Goal: Task Accomplishment & Management: Complete application form

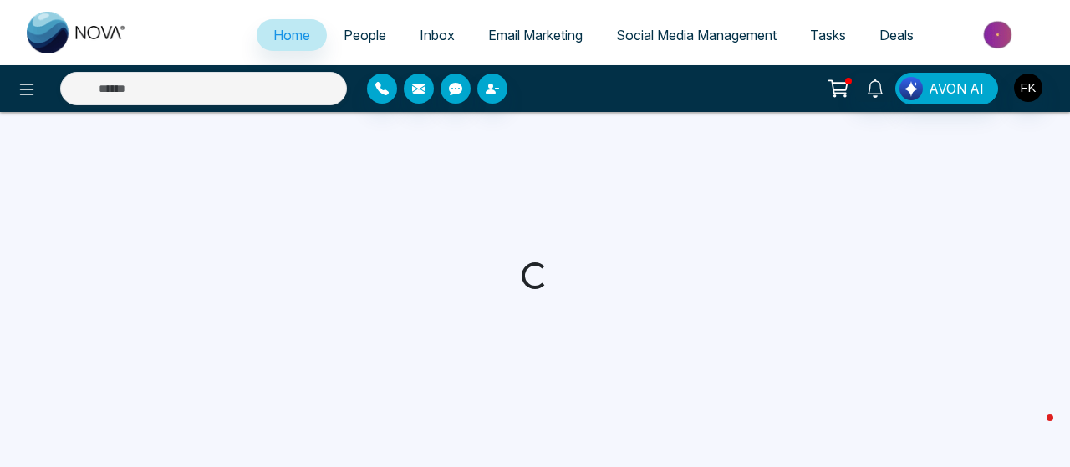
select select "*"
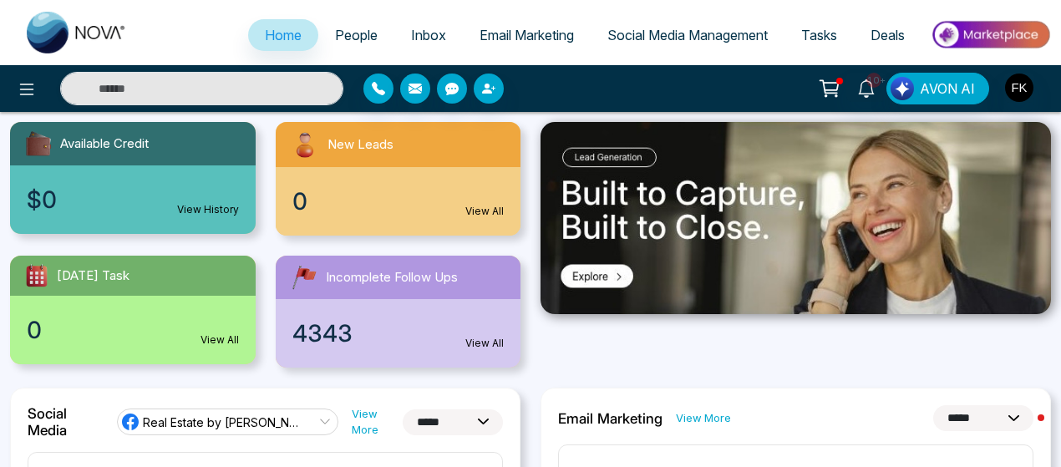
scroll to position [189, 0]
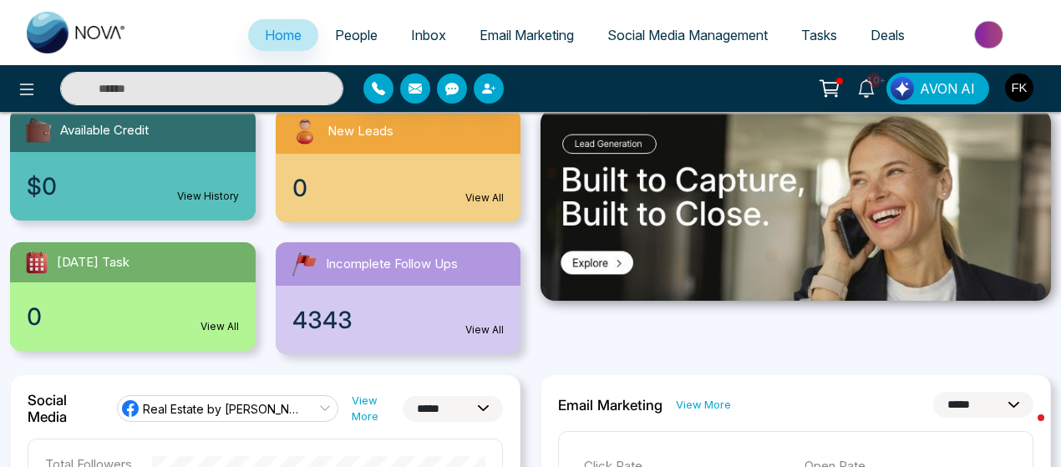
click at [487, 31] on span "Email Marketing" at bounding box center [527, 35] width 94 height 17
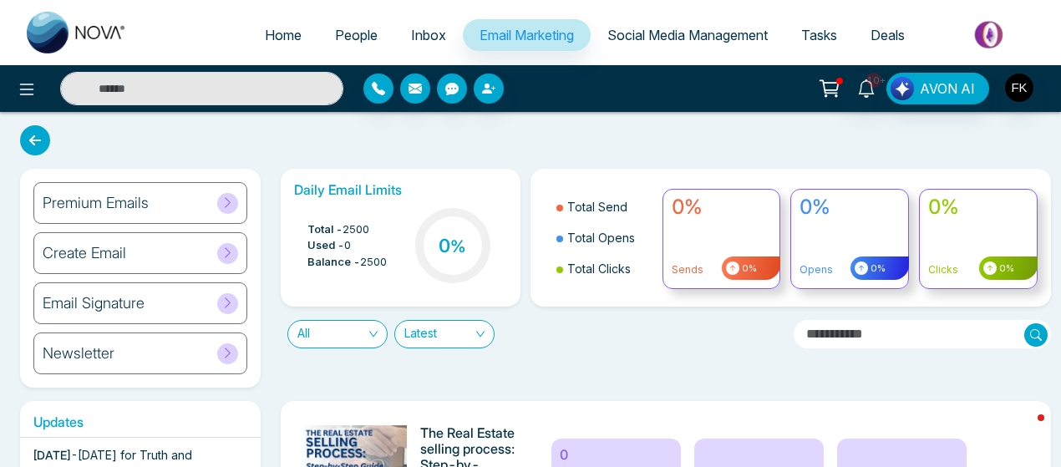
click at [139, 244] on div "Create Email" at bounding box center [140, 253] width 214 height 42
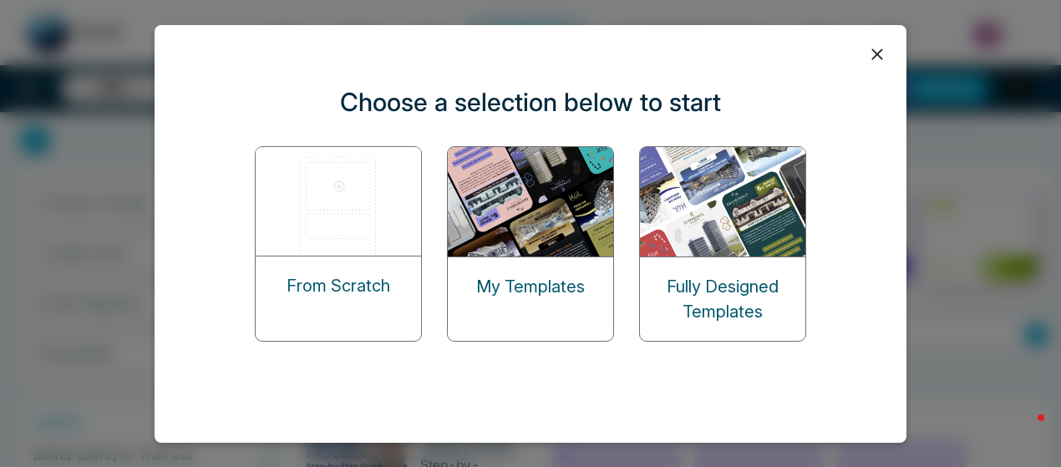
click at [518, 272] on div "My Templates" at bounding box center [530, 286] width 165 height 59
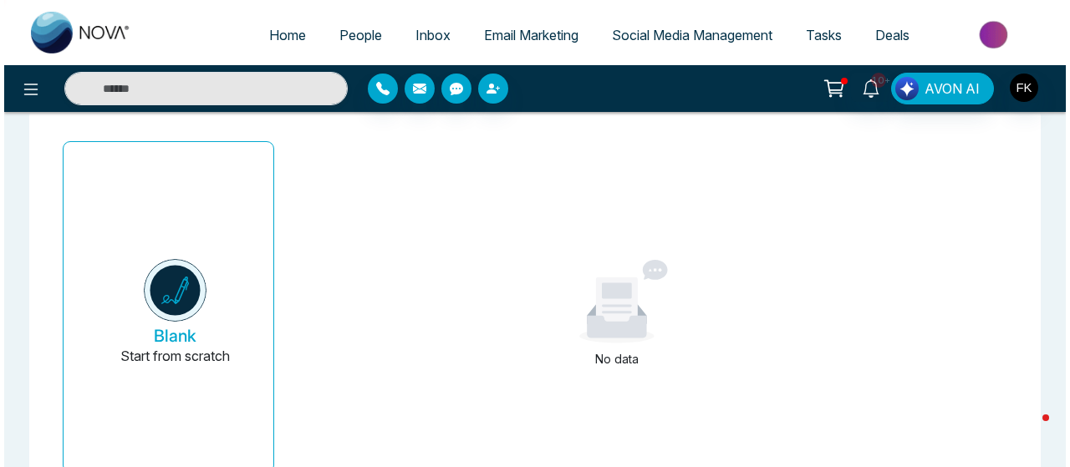
scroll to position [134, 0]
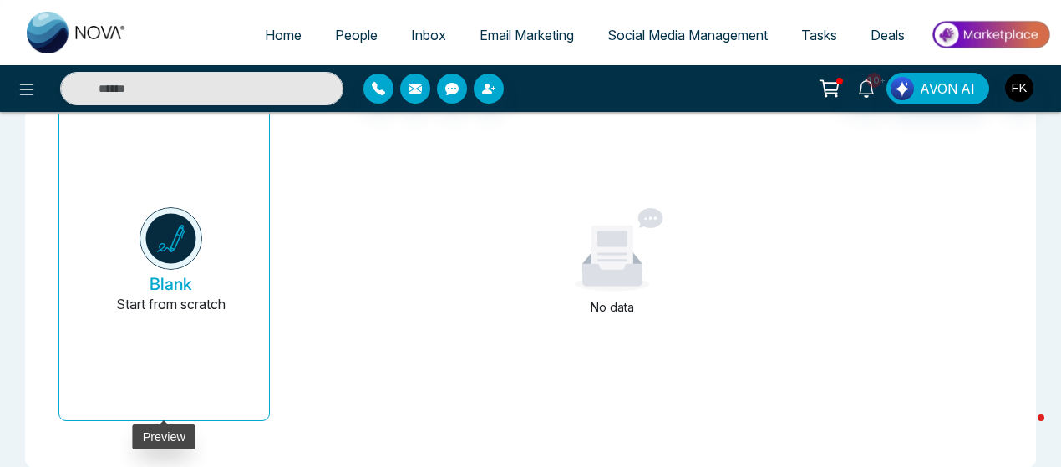
click at [165, 237] on img at bounding box center [171, 238] width 63 height 63
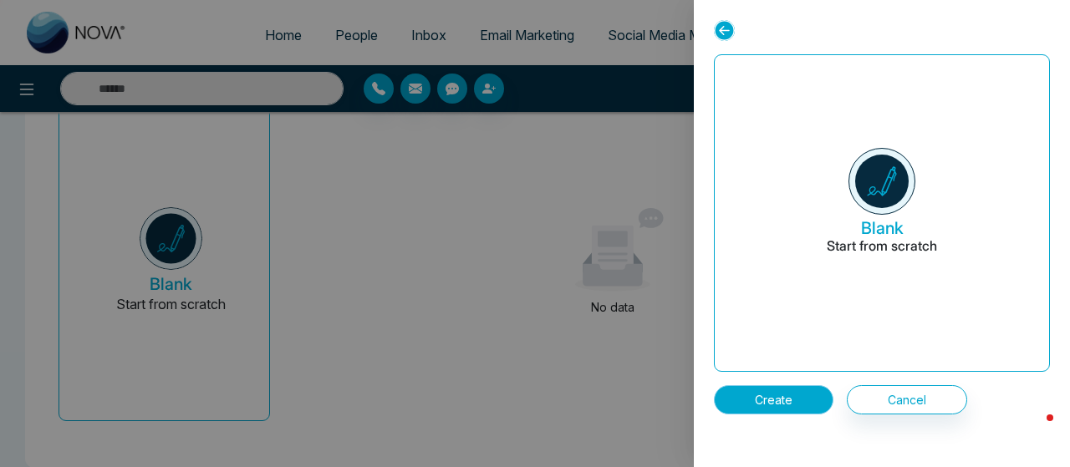
click at [777, 402] on button "Create" at bounding box center [774, 399] width 120 height 29
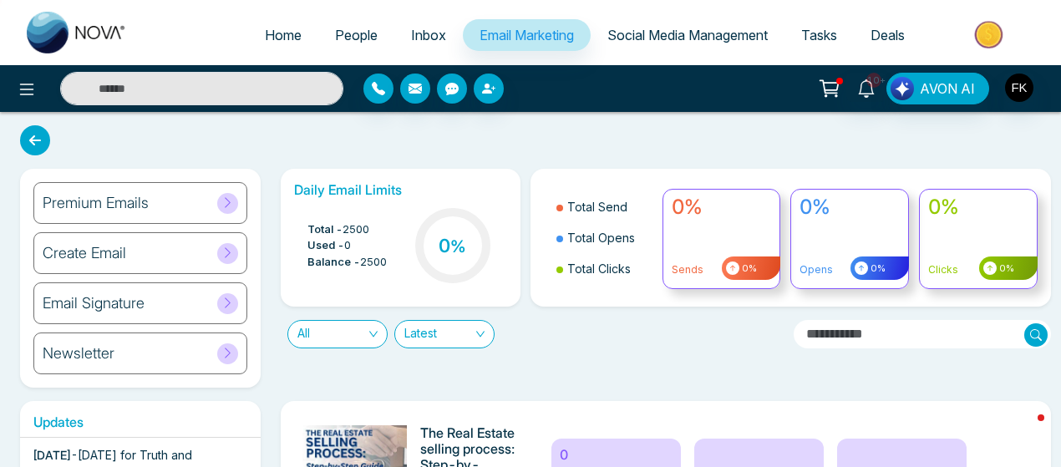
click at [162, 262] on div "Create Email" at bounding box center [140, 253] width 214 height 42
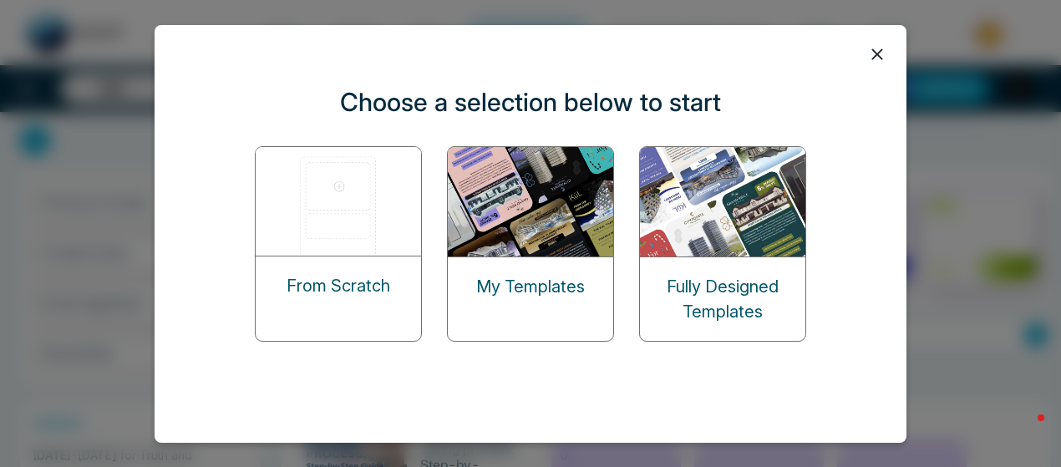
click at [735, 308] on p "Fully Designed Templates" at bounding box center [722, 299] width 165 height 50
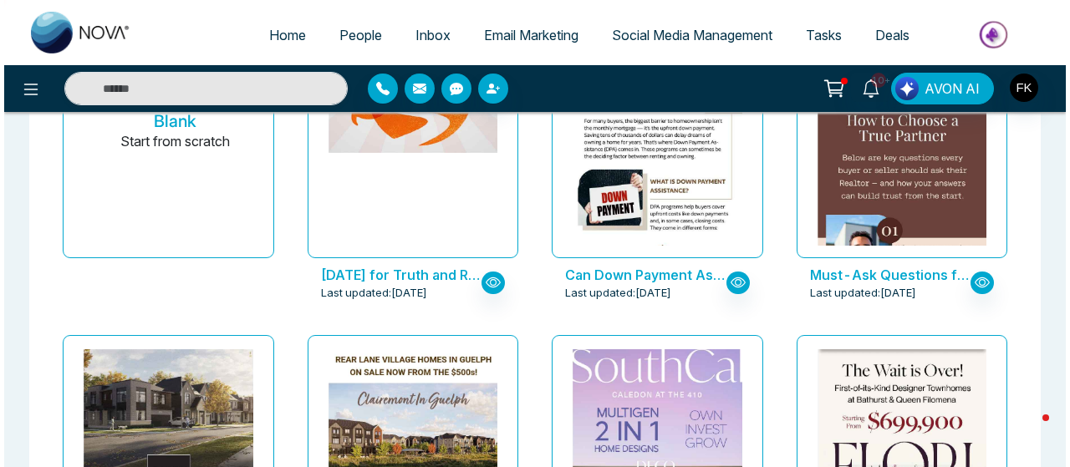
scroll to position [476, 0]
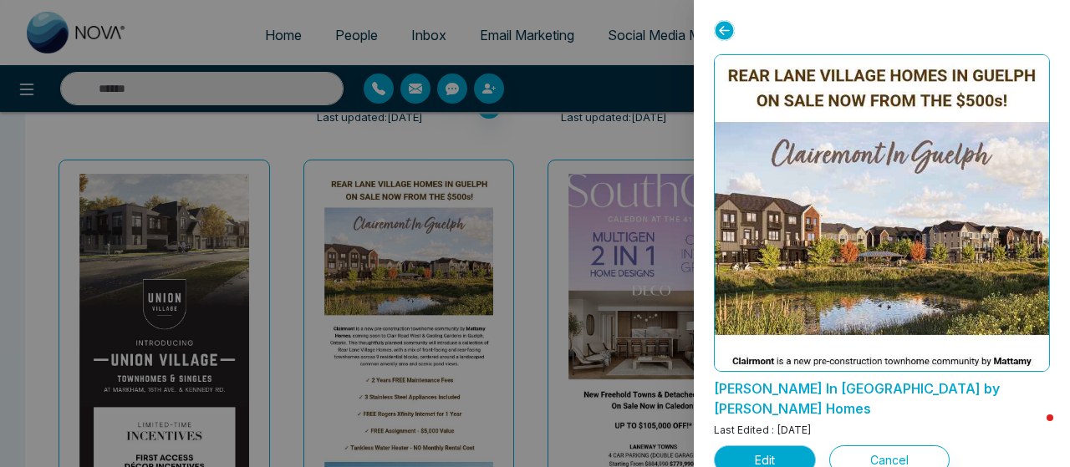
click at [777, 445] on button "Edit" at bounding box center [765, 459] width 102 height 29
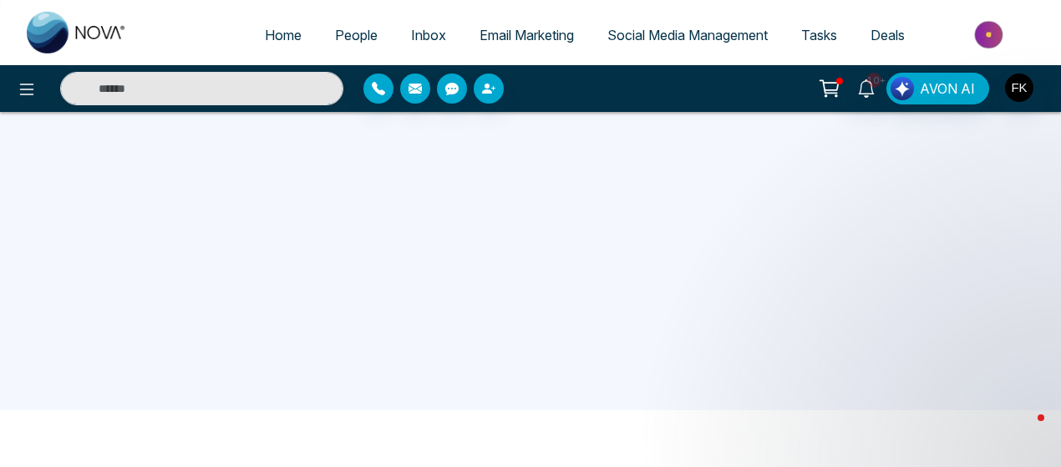
scroll to position [55, 0]
click at [280, 31] on span "Home" at bounding box center [283, 35] width 37 height 17
select select "*"
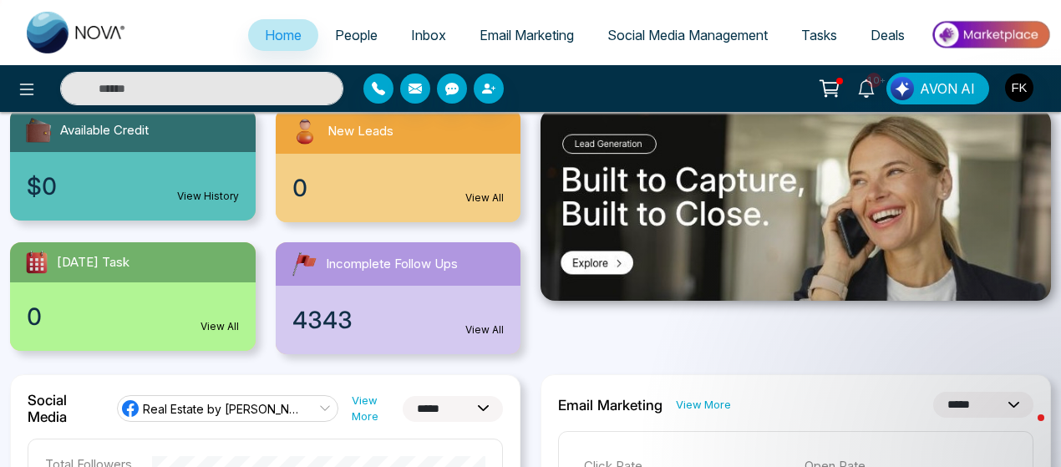
scroll to position [234, 0]
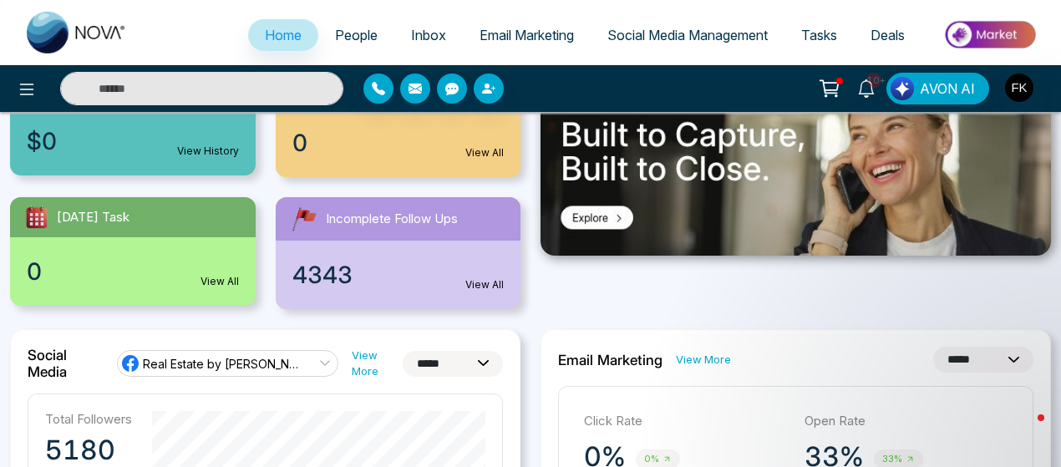
click at [344, 264] on span "4343" at bounding box center [323, 274] width 60 height 35
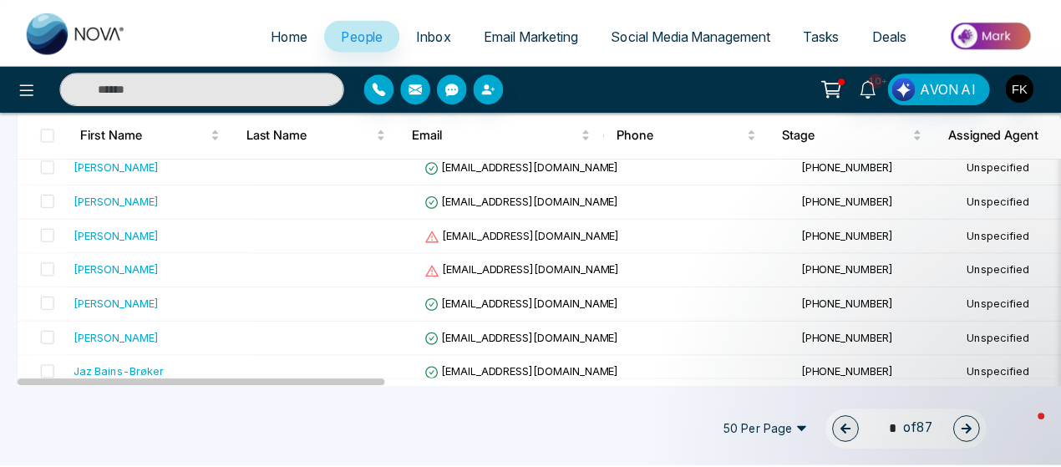
scroll to position [1134, 0]
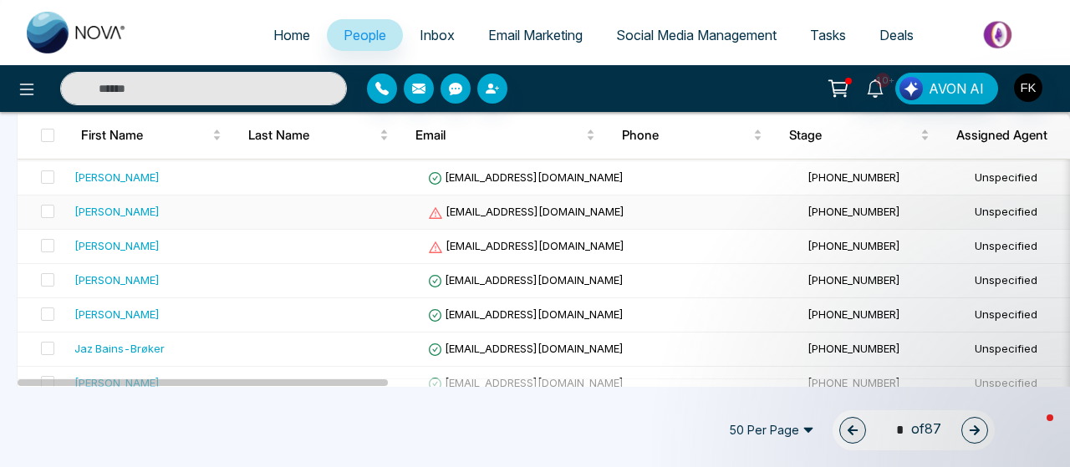
click at [538, 205] on span "Rippychahal@yagoo.ca" at bounding box center [526, 211] width 196 height 13
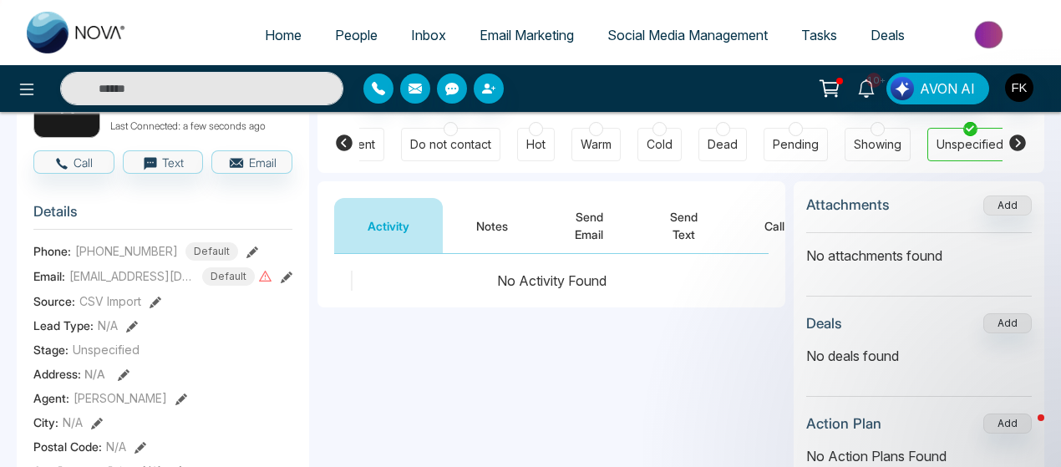
scroll to position [135, 0]
click at [287, 285] on icon at bounding box center [287, 279] width 12 height 12
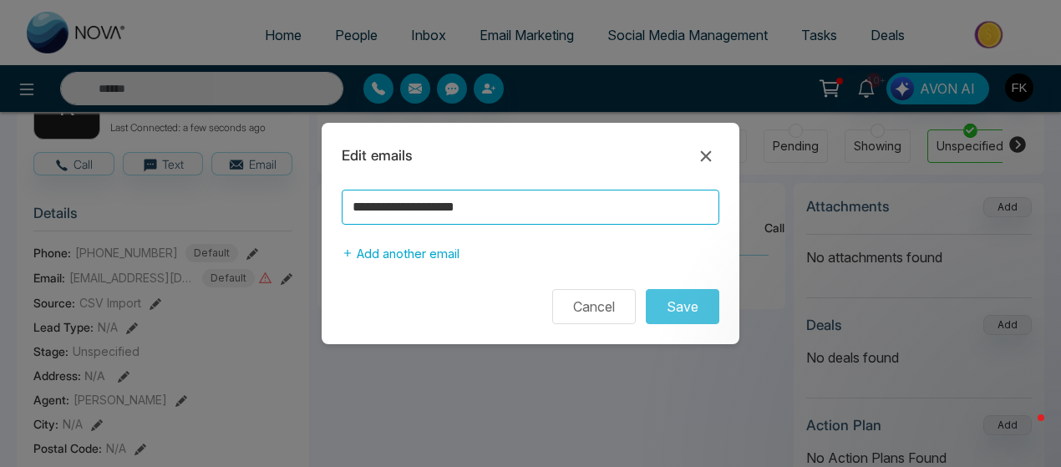
click at [463, 211] on input "**********" at bounding box center [531, 207] width 378 height 35
type input "**********"
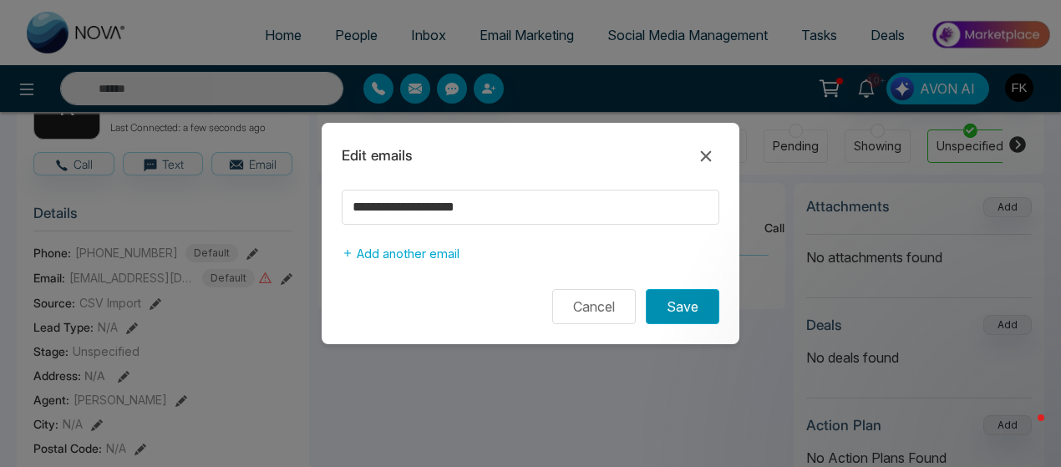
click at [695, 299] on button "Save" at bounding box center [683, 306] width 74 height 35
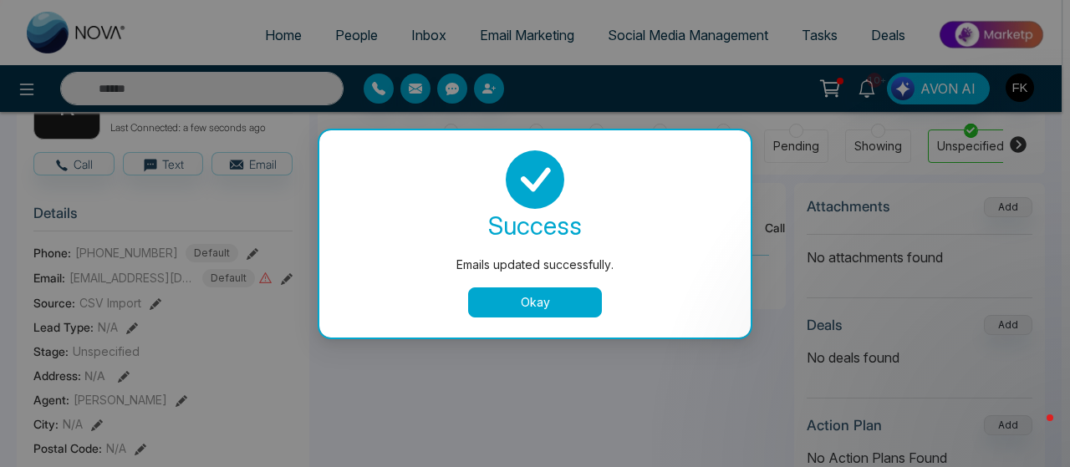
click at [547, 303] on button "Okay" at bounding box center [535, 303] width 134 height 30
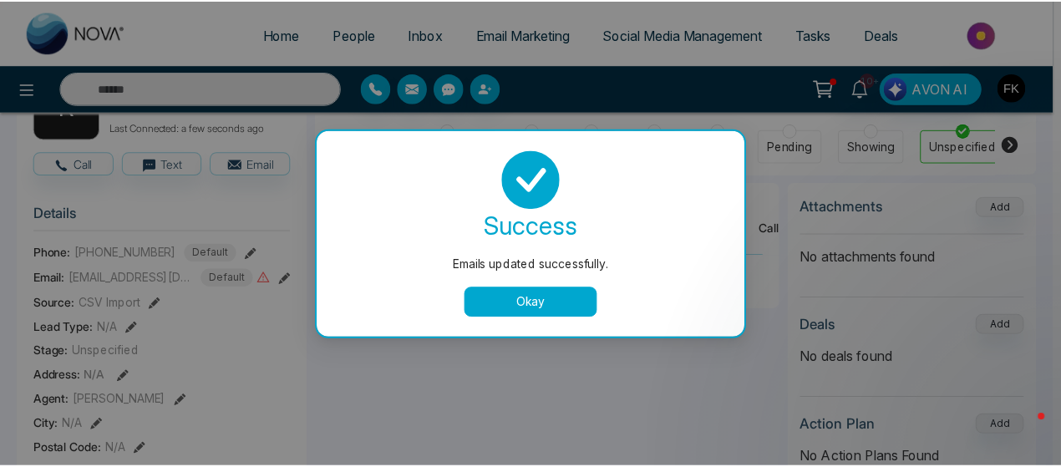
scroll to position [0, 574]
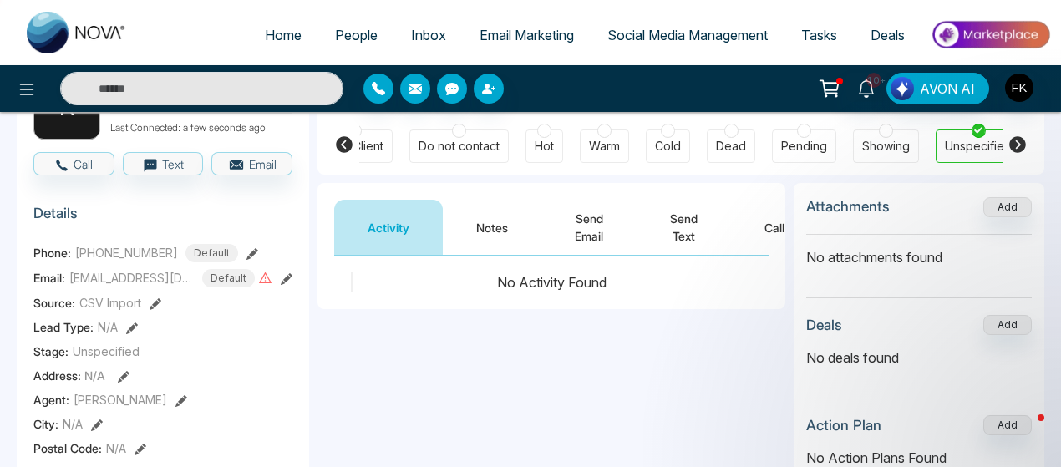
click at [290, 285] on icon at bounding box center [287, 279] width 12 height 12
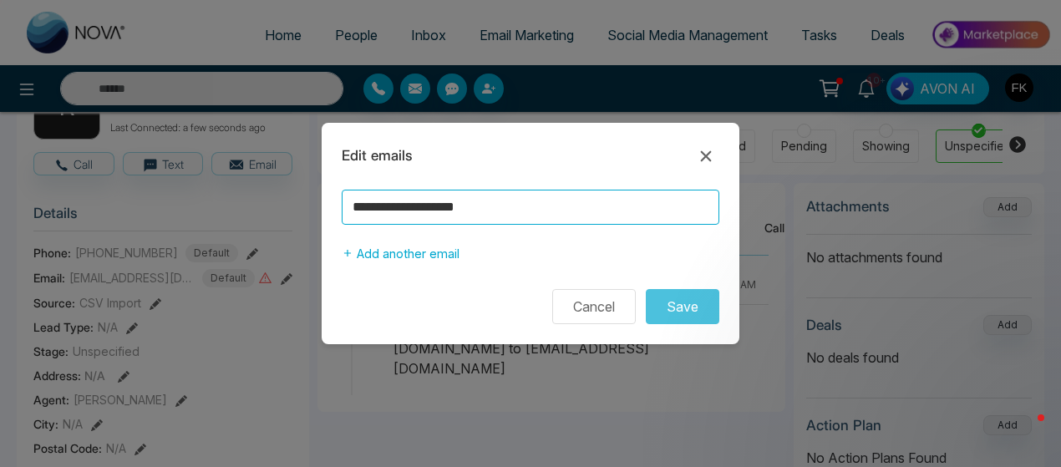
click at [463, 207] on input "**********" at bounding box center [531, 207] width 378 height 35
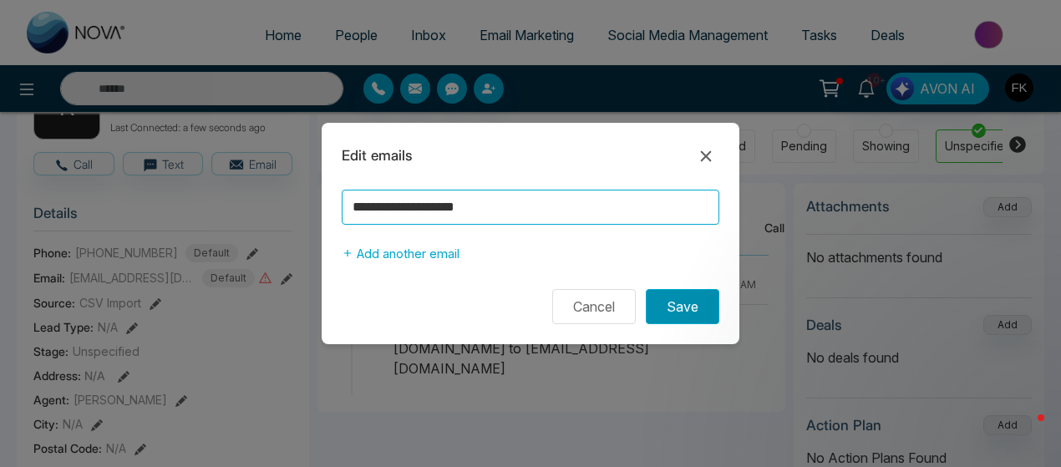
type input "**********"
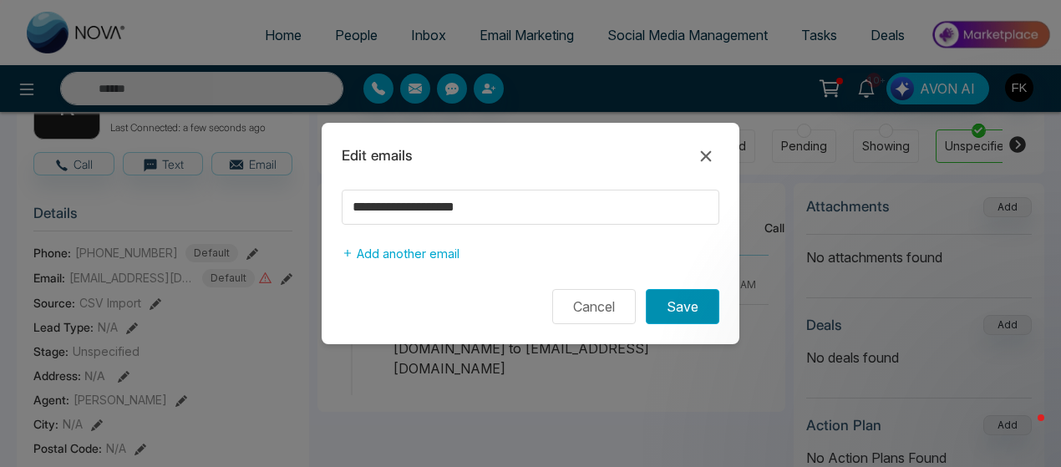
click at [680, 313] on button "Save" at bounding box center [683, 306] width 74 height 35
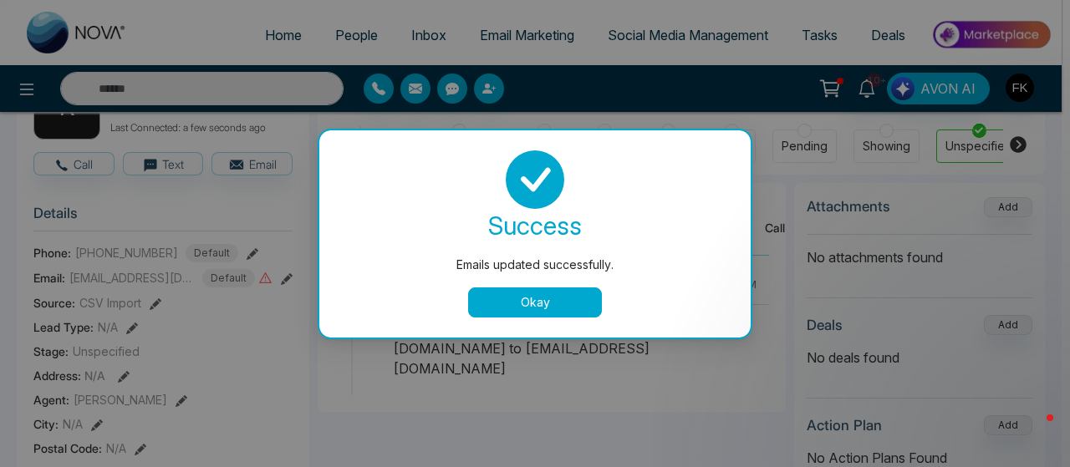
click at [566, 298] on button "Okay" at bounding box center [535, 303] width 134 height 30
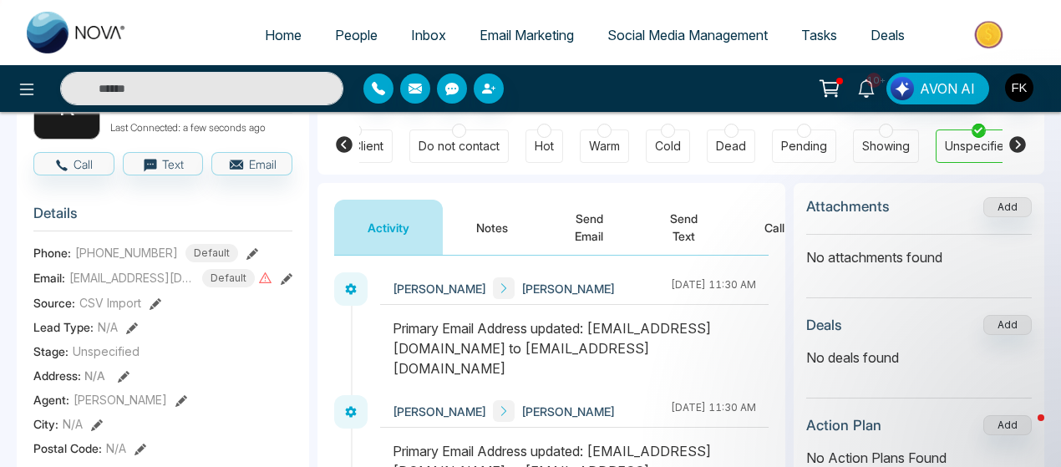
click at [288, 285] on icon at bounding box center [287, 279] width 12 height 12
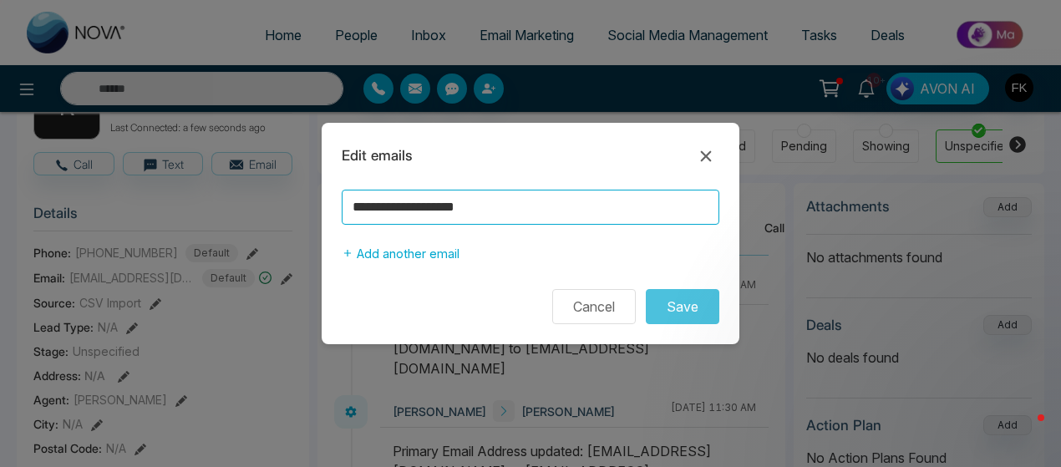
click at [360, 201] on input "**********" at bounding box center [531, 207] width 378 height 35
type input "**********"
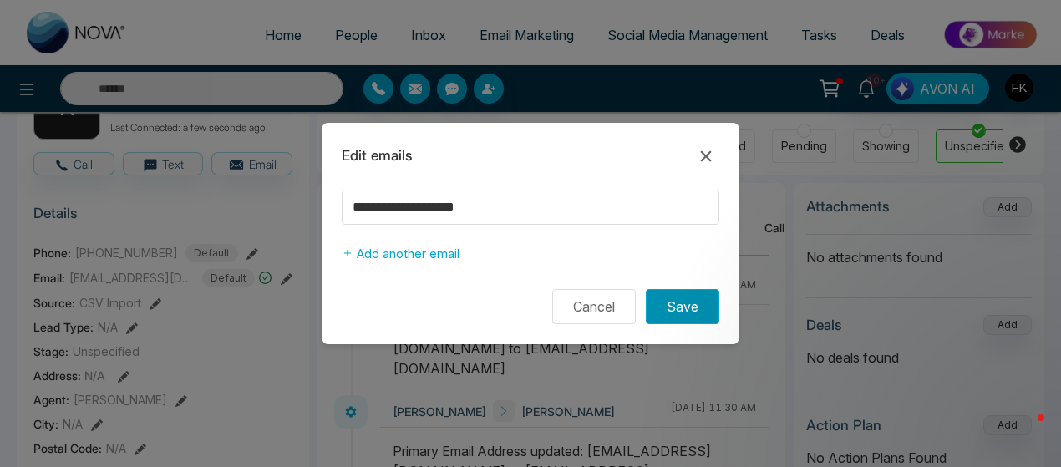
click at [682, 302] on button "Save" at bounding box center [683, 306] width 74 height 35
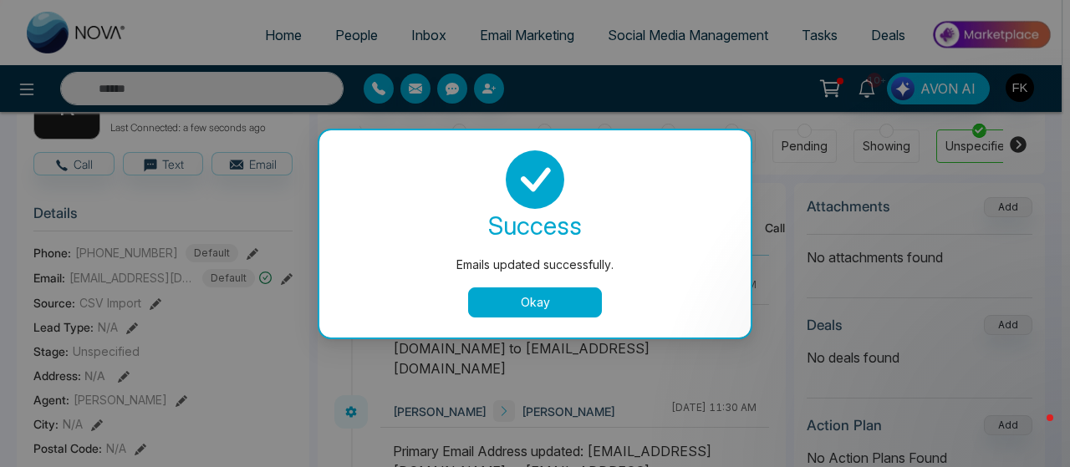
click at [597, 297] on button "Okay" at bounding box center [535, 303] width 134 height 30
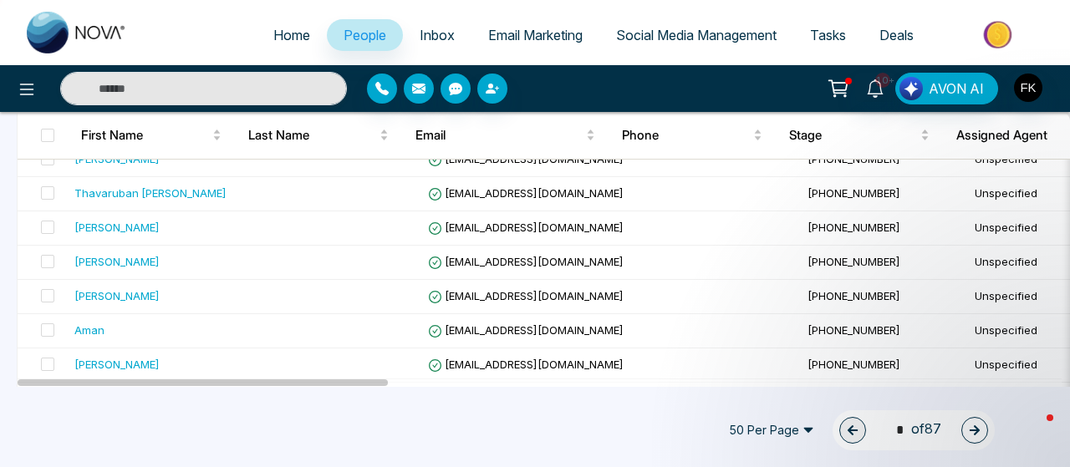
scroll to position [1553, 0]
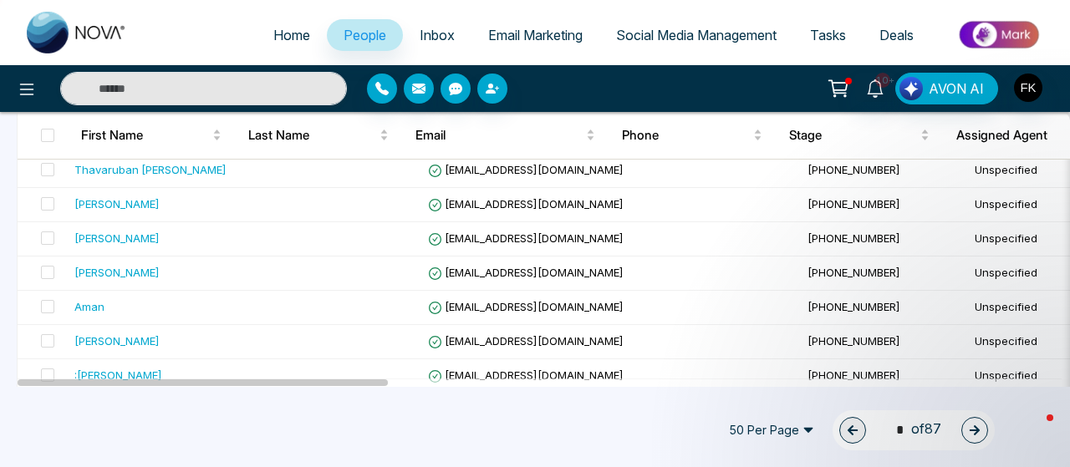
click at [975, 435] on icon "button" at bounding box center [975, 430] width 10 height 10
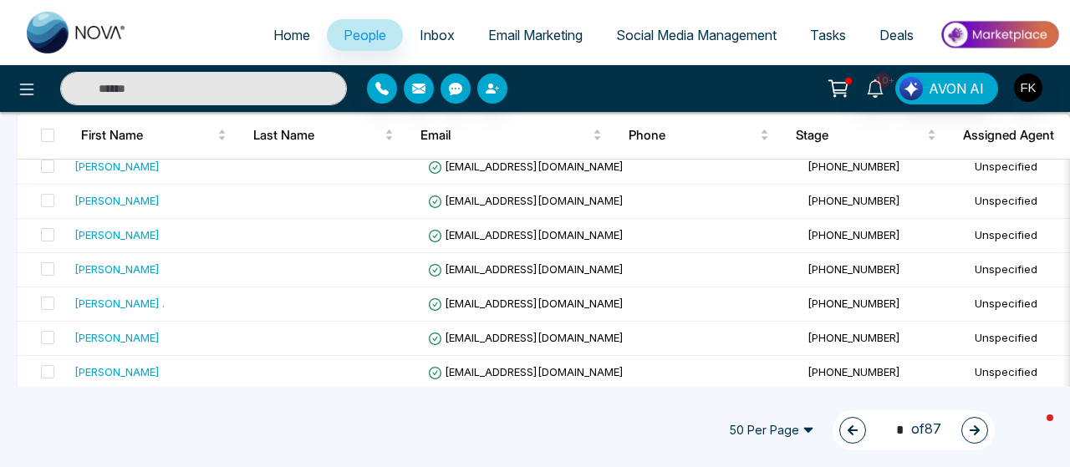
scroll to position [0, 0]
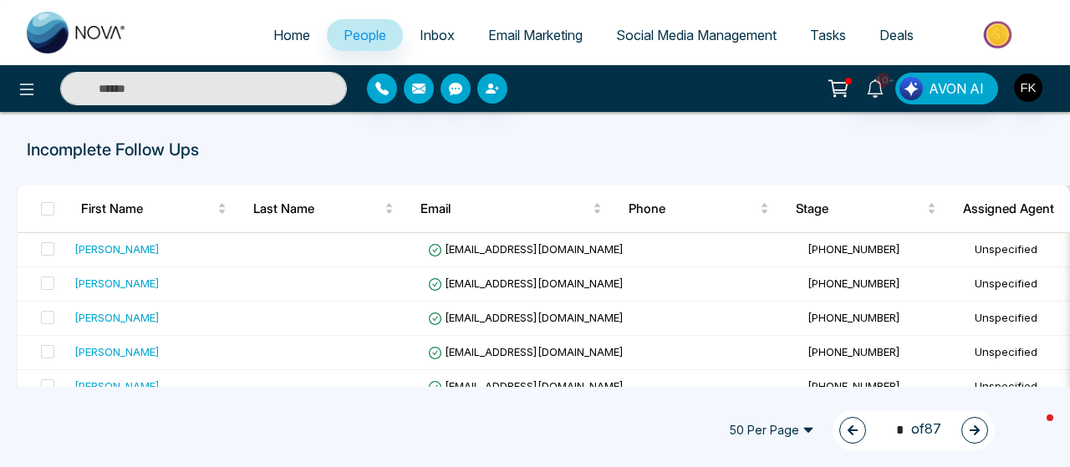
click at [971, 426] on icon "button" at bounding box center [975, 431] width 12 height 12
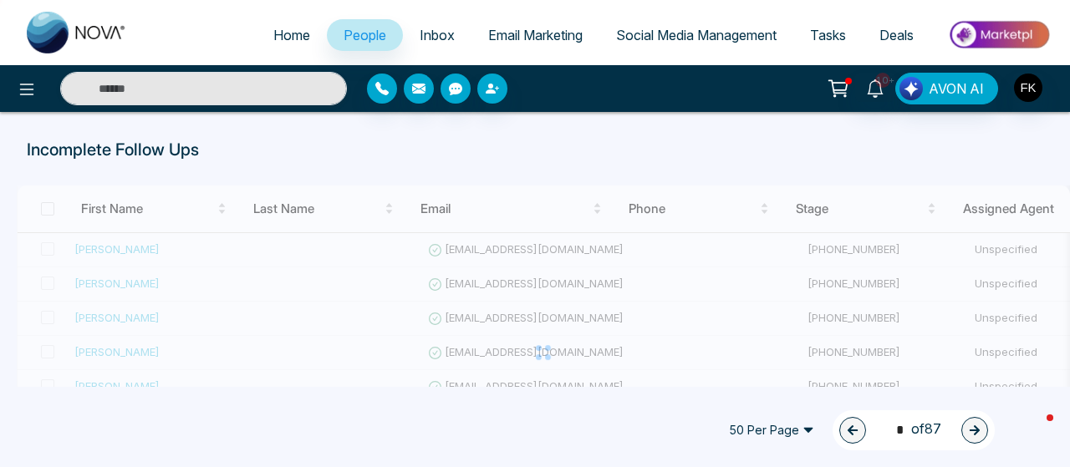
type input "*"
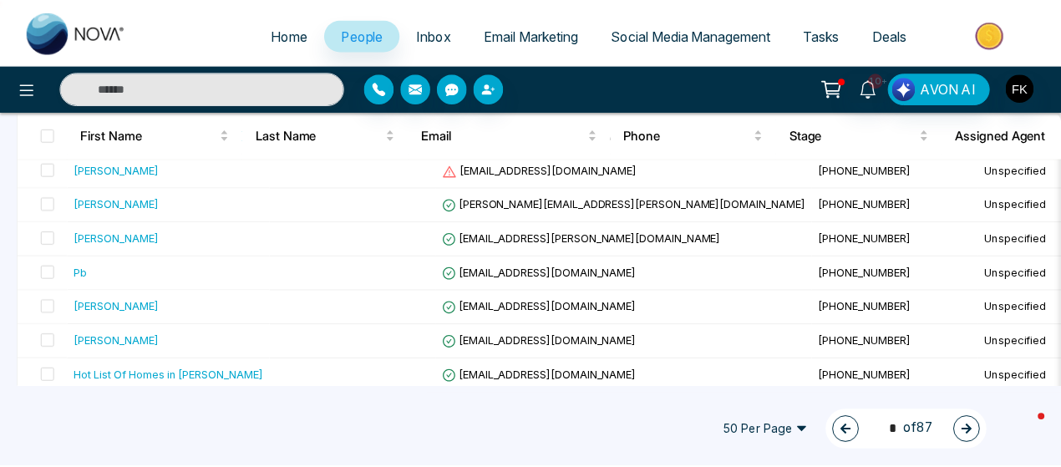
scroll to position [288, 0]
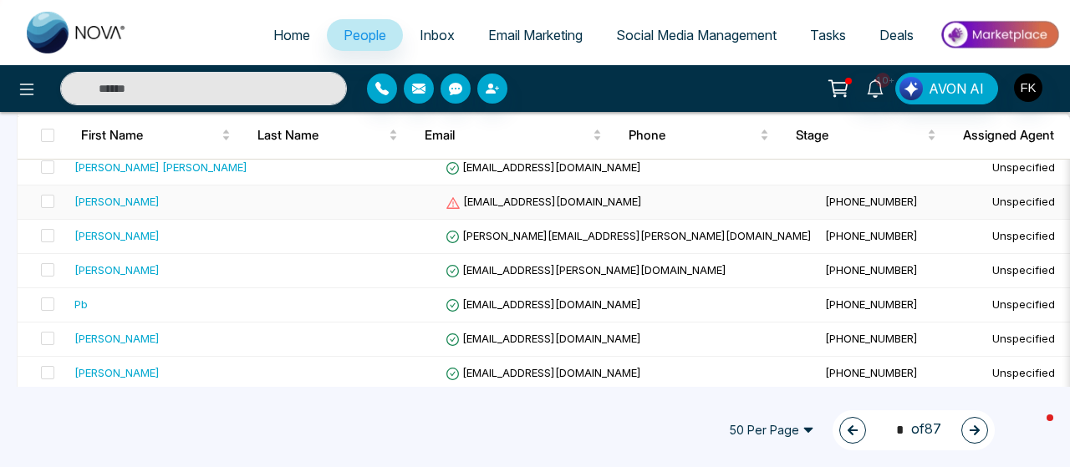
click at [610, 188] on td "nadiaz.ali245@gmail.com" at bounding box center [628, 203] width 379 height 34
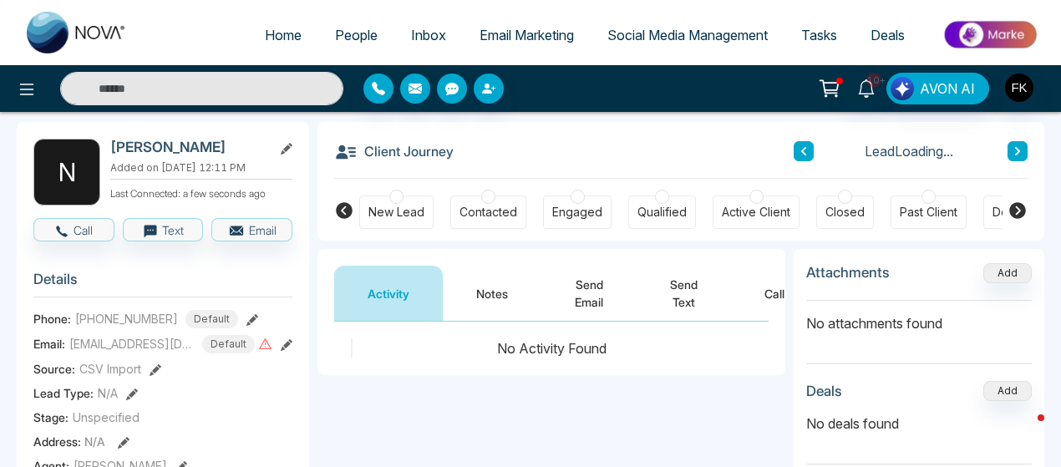
scroll to position [97, 0]
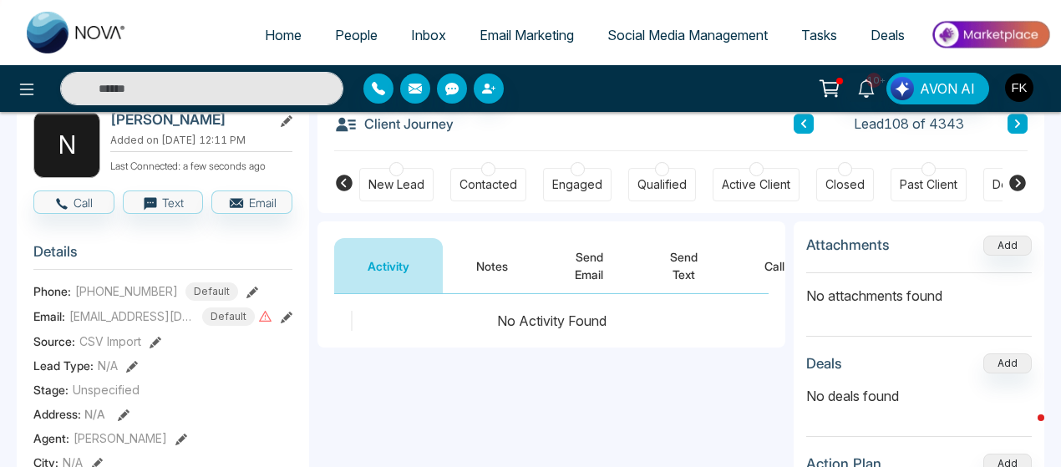
click at [287, 323] on icon at bounding box center [287, 318] width 12 height 12
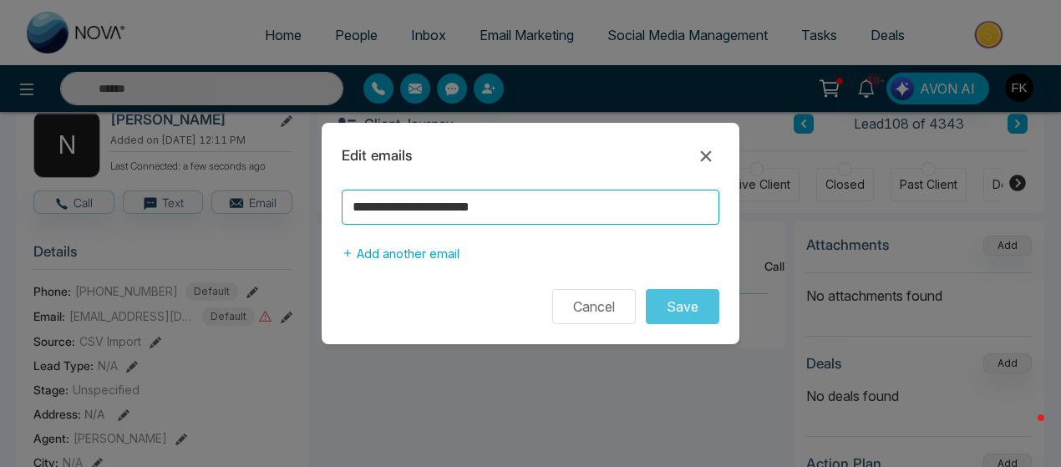
click at [393, 207] on input "**********" at bounding box center [531, 207] width 378 height 35
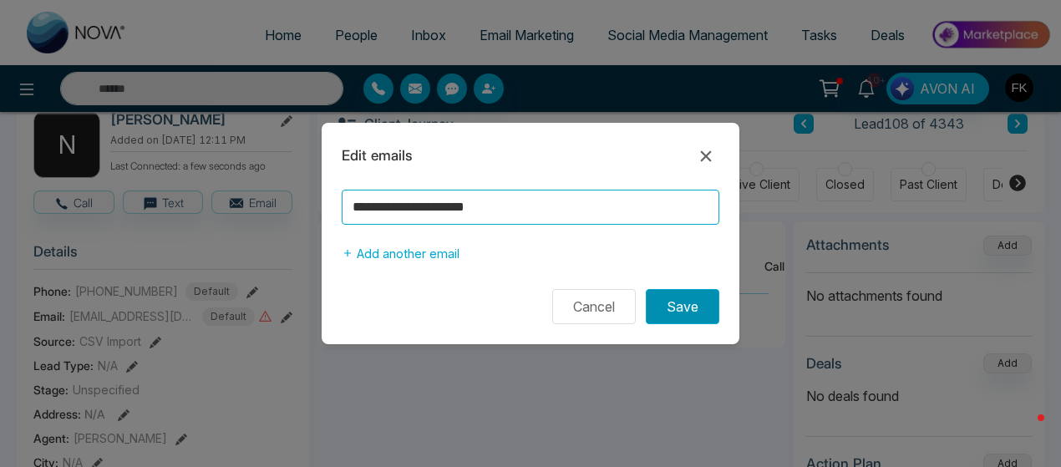
type input "**********"
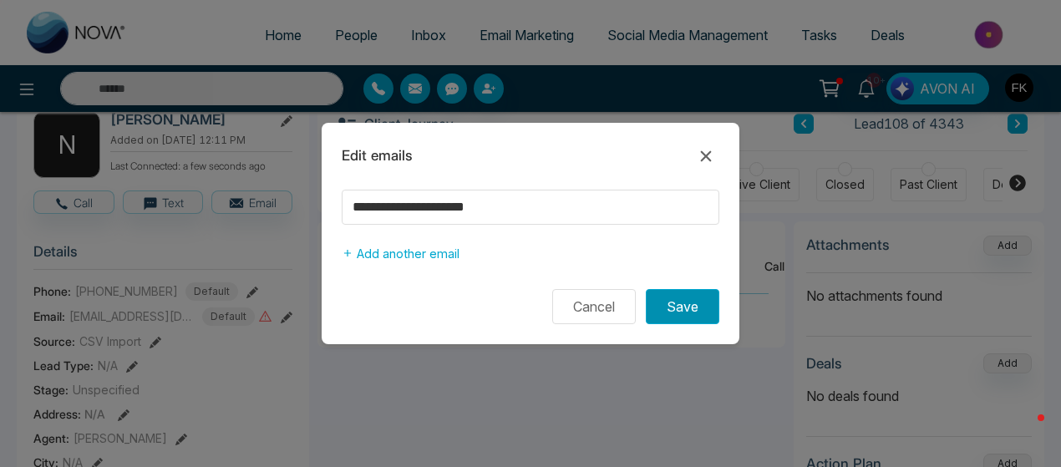
click at [695, 307] on button "Save" at bounding box center [683, 306] width 74 height 35
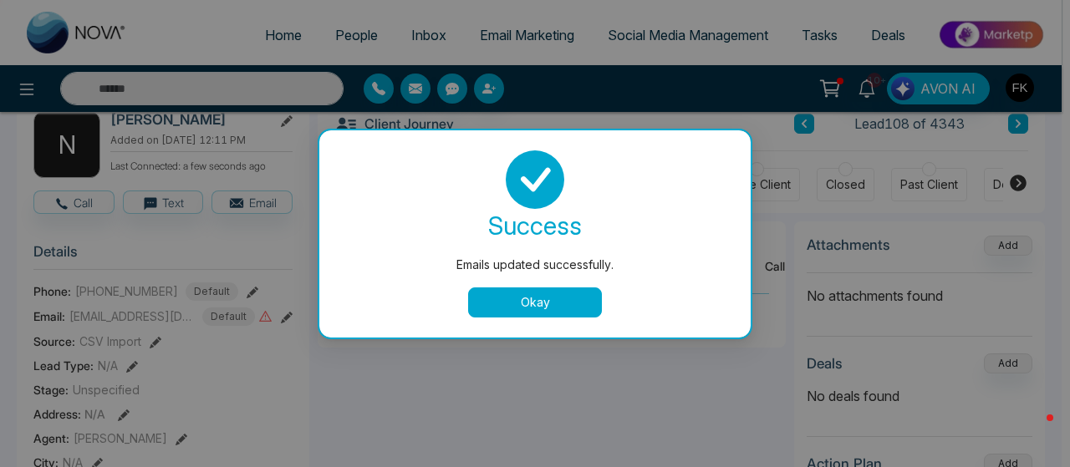
click at [568, 303] on button "Okay" at bounding box center [535, 303] width 134 height 30
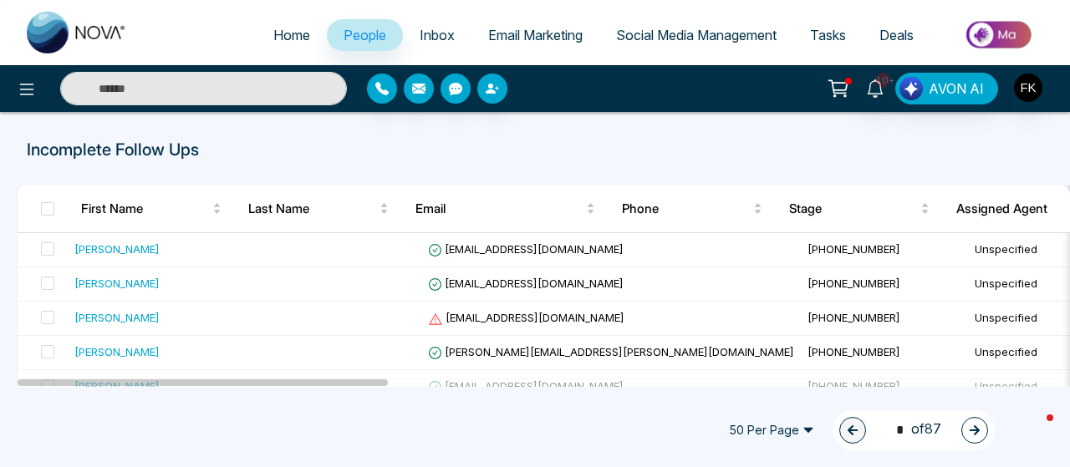
click at [980, 437] on button "button" at bounding box center [974, 430] width 27 height 27
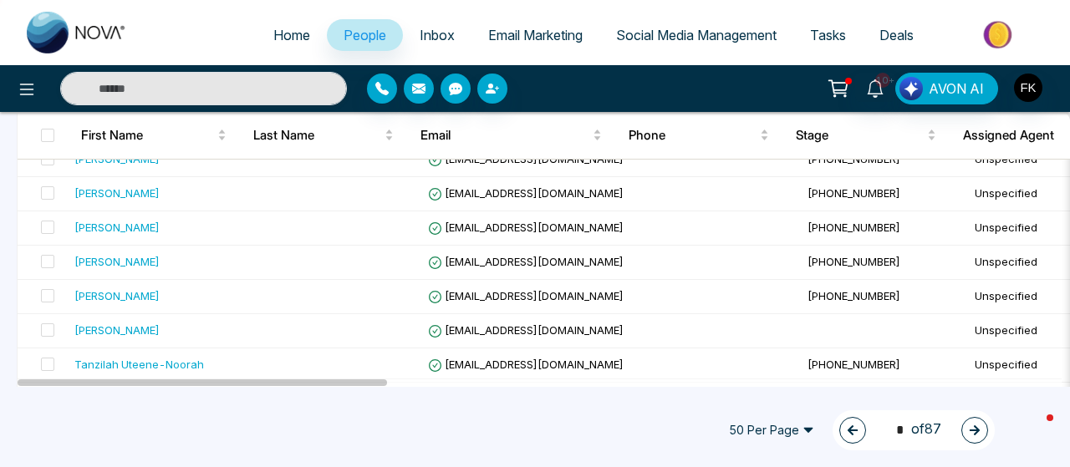
scroll to position [1553, 0]
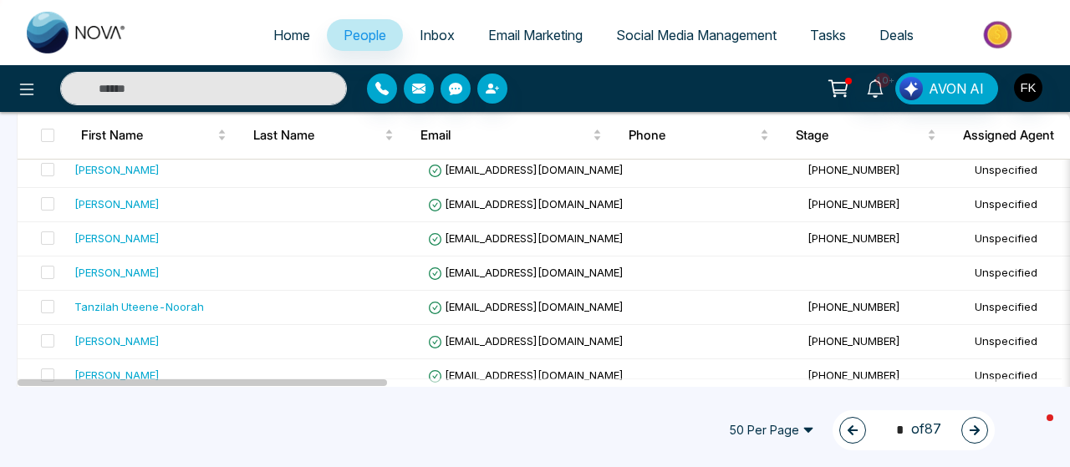
click at [979, 432] on icon "button" at bounding box center [975, 431] width 12 height 12
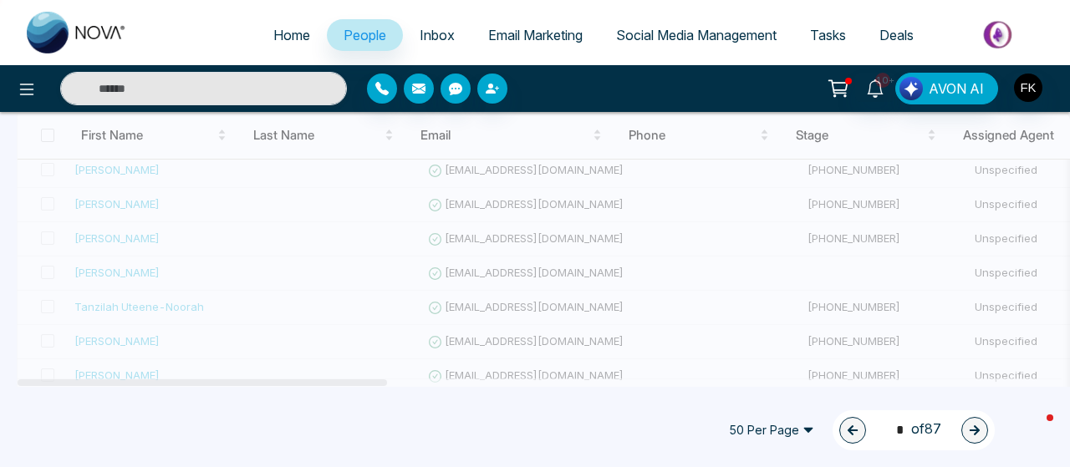
type input "*"
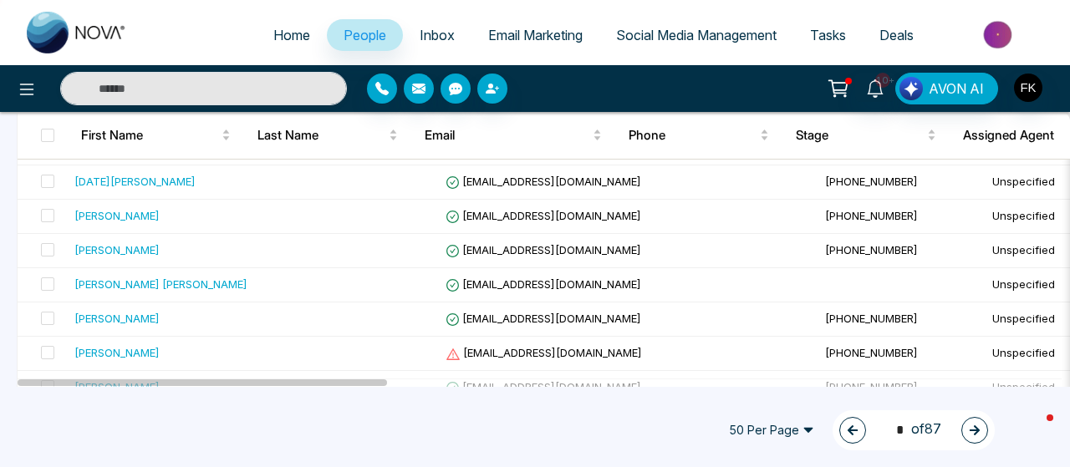
scroll to position [1359, 0]
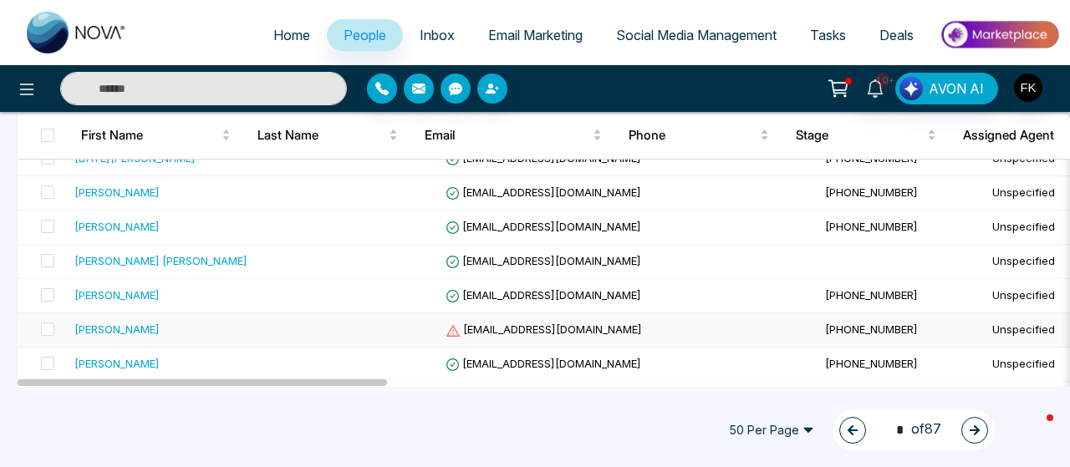
click at [528, 323] on span "doracurtine@gmaul.com" at bounding box center [543, 329] width 196 height 13
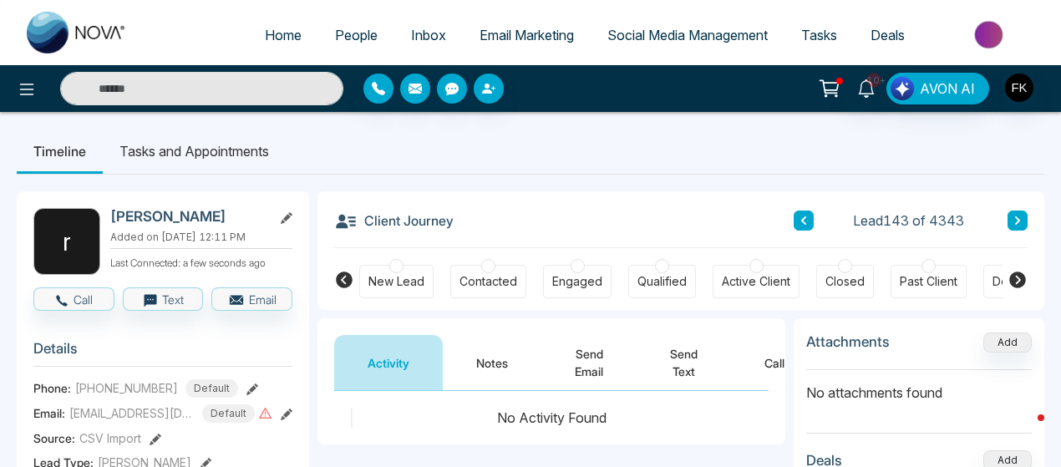
click at [290, 420] on icon at bounding box center [287, 415] width 12 height 12
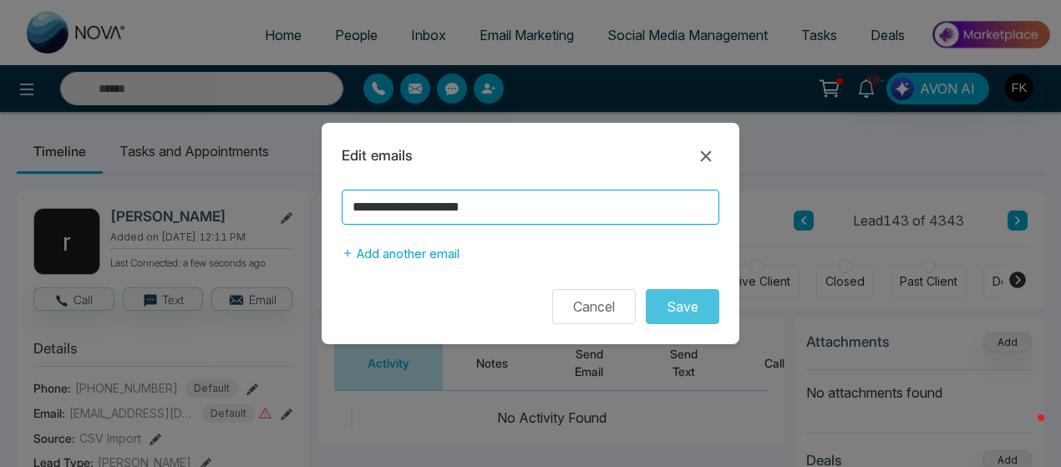
click at [470, 208] on input "**********" at bounding box center [531, 207] width 378 height 35
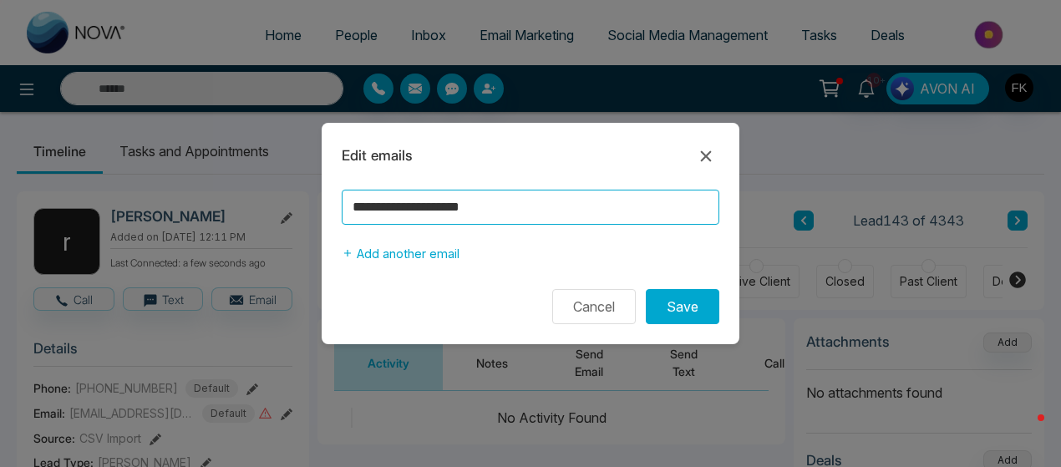
type input "**********"
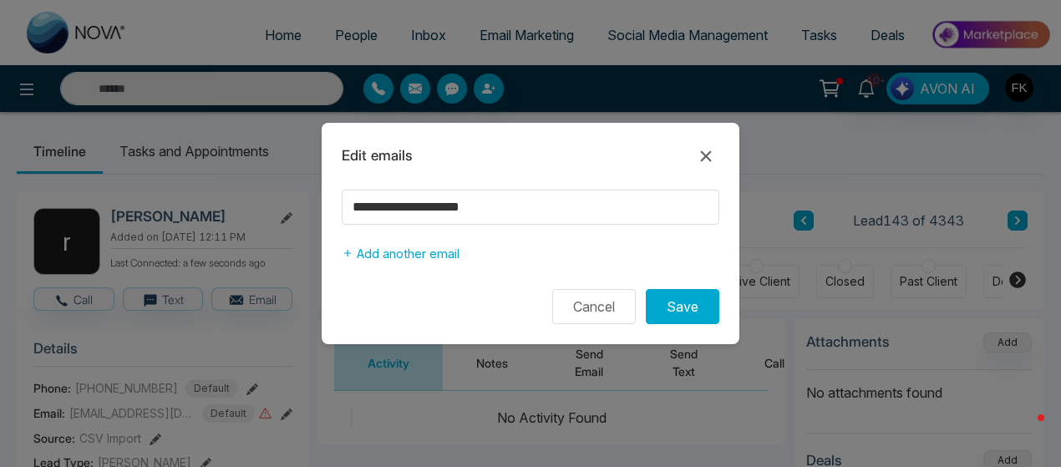
click at [680, 288] on form "**********" at bounding box center [531, 257] width 418 height 135
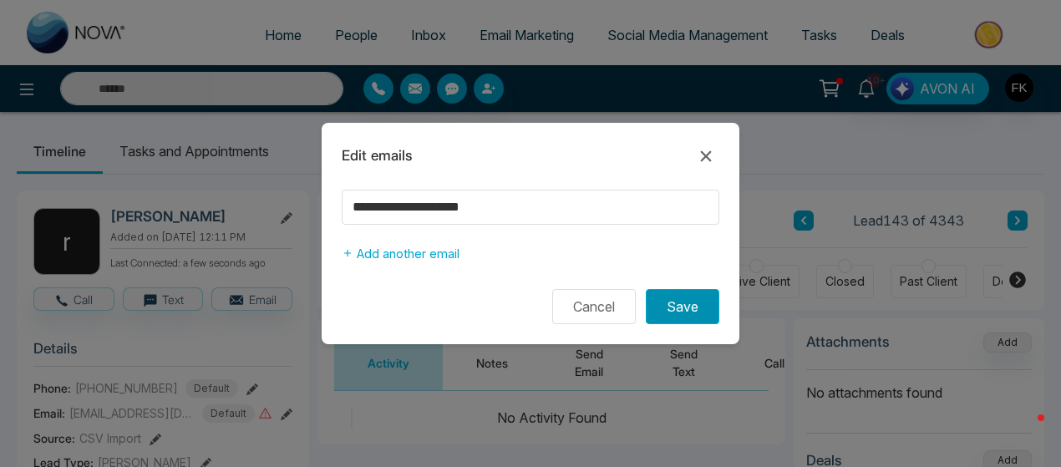
click at [680, 308] on button "Save" at bounding box center [683, 306] width 74 height 35
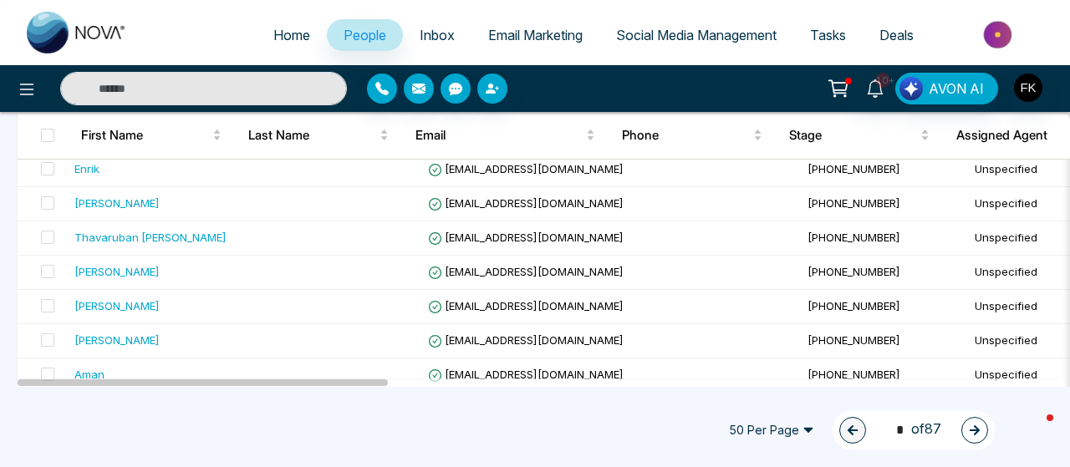
scroll to position [1553, 0]
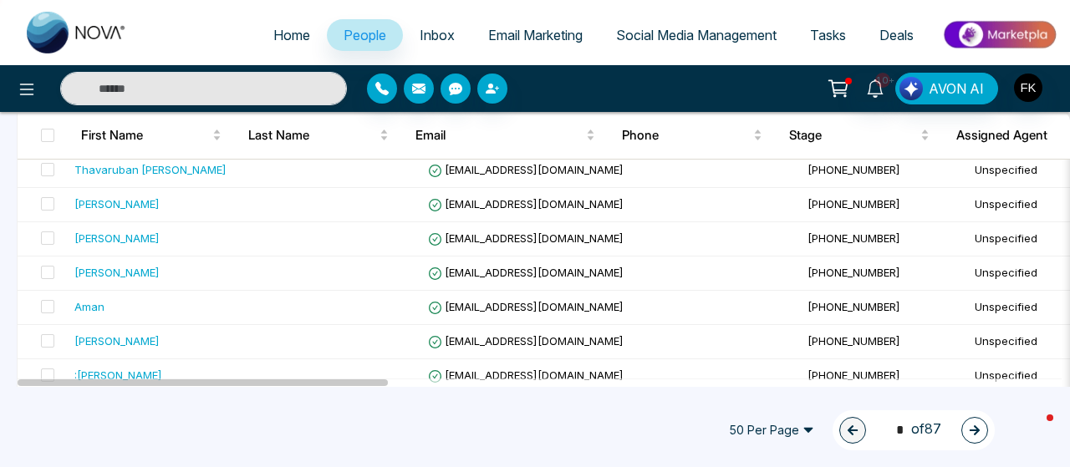
click at [975, 428] on icon "button" at bounding box center [975, 430] width 10 height 10
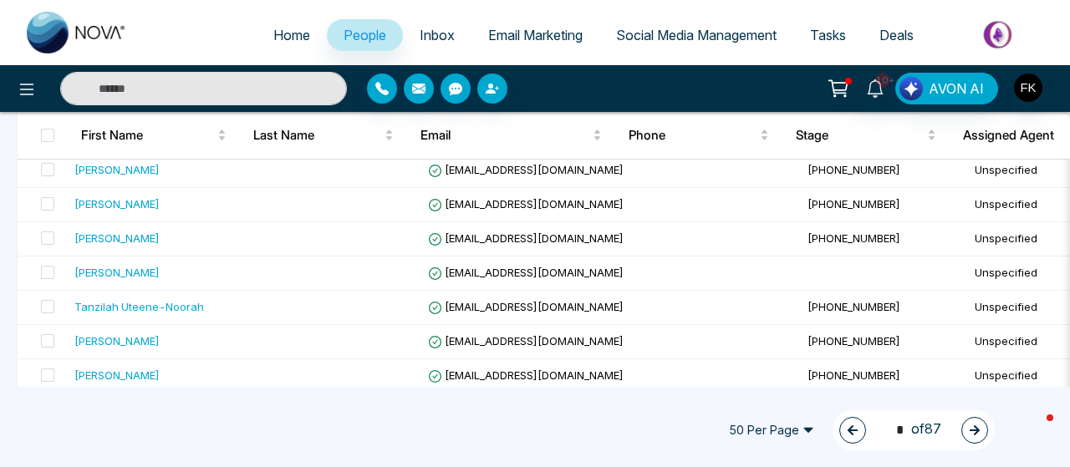
click at [966, 429] on button "button" at bounding box center [974, 430] width 27 height 27
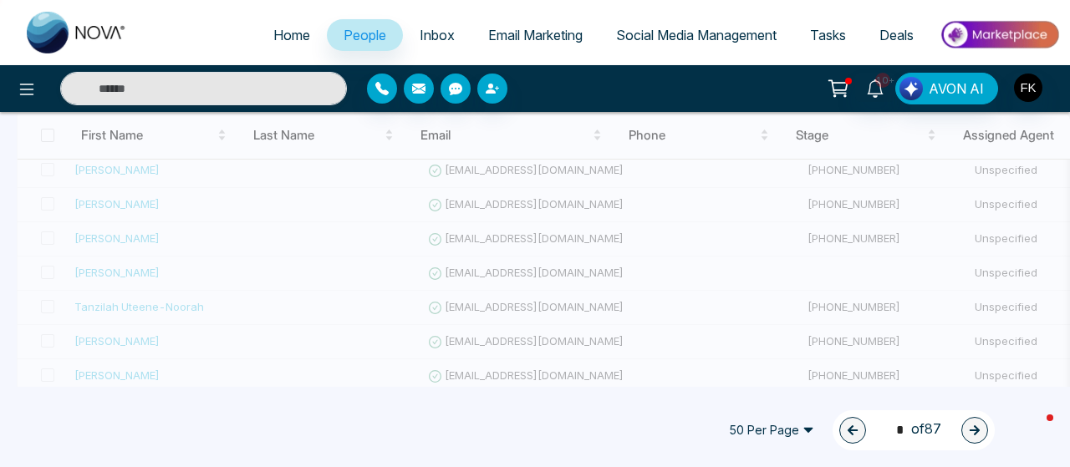
type input "*"
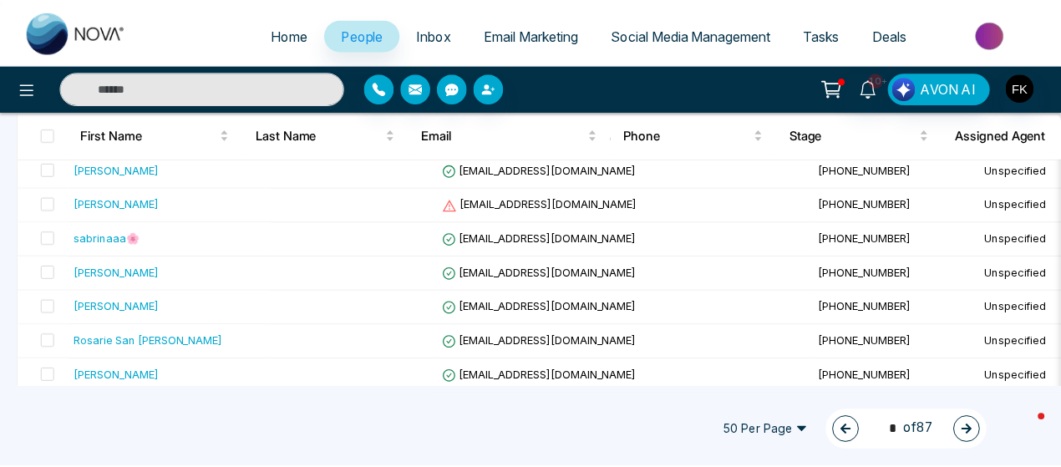
scroll to position [722, 0]
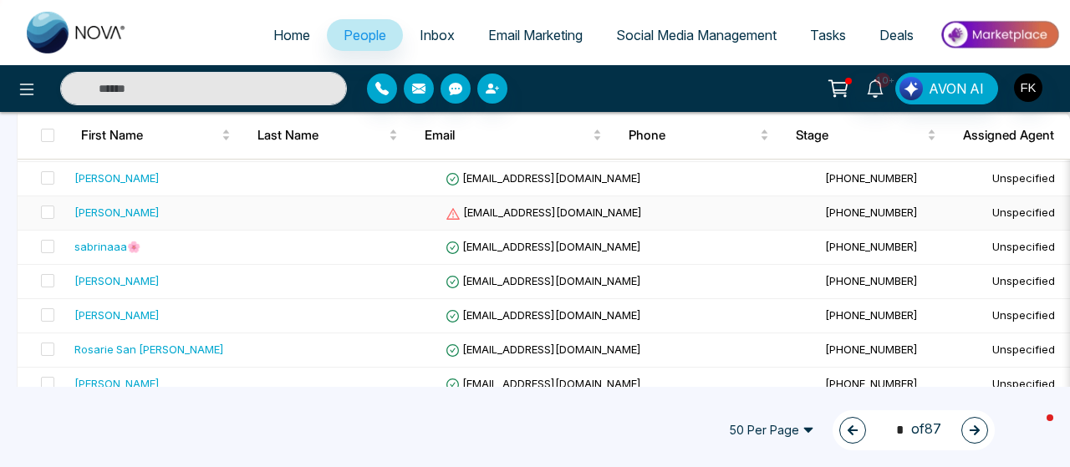
click at [555, 206] on span "ghulamfarooarzhmati@gmail.com" at bounding box center [543, 212] width 196 height 13
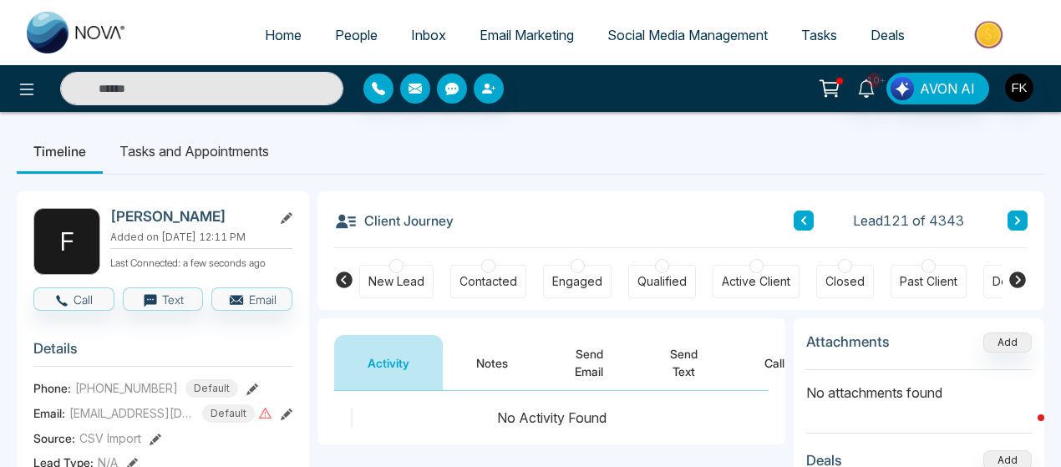
click at [288, 420] on icon at bounding box center [287, 415] width 12 height 12
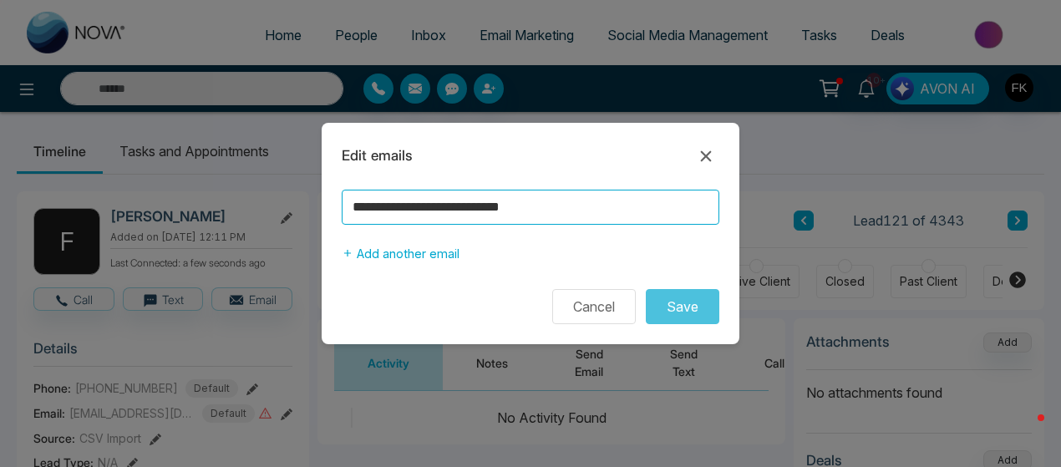
click at [455, 210] on input "**********" at bounding box center [531, 207] width 378 height 35
type input "**********"
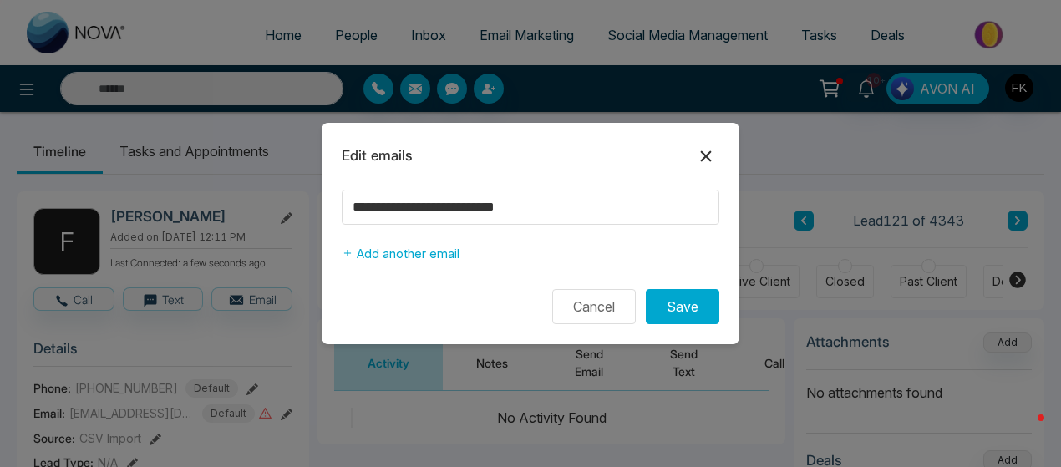
click at [700, 150] on icon at bounding box center [706, 156] width 20 height 20
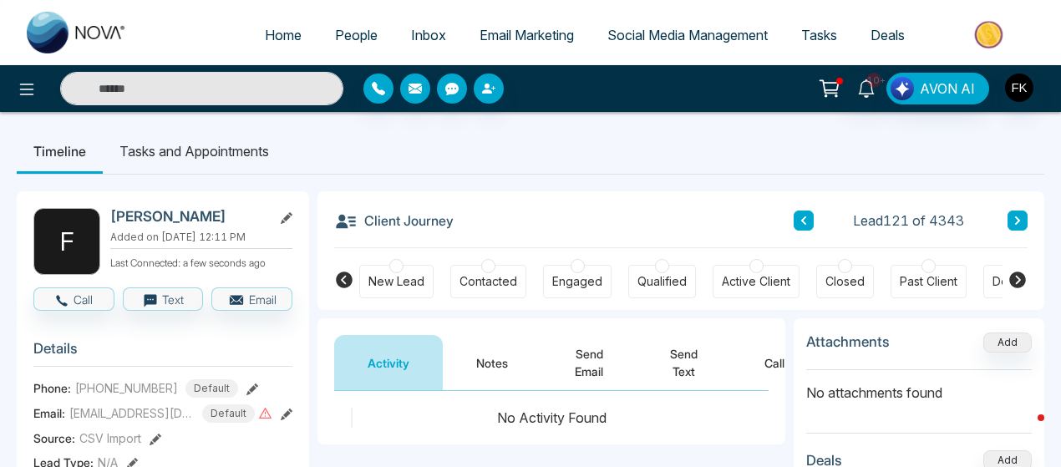
click at [374, 28] on link "People" at bounding box center [356, 35] width 76 height 32
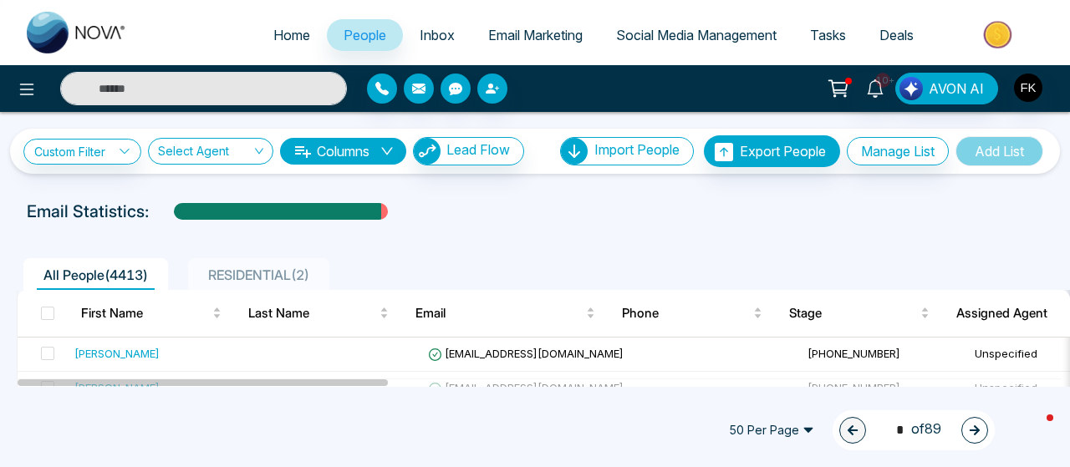
click at [242, 277] on span "RESIDENTIAL ( 2 )" at bounding box center [258, 275] width 115 height 17
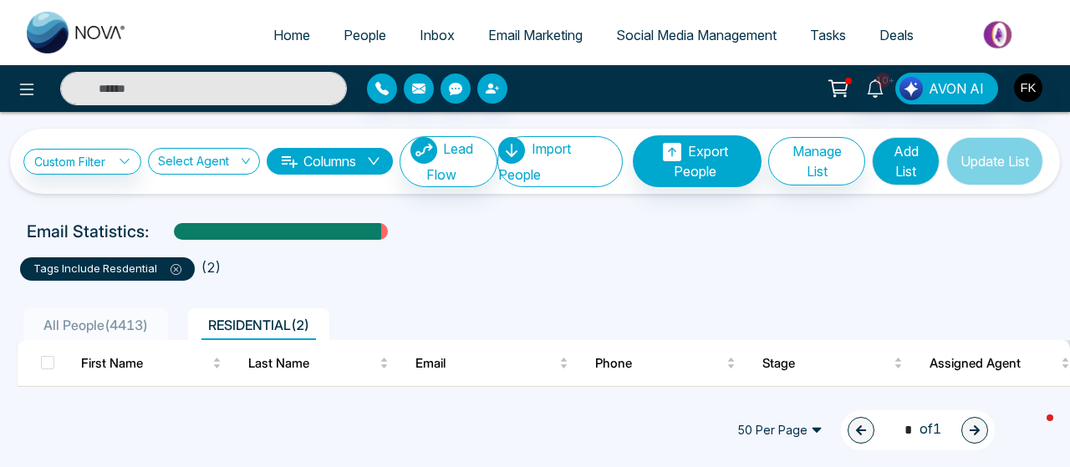
click at [104, 322] on span "All People ( 4413 )" at bounding box center [96, 325] width 118 height 17
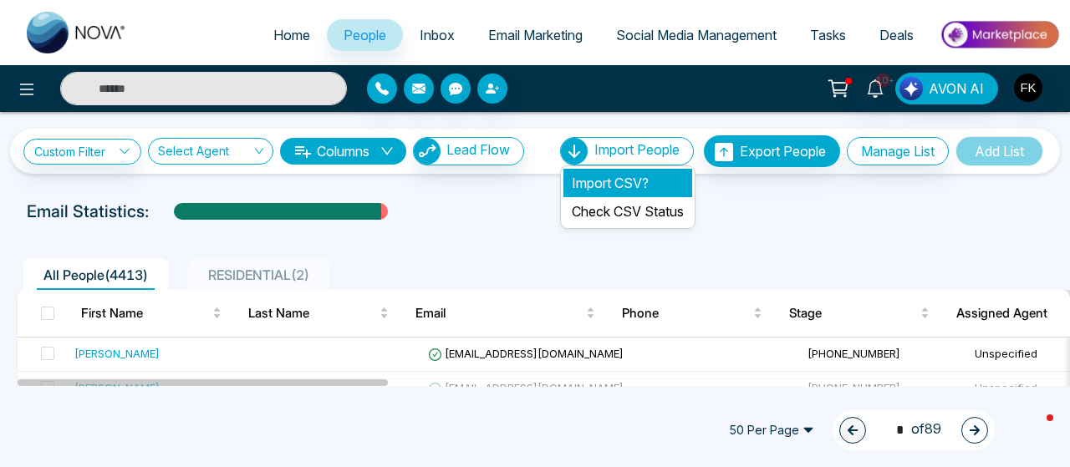
click at [625, 171] on li "Import CSV?" at bounding box center [627, 183] width 129 height 28
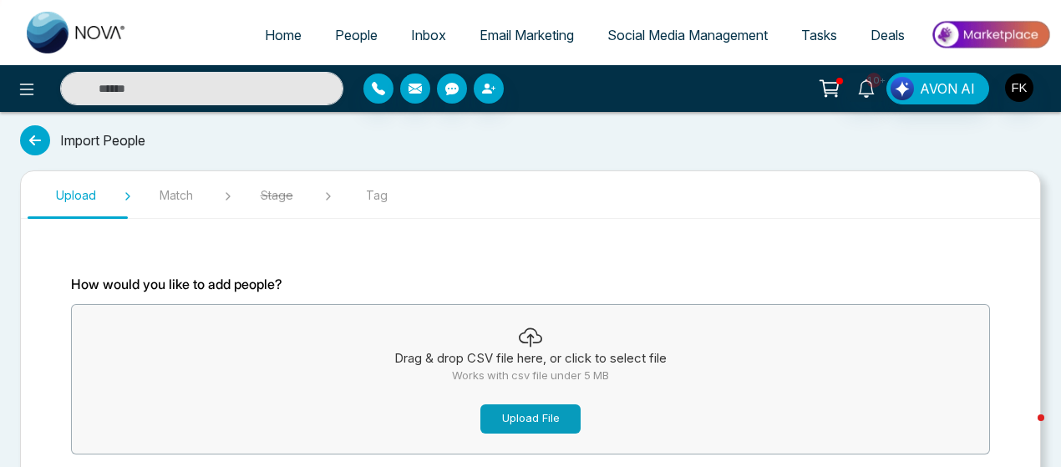
click at [541, 422] on button "Upload File" at bounding box center [531, 419] width 100 height 29
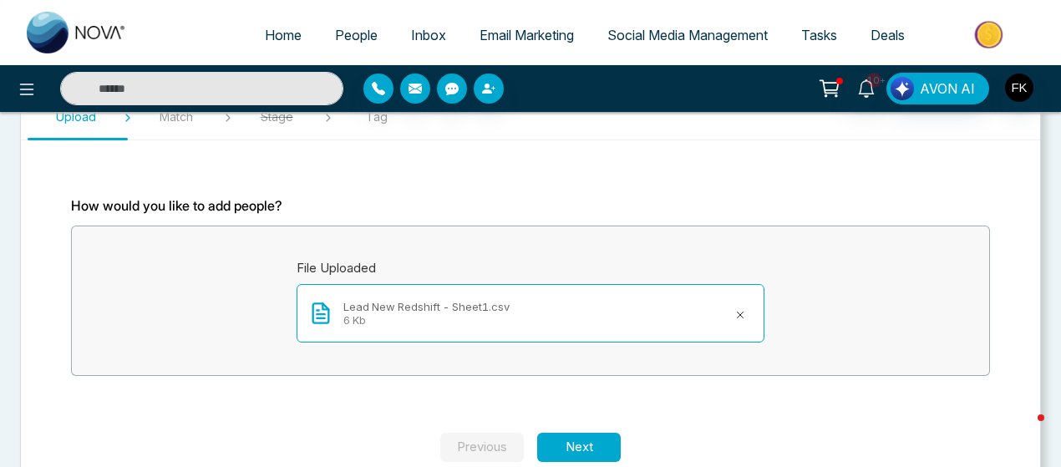
scroll to position [113, 0]
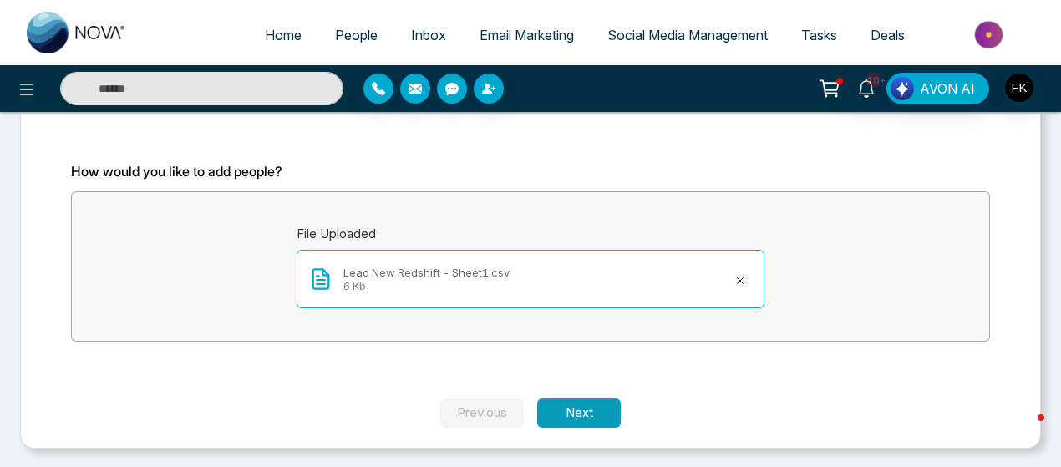
click at [590, 410] on button "Next" at bounding box center [579, 413] width 84 height 29
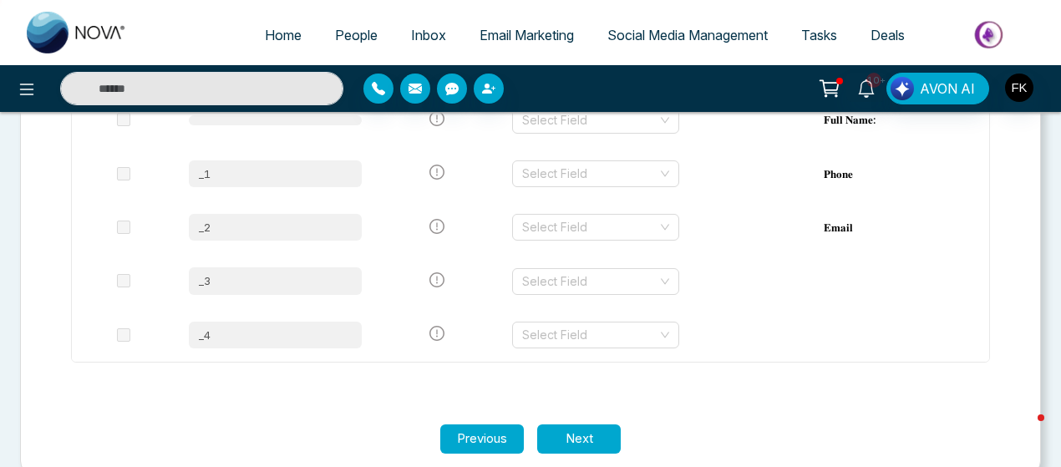
scroll to position [336, 0]
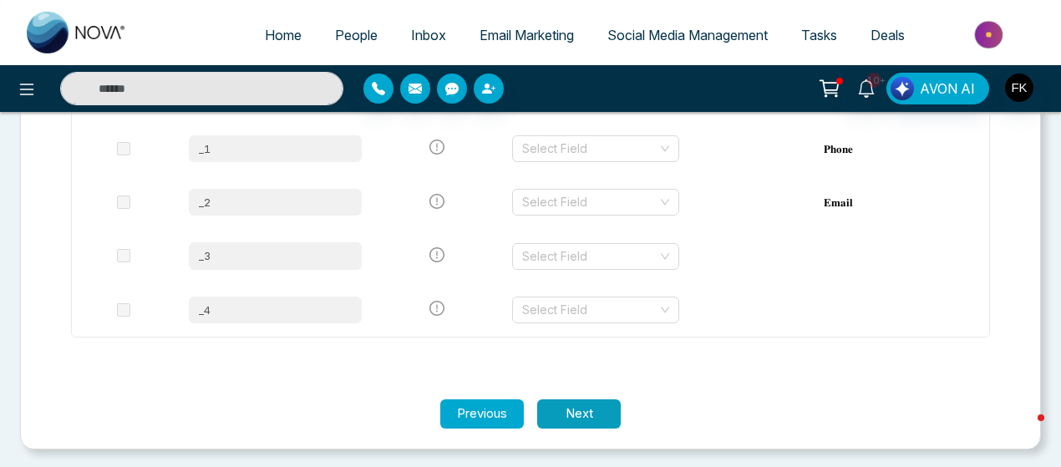
click at [587, 416] on button "Next" at bounding box center [579, 414] width 84 height 29
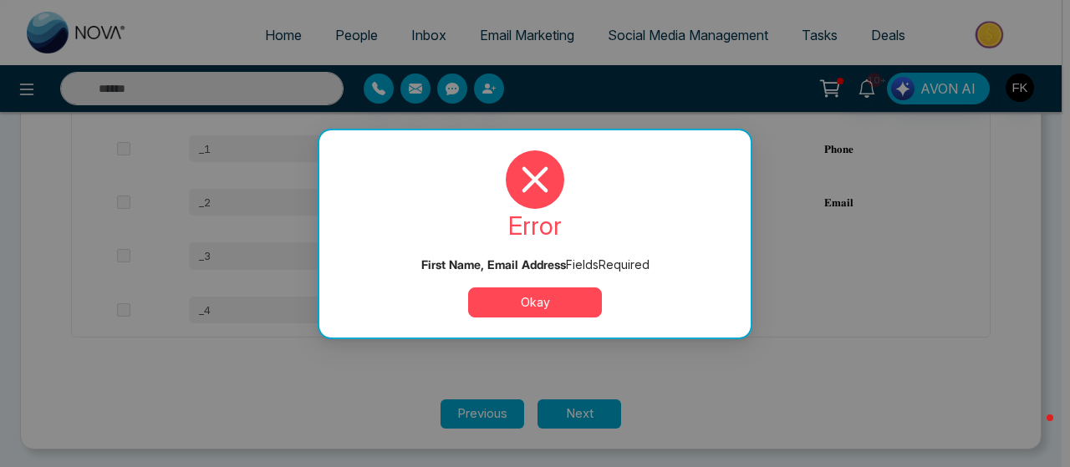
click at [565, 308] on button "Okay" at bounding box center [535, 303] width 134 height 30
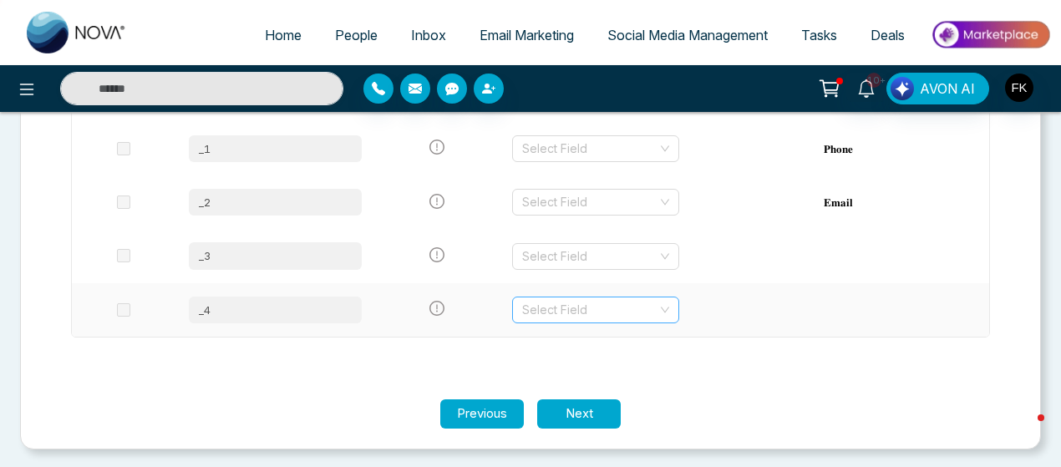
click at [558, 313] on input "search" at bounding box center [589, 310] width 135 height 25
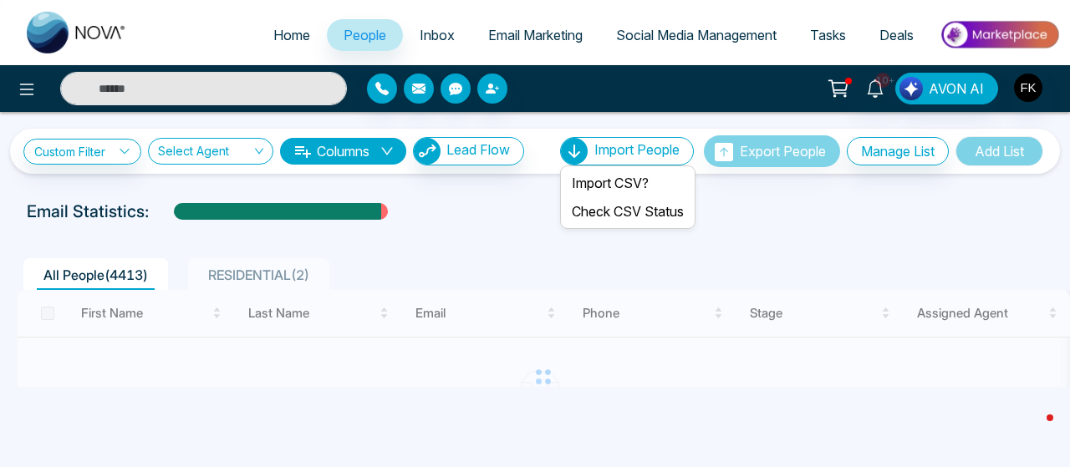
click at [600, 149] on span "Import People" at bounding box center [636, 149] width 85 height 17
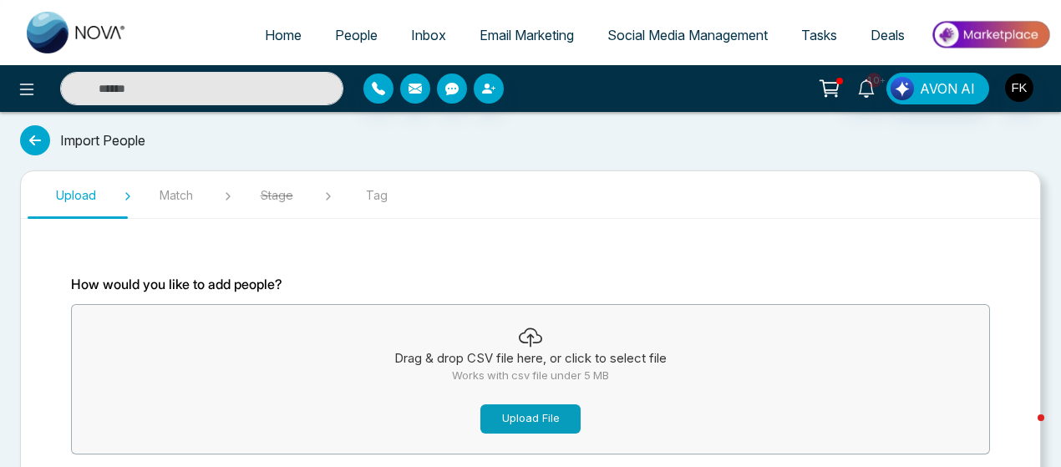
click at [517, 420] on button "Upload File" at bounding box center [531, 419] width 100 height 29
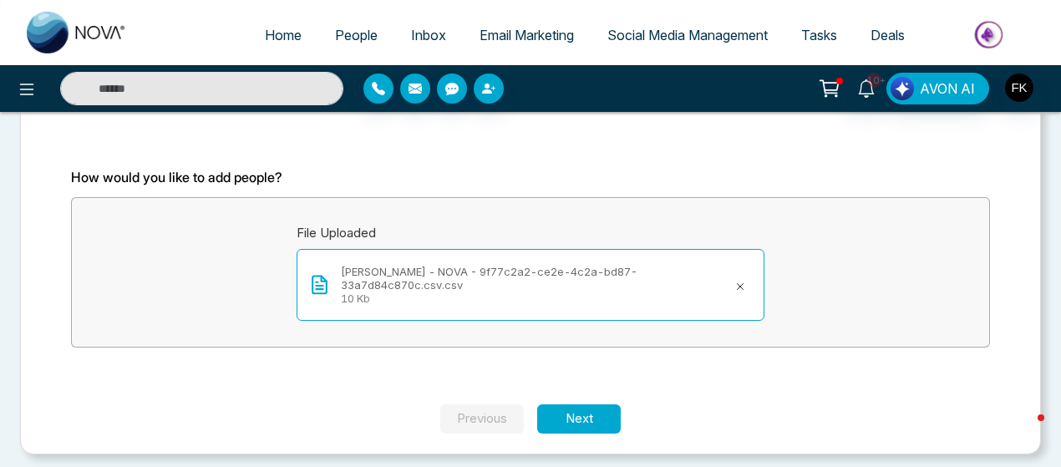
scroll to position [113, 0]
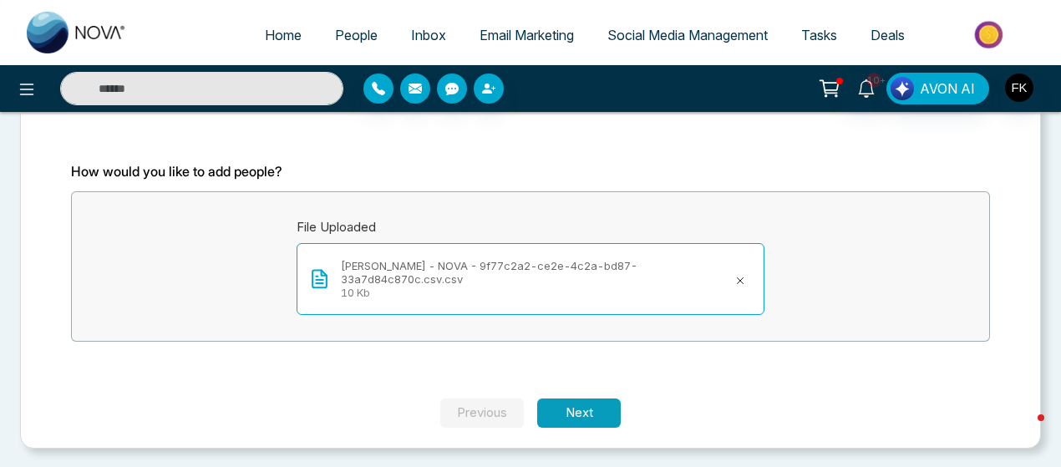
click at [577, 405] on button "Next" at bounding box center [579, 413] width 84 height 29
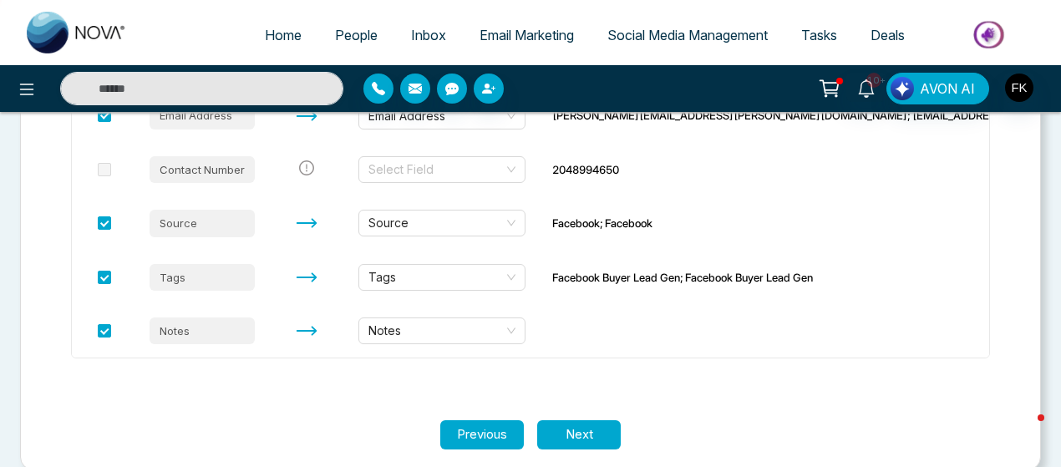
scroll to position [444, 0]
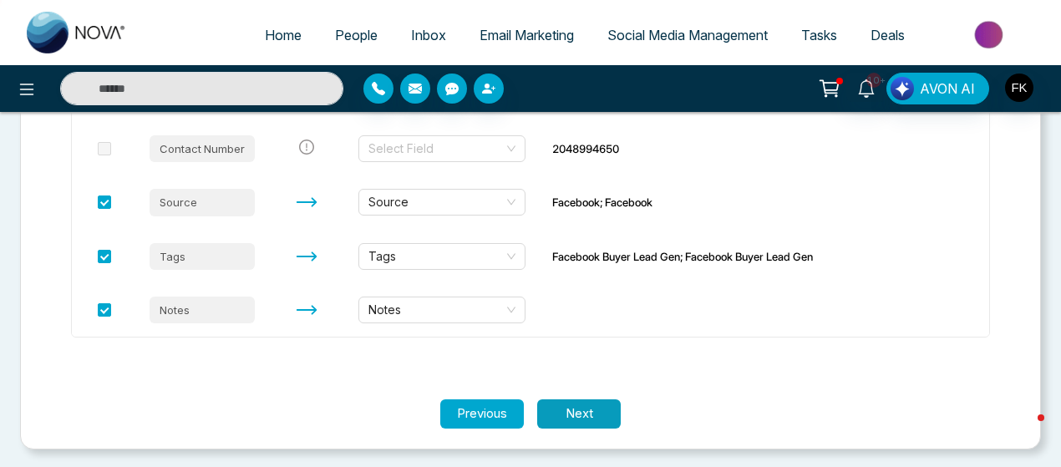
click at [580, 415] on button "Next" at bounding box center [579, 414] width 84 height 29
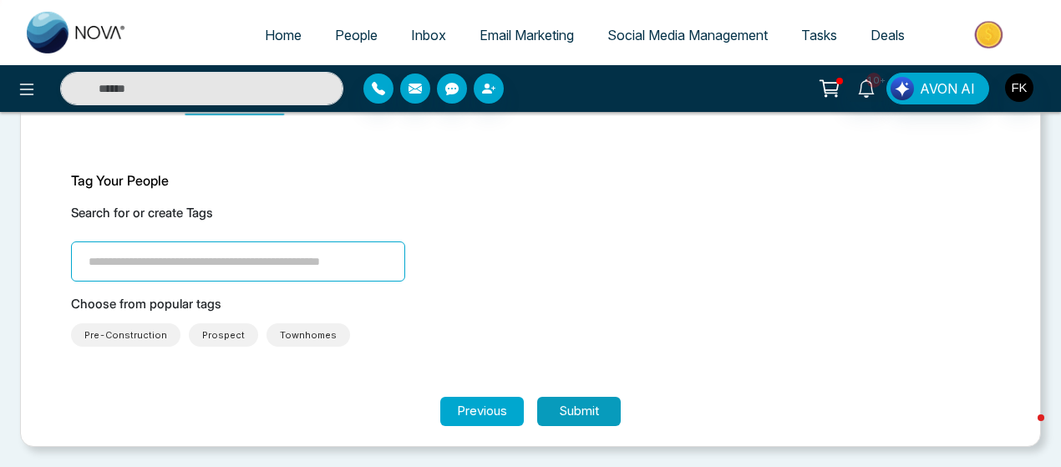
scroll to position [101, 0]
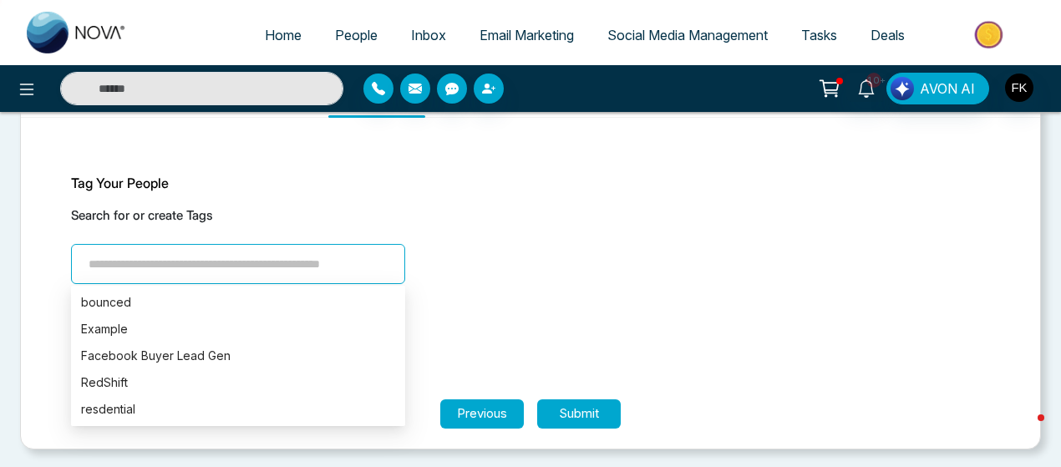
click at [293, 270] on input "search" at bounding box center [238, 264] width 334 height 40
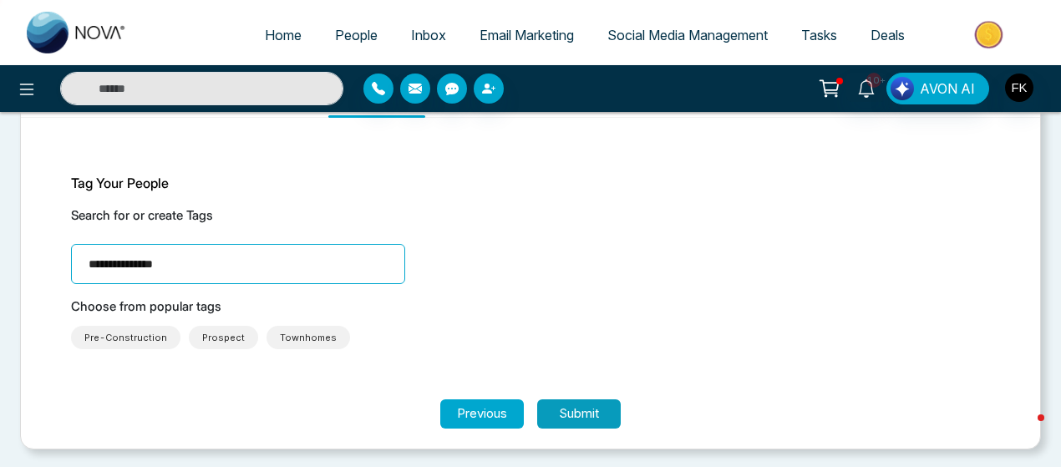
type input "**********"
click at [587, 414] on button "Submit" at bounding box center [579, 414] width 84 height 29
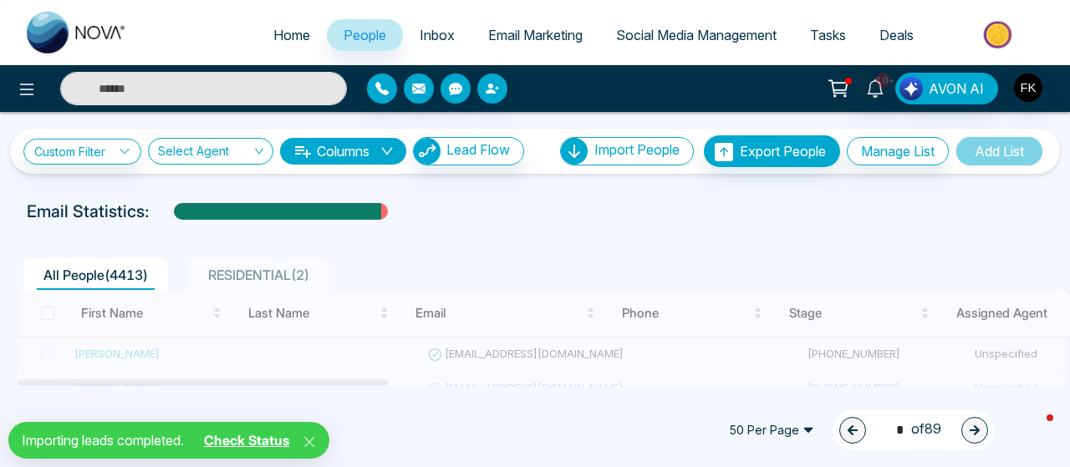
scroll to position [38, 0]
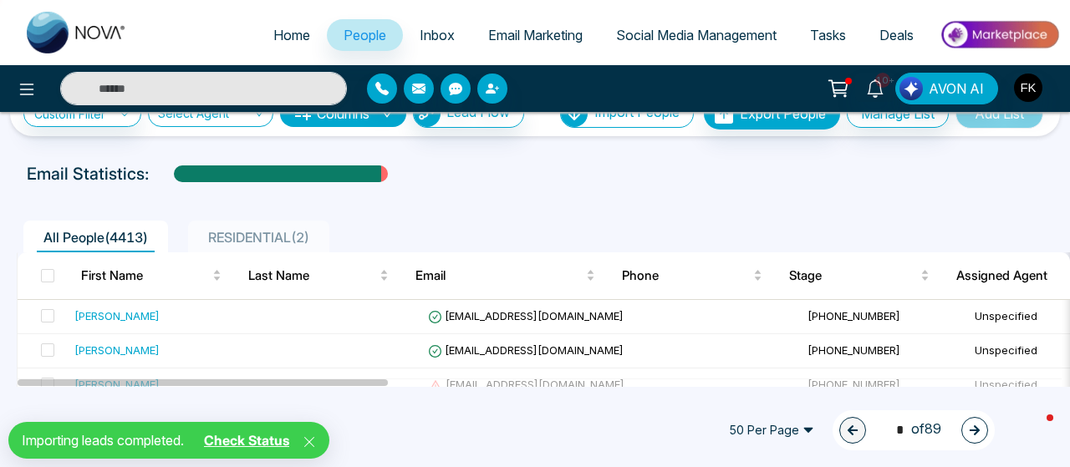
click at [316, 437] on icon at bounding box center [309, 441] width 13 height 13
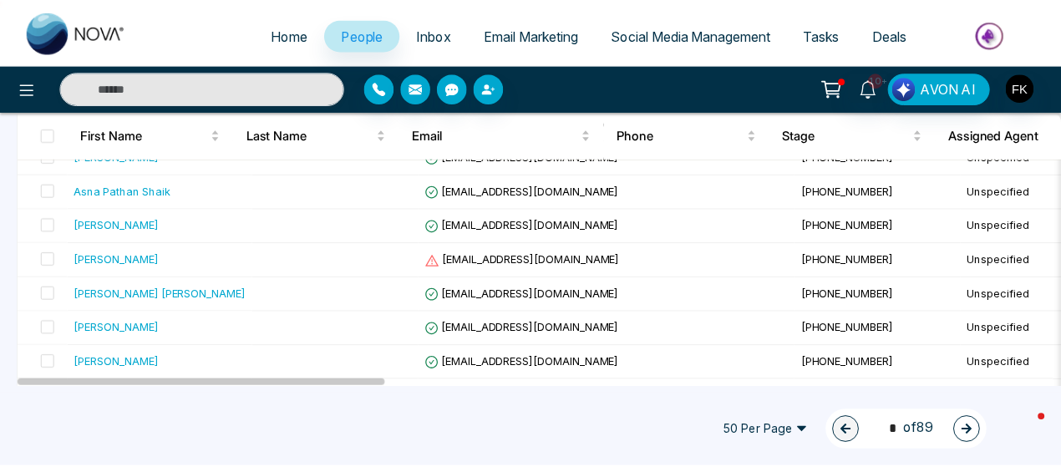
scroll to position [0, 0]
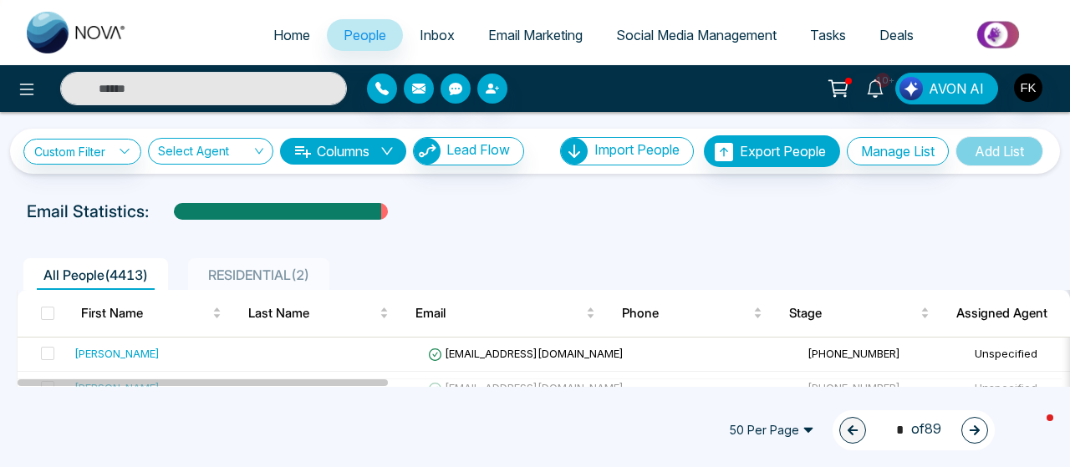
click at [799, 434] on span "50 Per Page" at bounding box center [771, 430] width 109 height 27
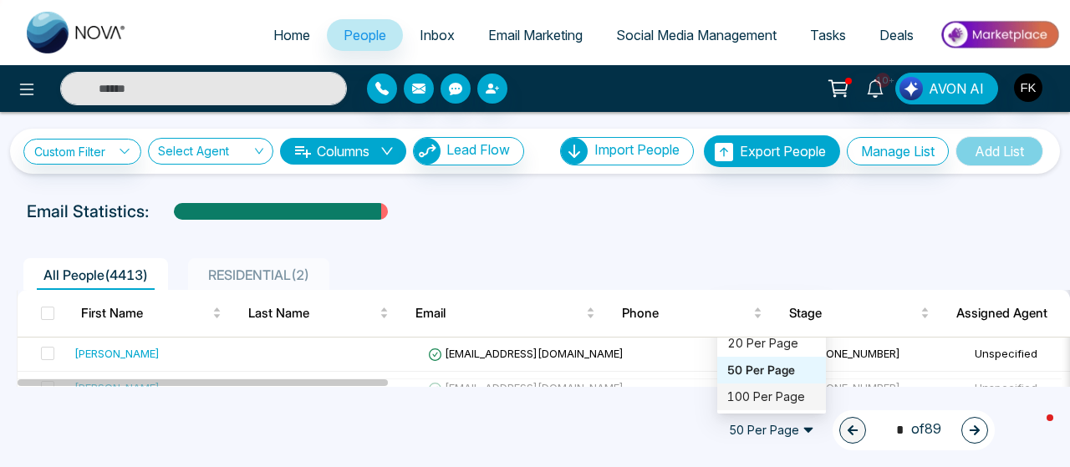
click at [782, 392] on div "100 Per Page" at bounding box center [771, 397] width 89 height 18
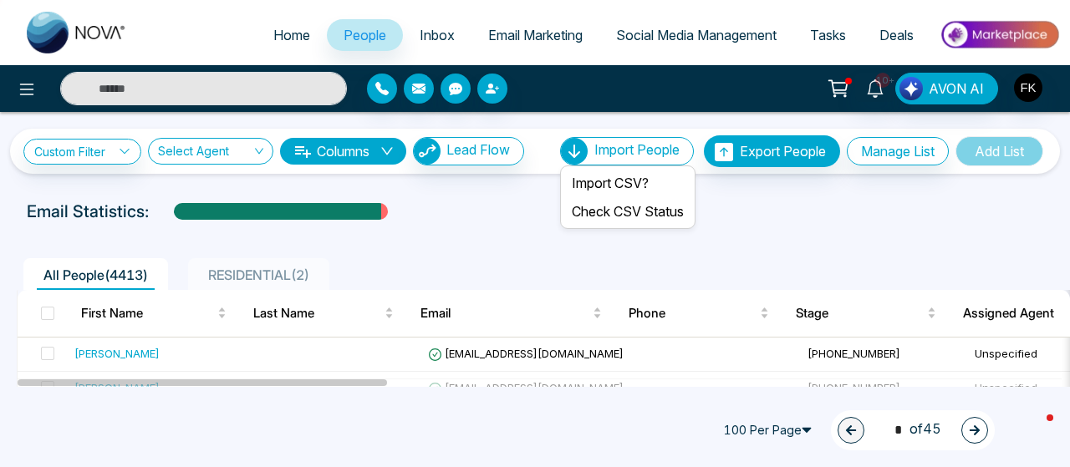
click at [613, 148] on span "Import People" at bounding box center [636, 149] width 85 height 17
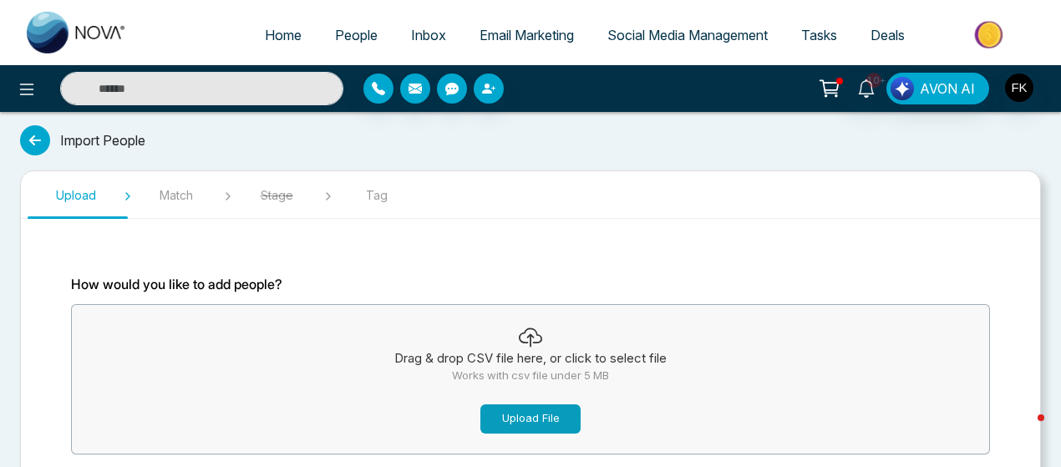
click at [529, 417] on button "Upload File" at bounding box center [531, 419] width 100 height 29
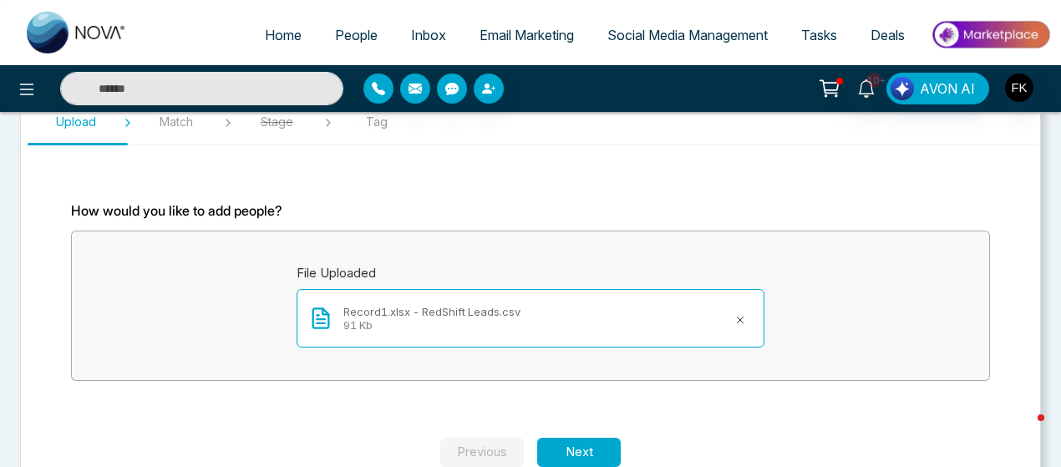
scroll to position [110, 0]
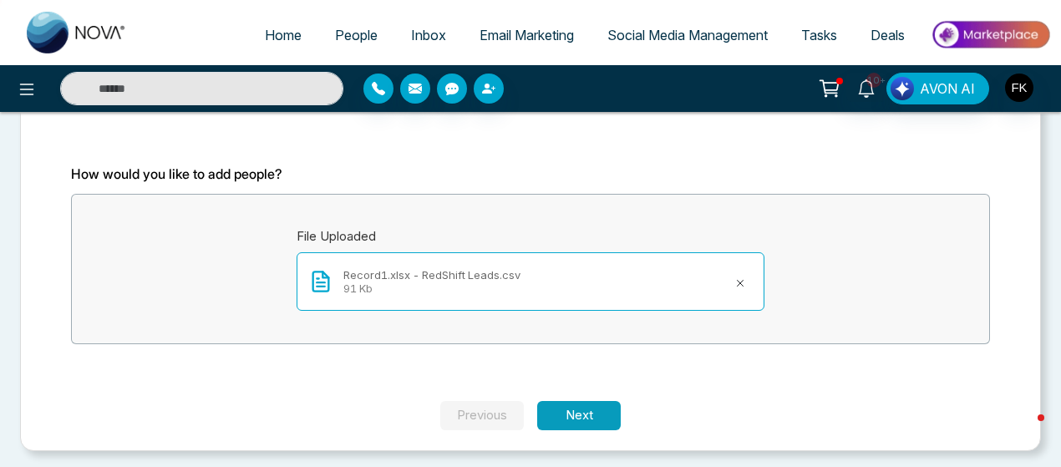
click at [602, 416] on button "Next" at bounding box center [579, 415] width 84 height 29
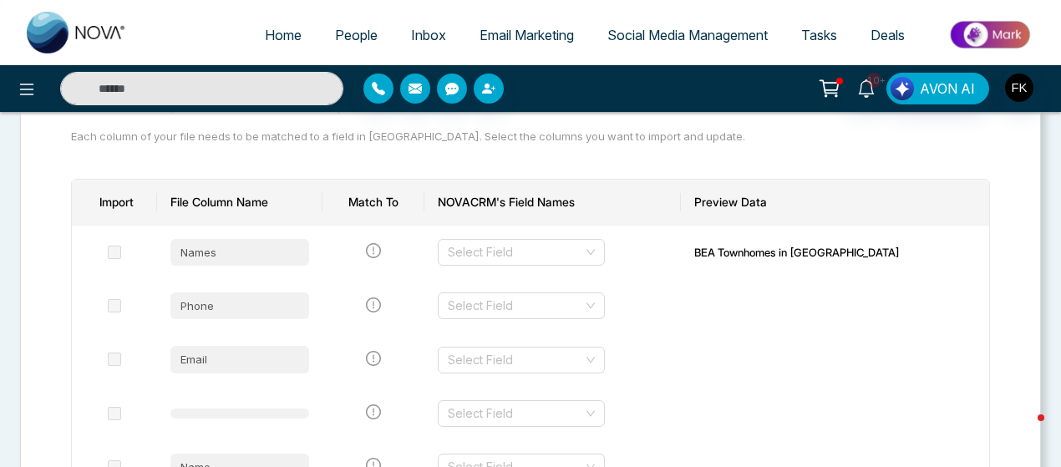
scroll to position [192, 0]
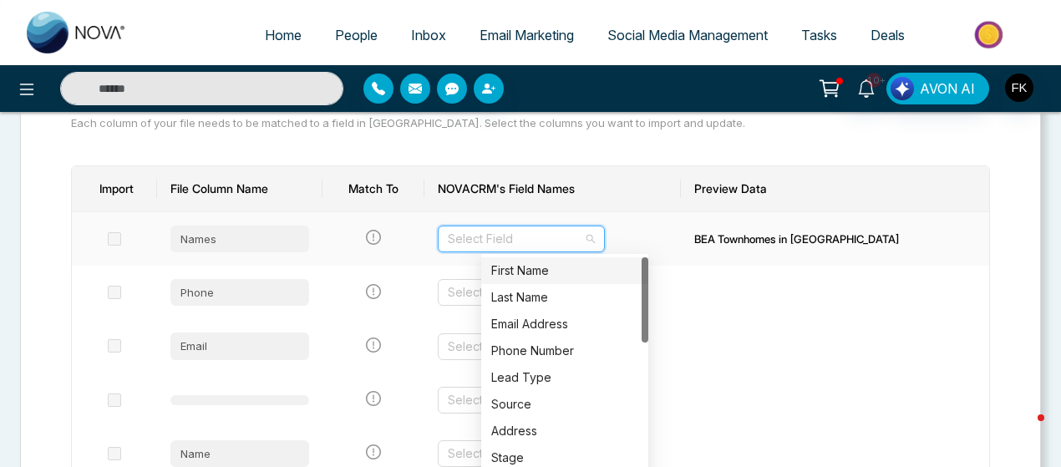
click at [583, 243] on input "search" at bounding box center [515, 239] width 135 height 25
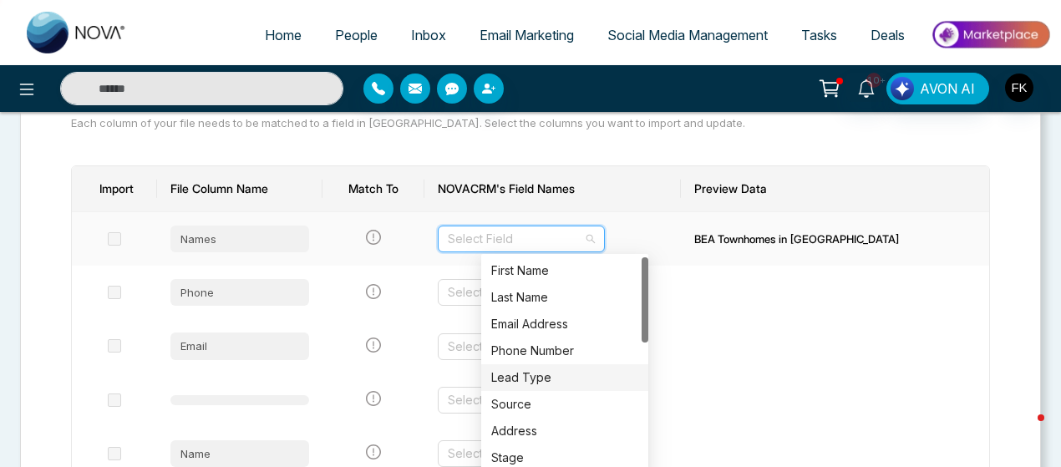
click at [532, 374] on div "Lead Type" at bounding box center [564, 378] width 147 height 18
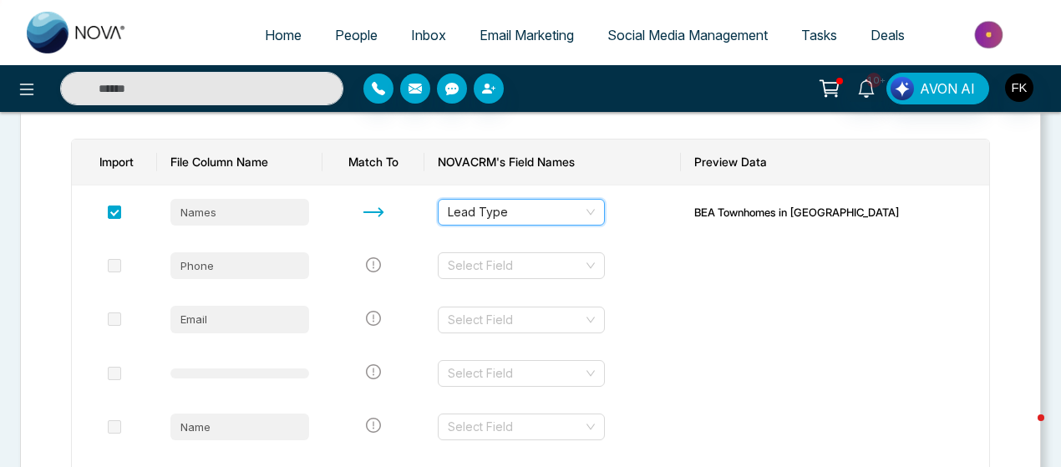
scroll to position [221, 0]
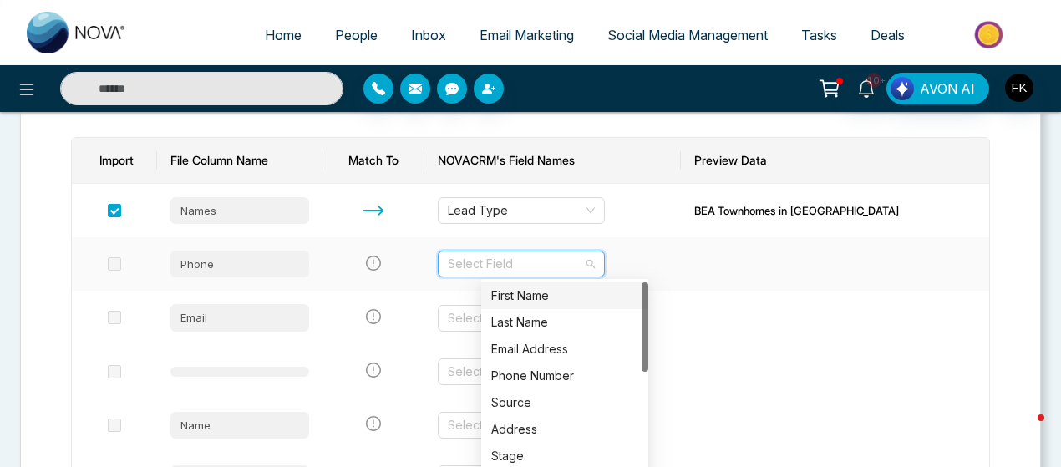
click at [583, 266] on input "search" at bounding box center [515, 264] width 135 height 25
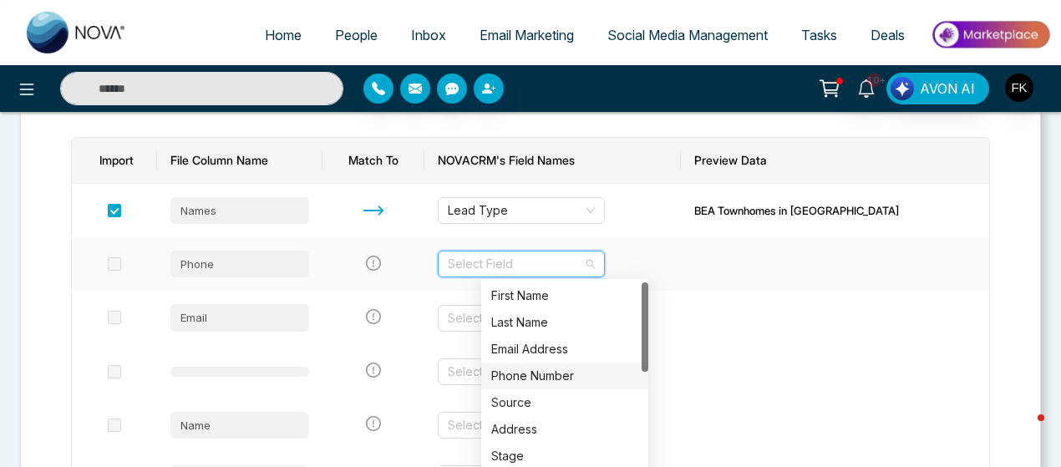
click at [497, 374] on div "Phone Number" at bounding box center [564, 376] width 147 height 18
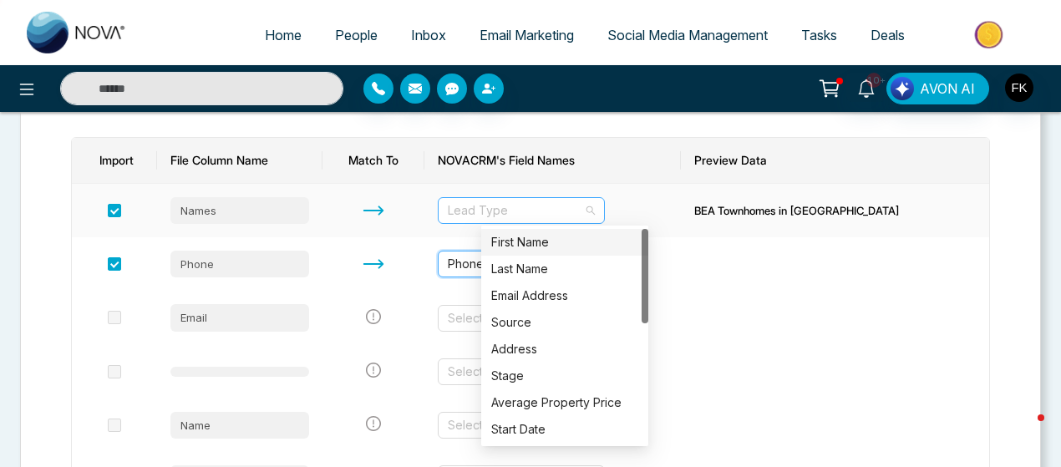
click at [561, 211] on span "Lead Type" at bounding box center [521, 210] width 147 height 25
click at [532, 243] on div "First Name" at bounding box center [564, 242] width 147 height 18
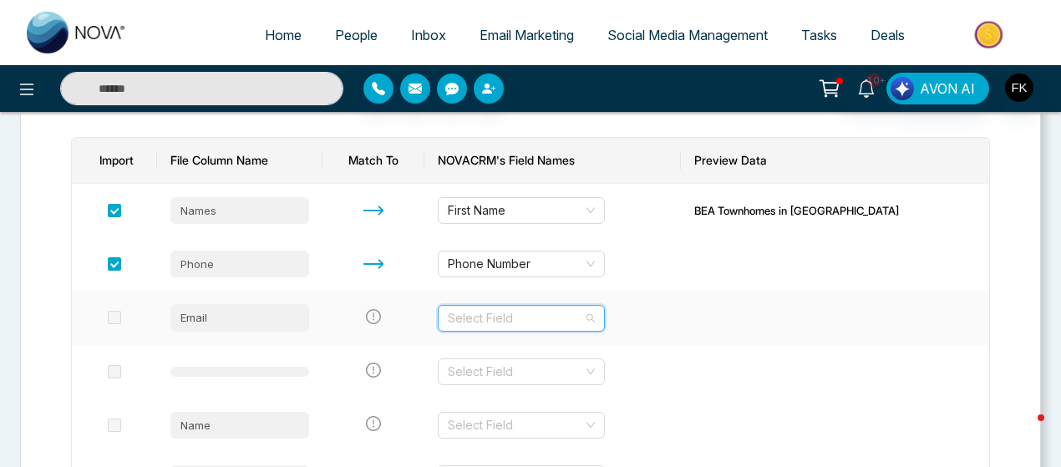
click at [510, 312] on input "search" at bounding box center [515, 318] width 135 height 25
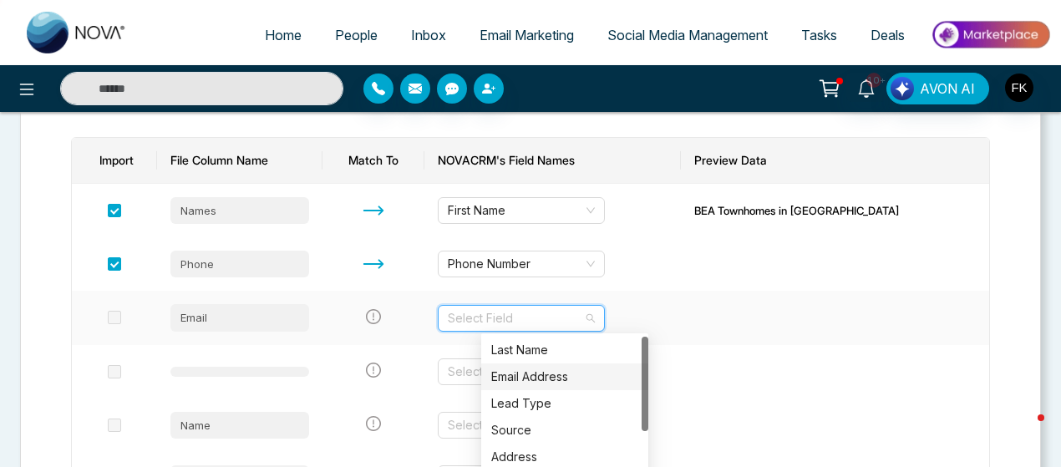
click at [526, 372] on div "Email Address" at bounding box center [564, 377] width 147 height 18
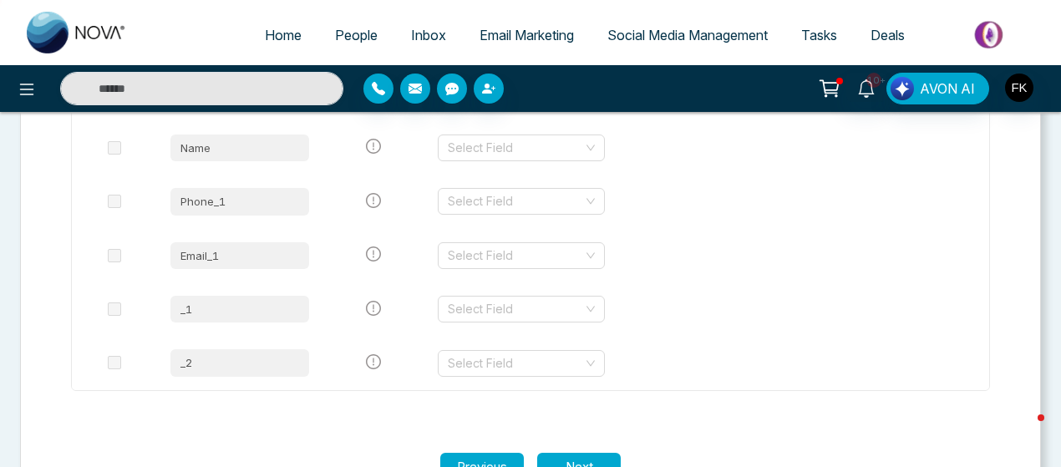
scroll to position [552, 0]
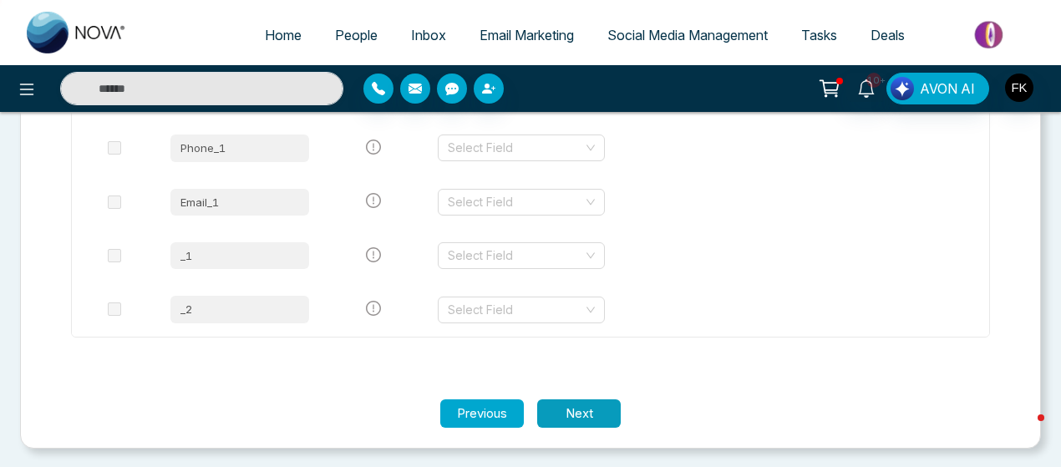
click at [598, 400] on button "Next" at bounding box center [579, 414] width 84 height 29
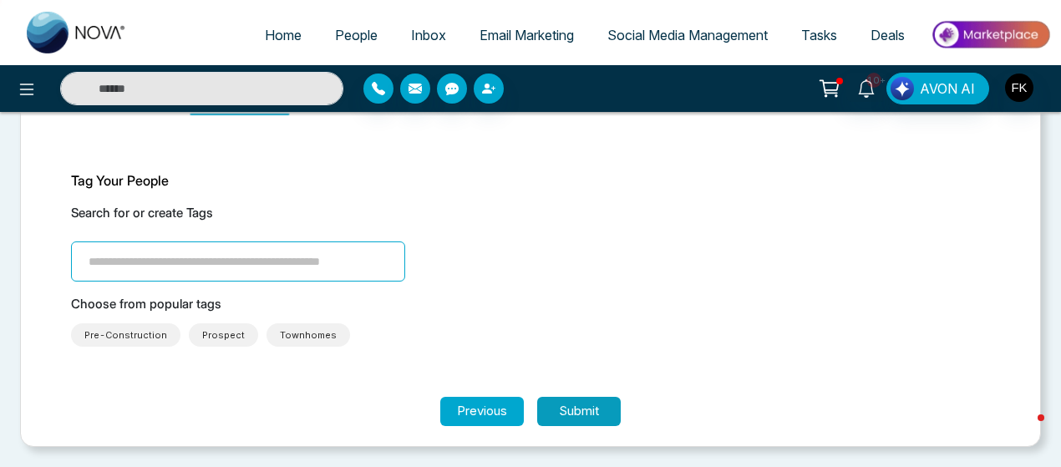
scroll to position [101, 0]
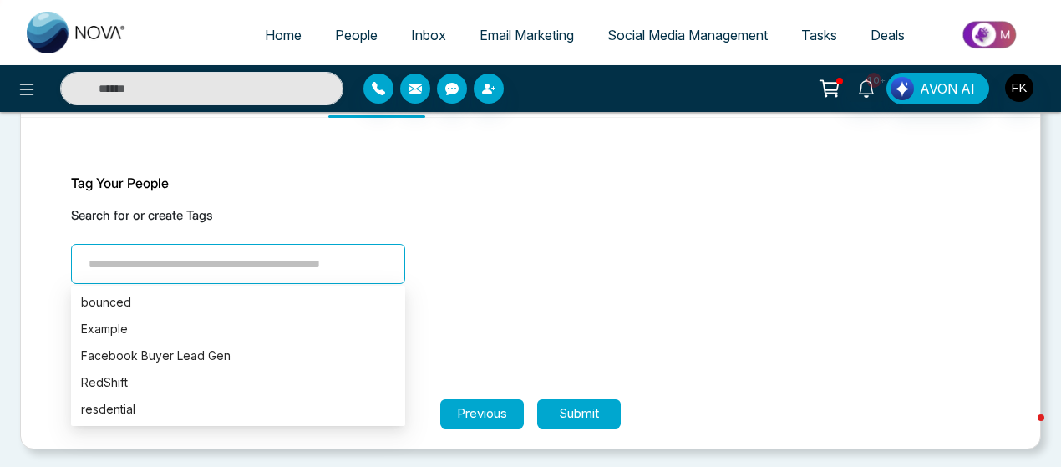
click at [354, 272] on input "search" at bounding box center [238, 264] width 334 height 40
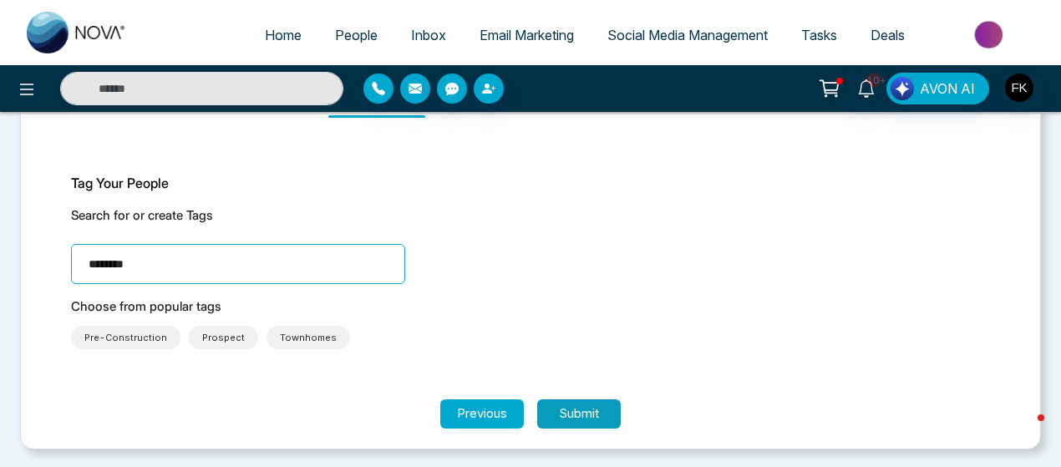
type input "********"
click at [573, 406] on button "Submit" at bounding box center [579, 414] width 84 height 29
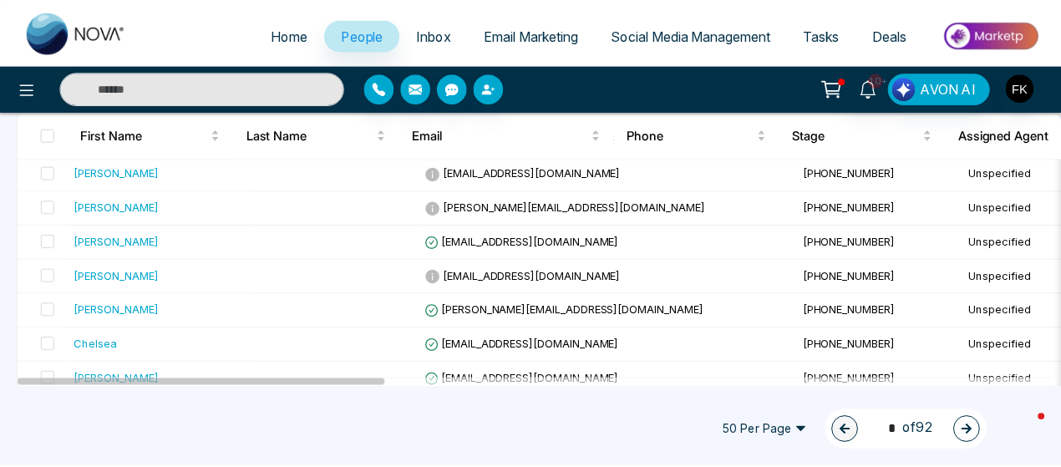
scroll to position [172, 0]
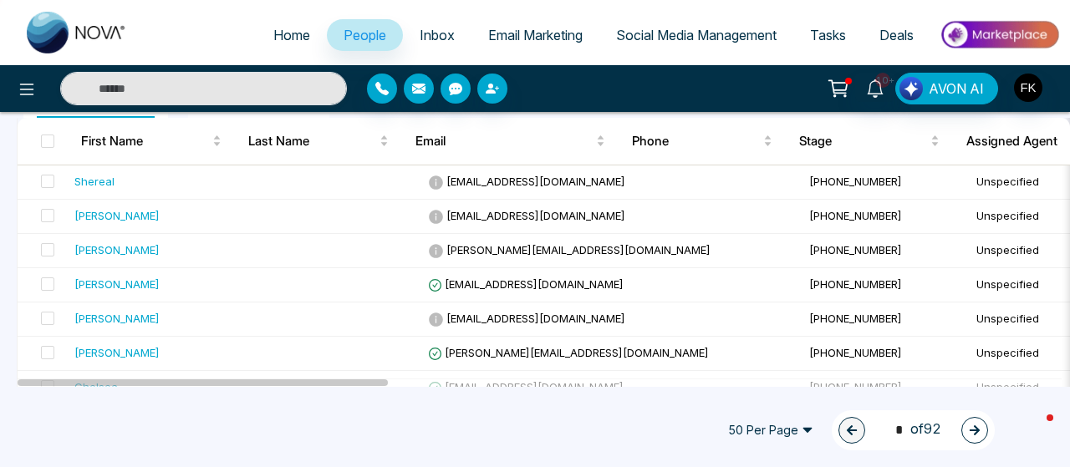
click at [420, 33] on span "Inbox" at bounding box center [437, 35] width 35 height 17
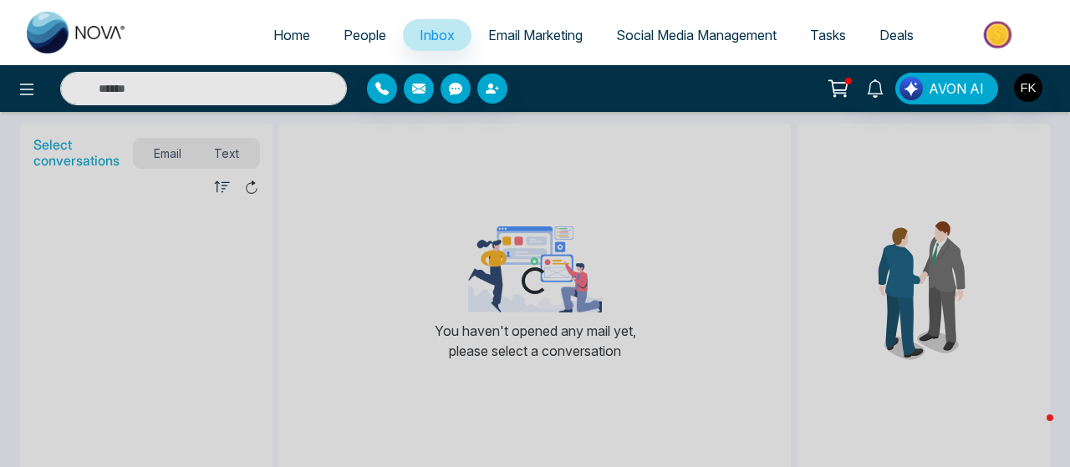
click at [356, 33] on span "People" at bounding box center [365, 35] width 43 height 17
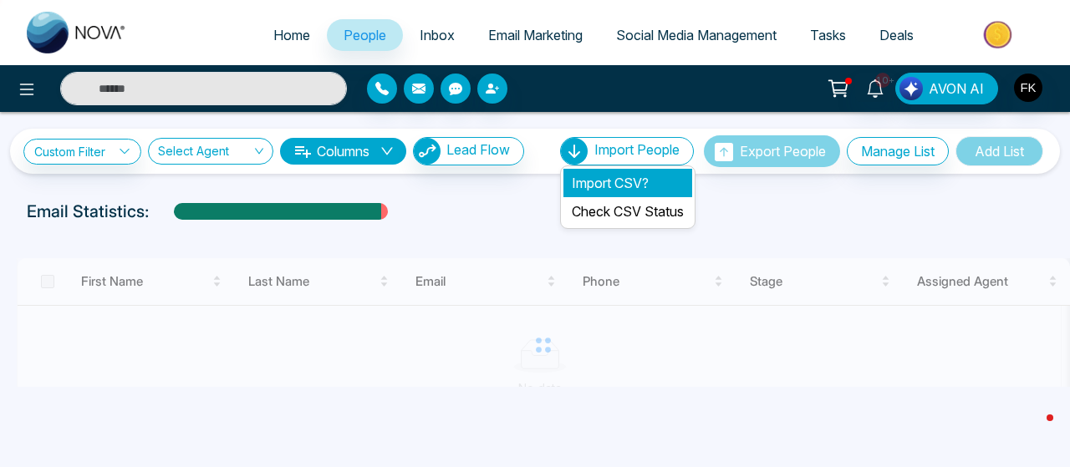
click at [611, 179] on li "Import CSV?" at bounding box center [627, 183] width 129 height 28
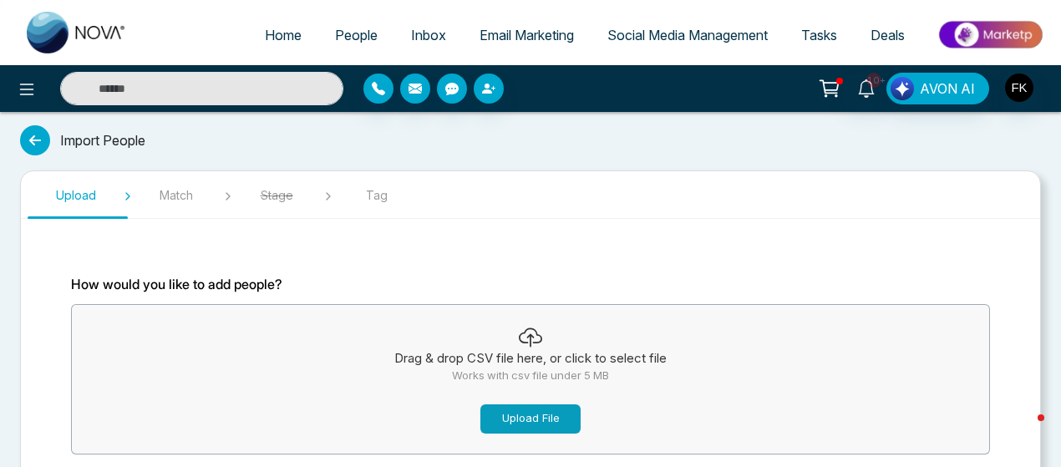
click at [537, 405] on button "Upload File" at bounding box center [531, 419] width 100 height 29
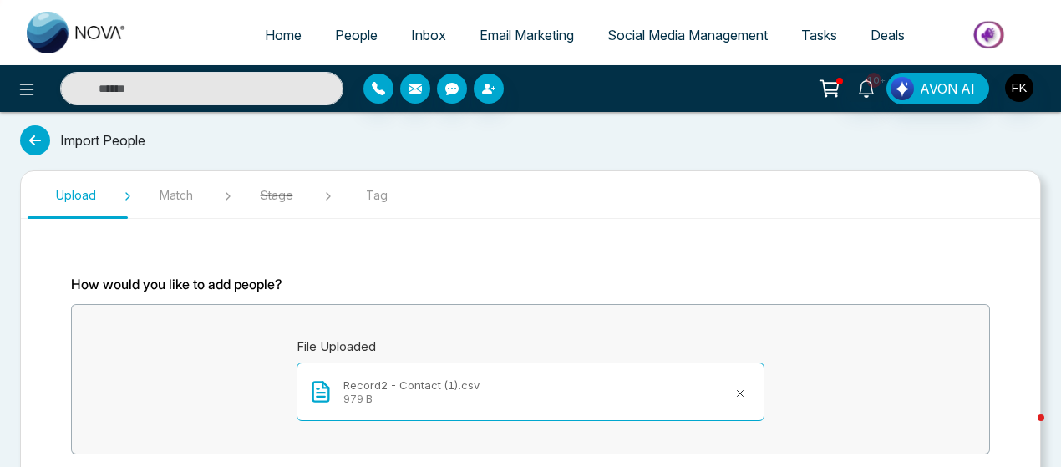
scroll to position [113, 0]
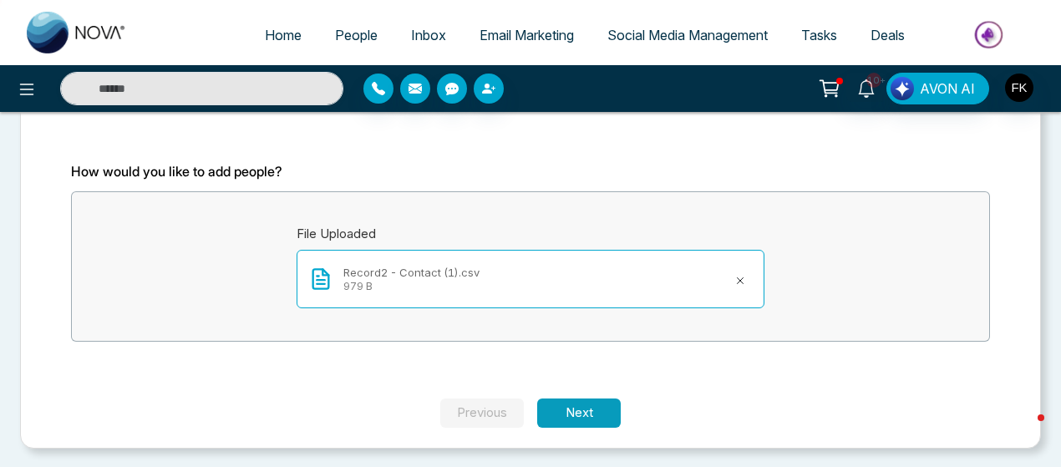
click at [595, 418] on button "Next" at bounding box center [579, 413] width 84 height 29
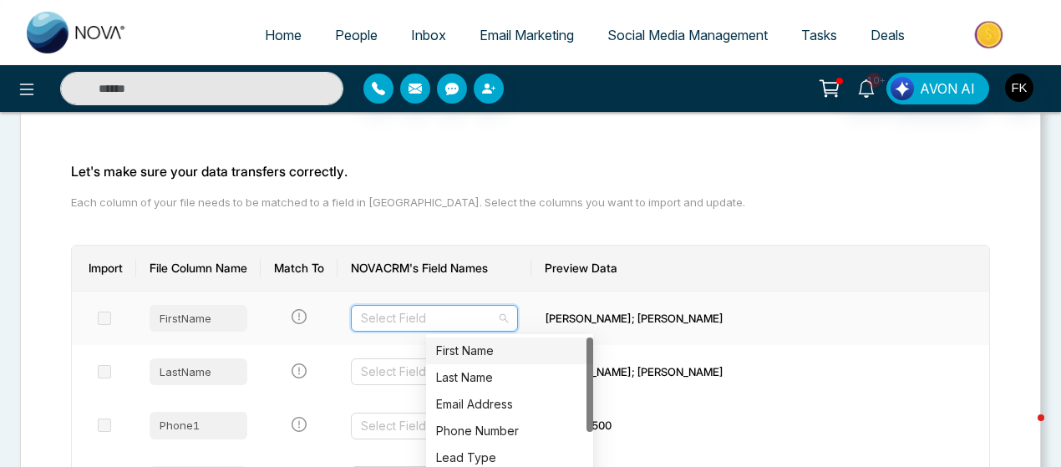
click at [496, 321] on input "search" at bounding box center [428, 318] width 135 height 25
click at [505, 350] on div "First Name" at bounding box center [509, 351] width 147 height 18
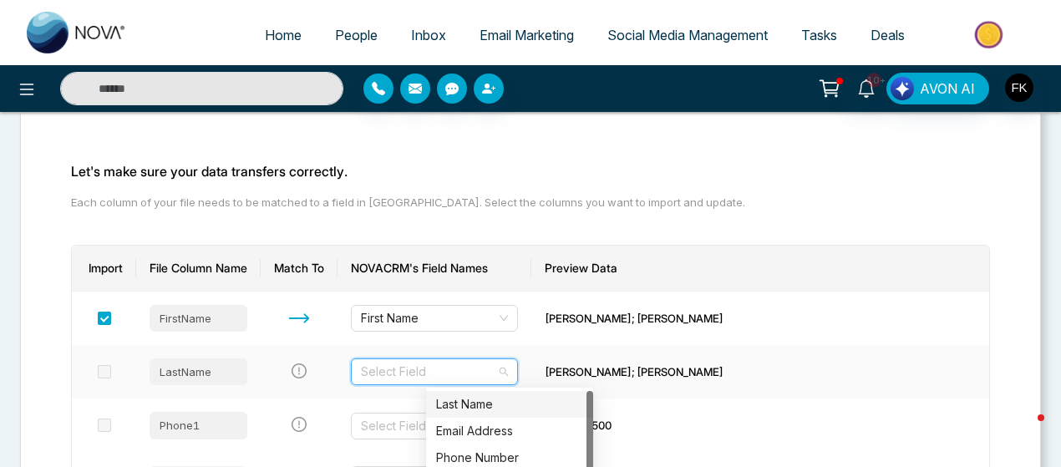
click at [486, 365] on input "search" at bounding box center [428, 371] width 135 height 25
click at [484, 397] on div "Last Name" at bounding box center [509, 404] width 147 height 18
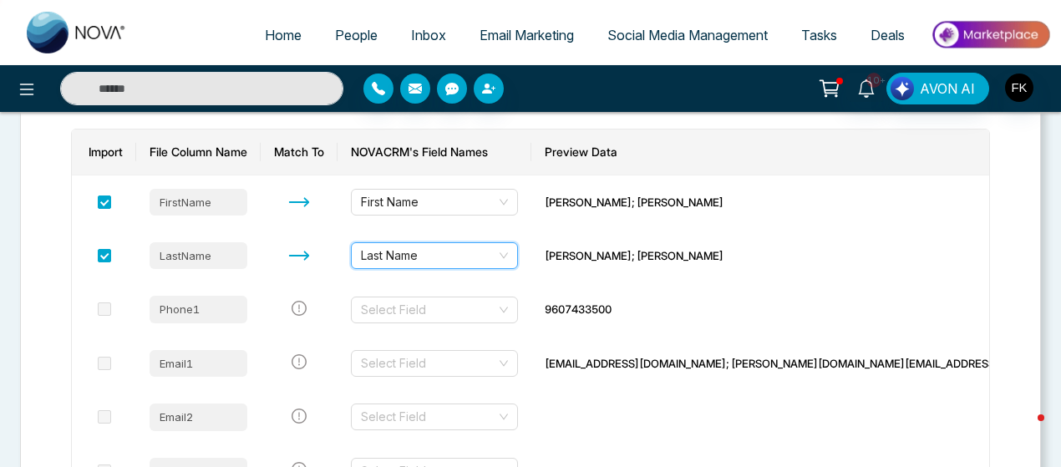
scroll to position [288, 0]
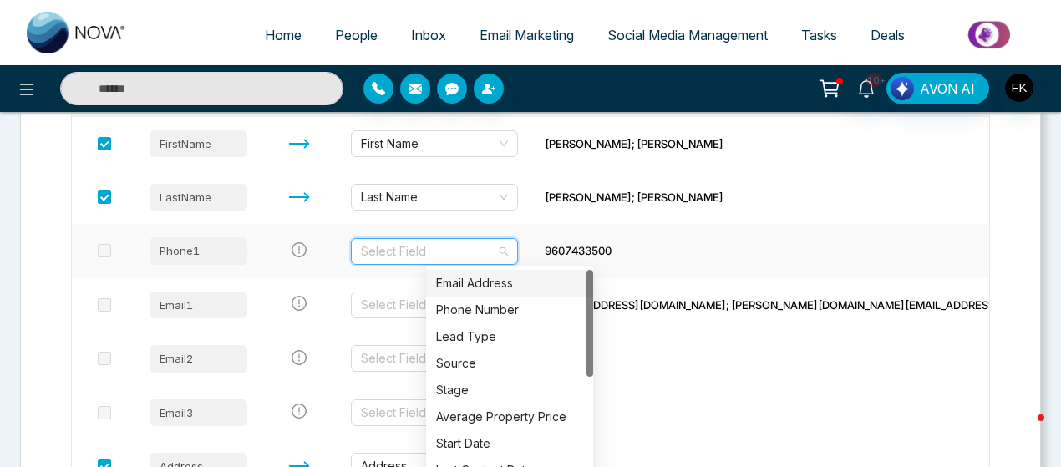
click at [496, 258] on input "search" at bounding box center [428, 251] width 135 height 25
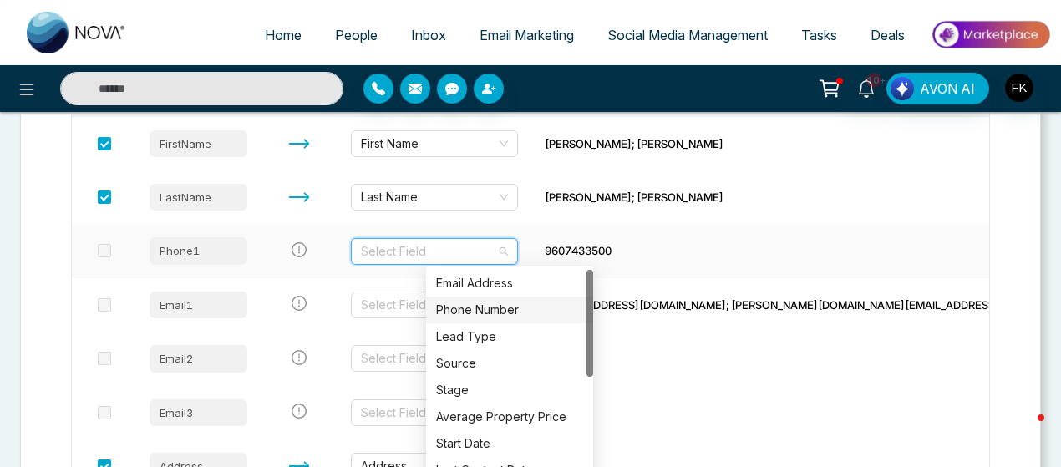
click at [517, 309] on div "Phone Number" at bounding box center [509, 310] width 147 height 18
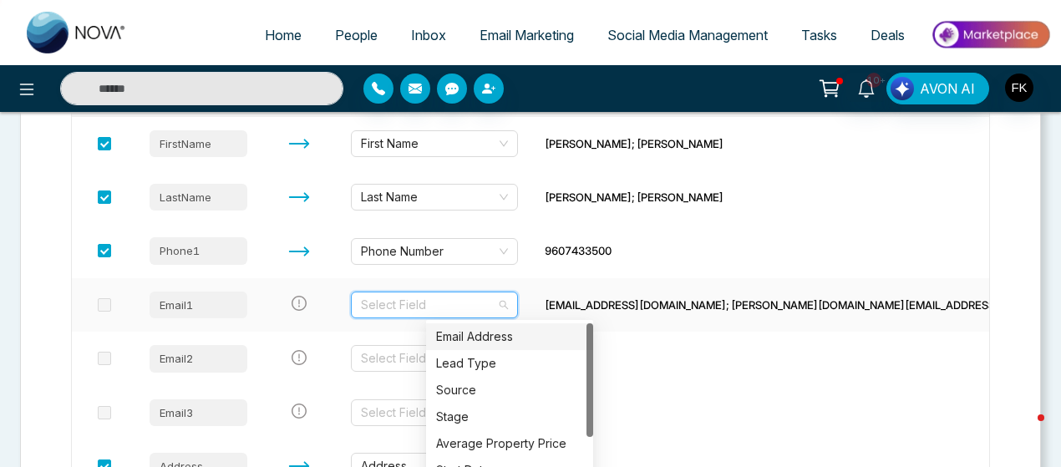
click at [496, 305] on input "search" at bounding box center [428, 305] width 135 height 25
click at [517, 332] on div "Email Address" at bounding box center [509, 337] width 147 height 18
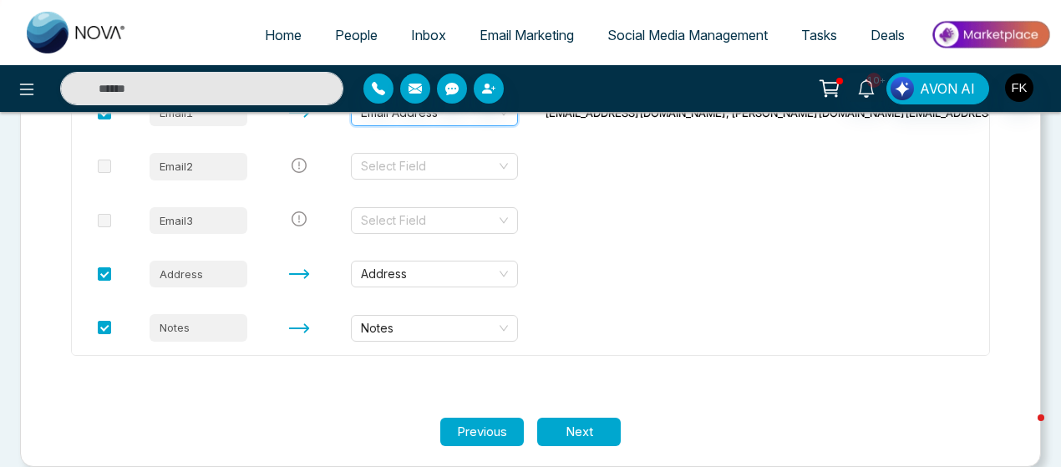
scroll to position [478, 0]
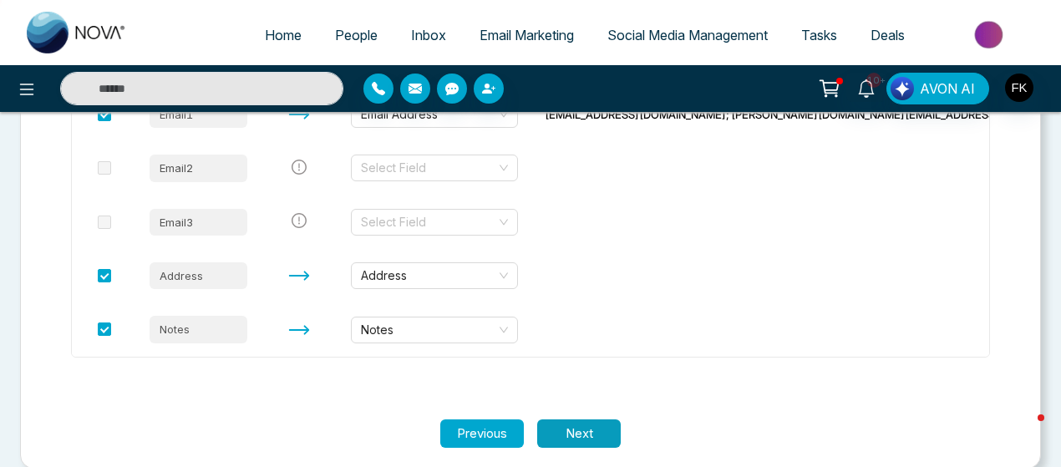
click at [582, 422] on button "Next" at bounding box center [579, 434] width 84 height 29
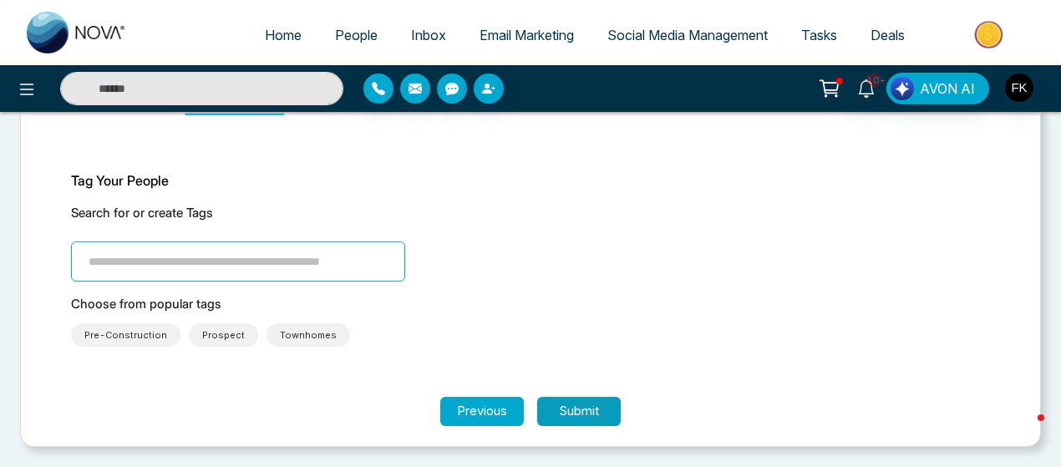
scroll to position [101, 0]
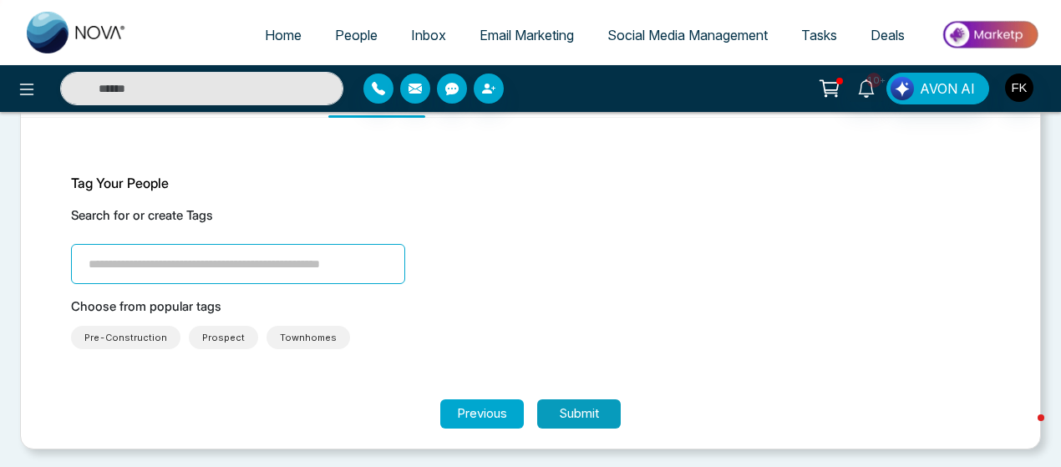
click at [582, 422] on button "Submit" at bounding box center [579, 414] width 84 height 29
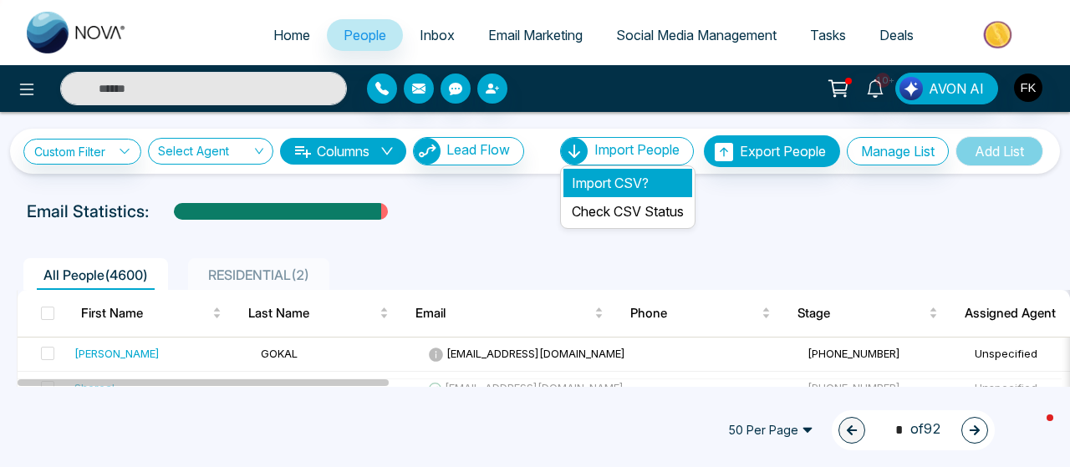
click at [593, 179] on li "Import CSV?" at bounding box center [627, 183] width 129 height 28
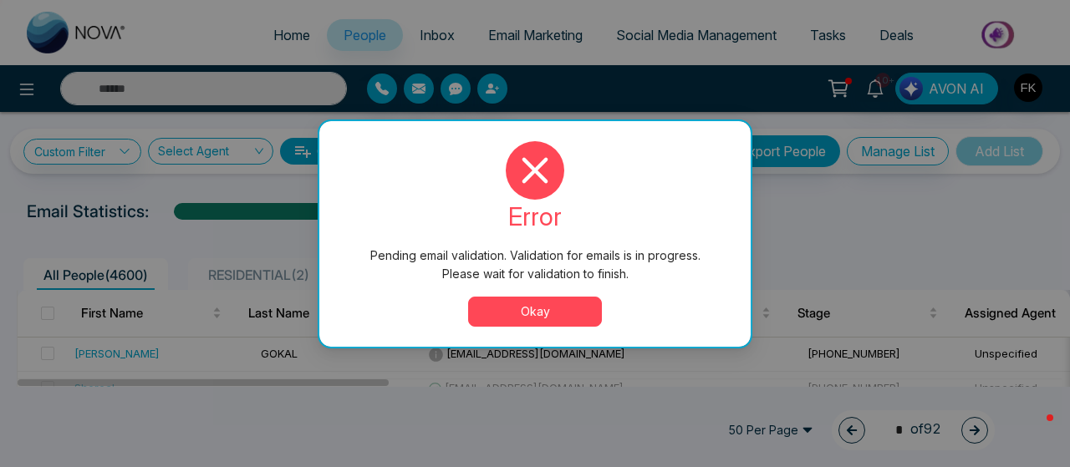
click at [565, 314] on button "Okay" at bounding box center [535, 312] width 134 height 30
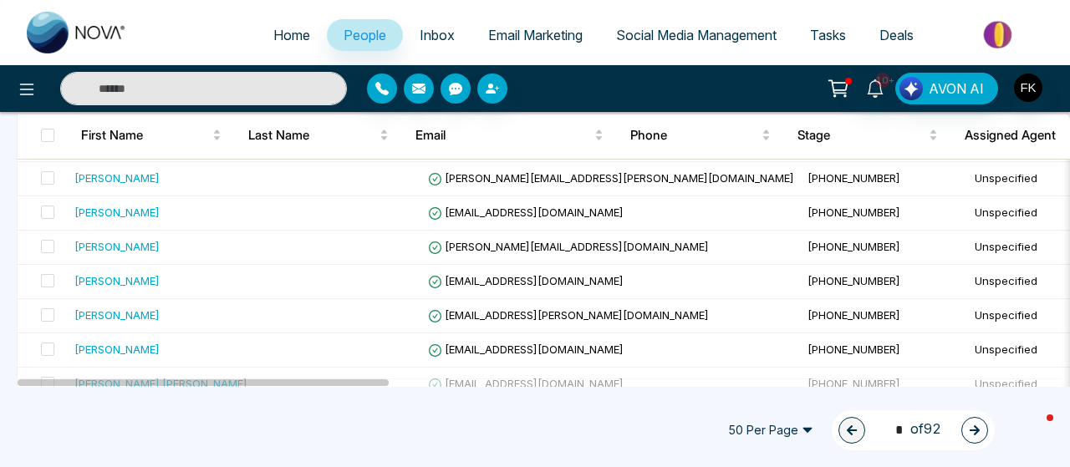
scroll to position [1657, 0]
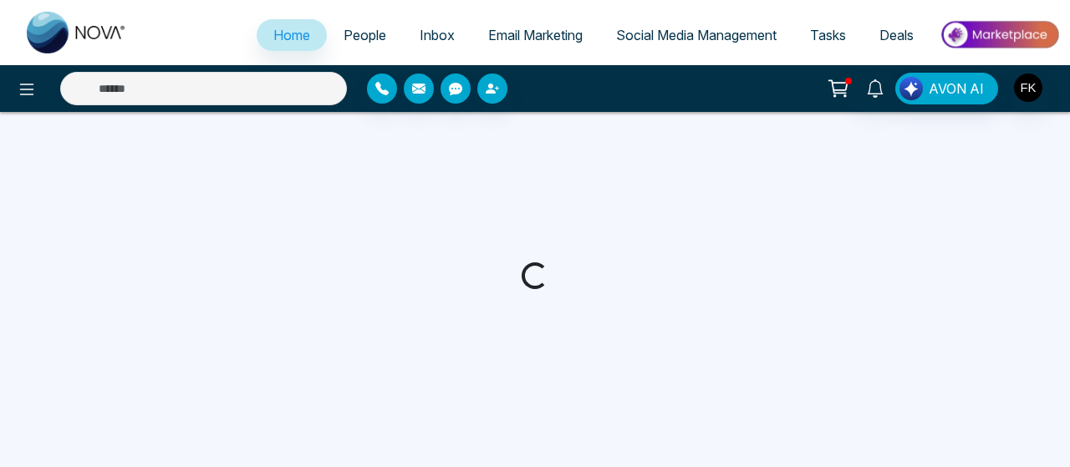
select select "*"
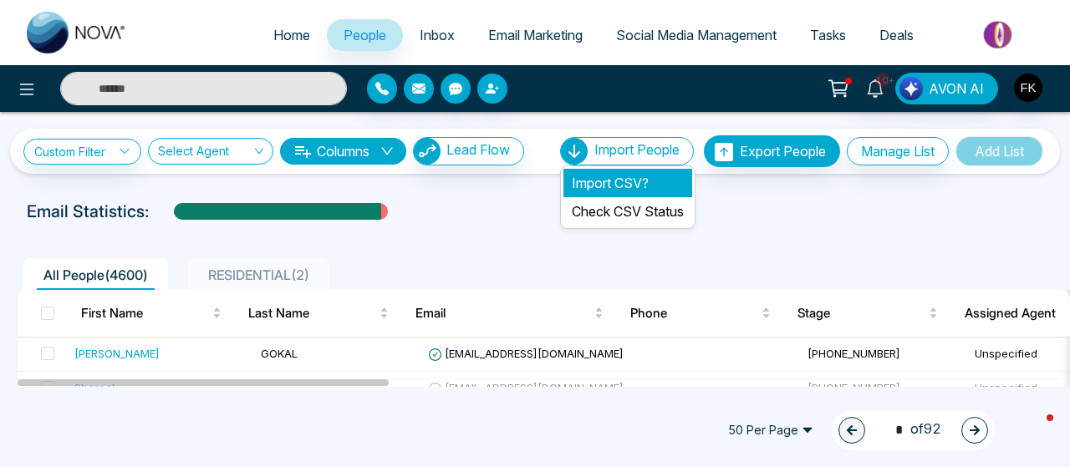
click at [630, 186] on li "Import CSV?" at bounding box center [627, 183] width 129 height 28
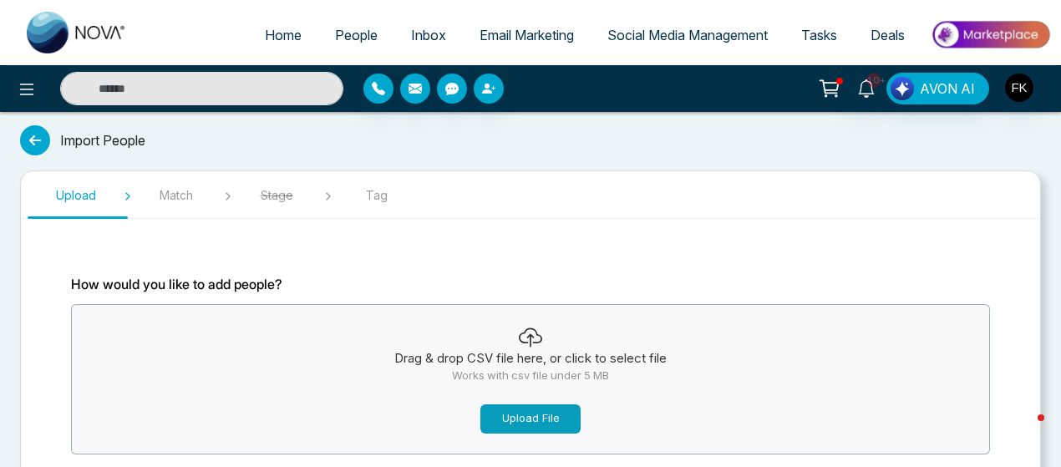
click at [533, 419] on button "Upload File" at bounding box center [531, 419] width 100 height 29
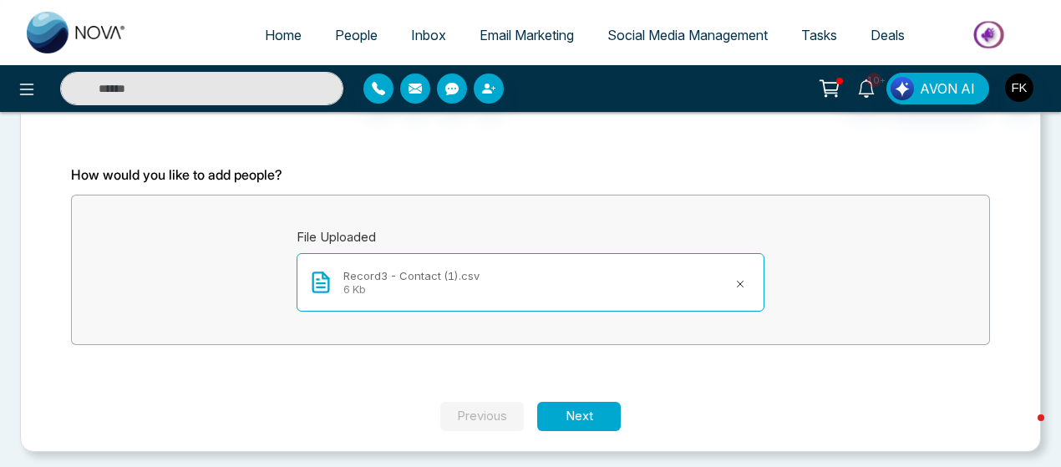
scroll to position [113, 0]
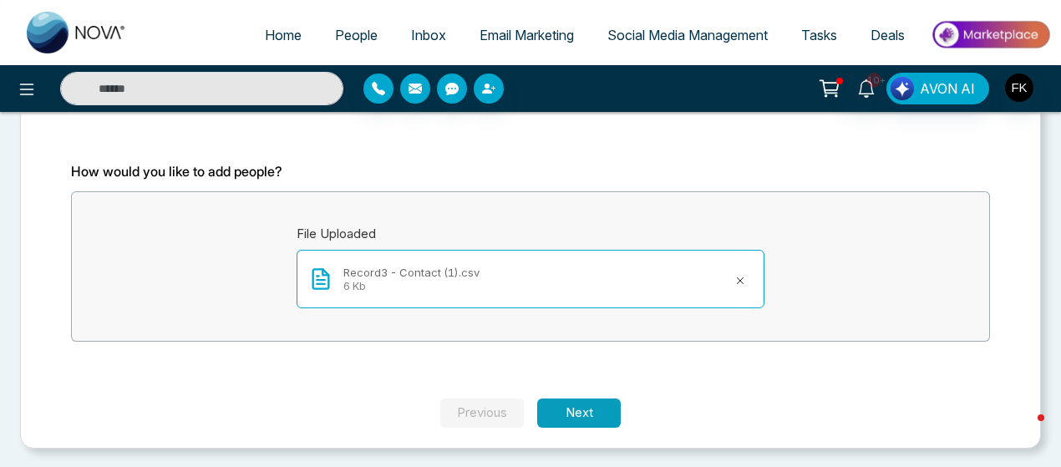
click at [599, 415] on button "Next" at bounding box center [579, 413] width 84 height 29
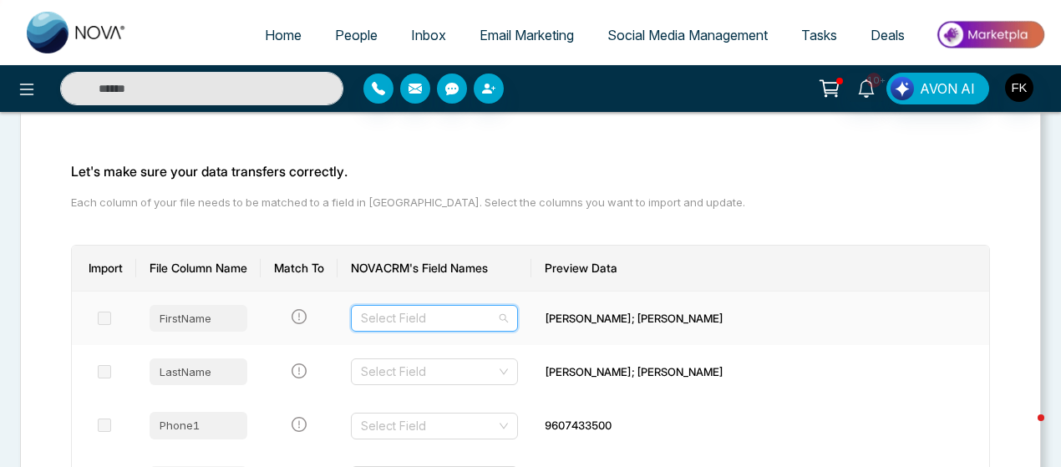
click at [496, 320] on input "search" at bounding box center [428, 318] width 135 height 25
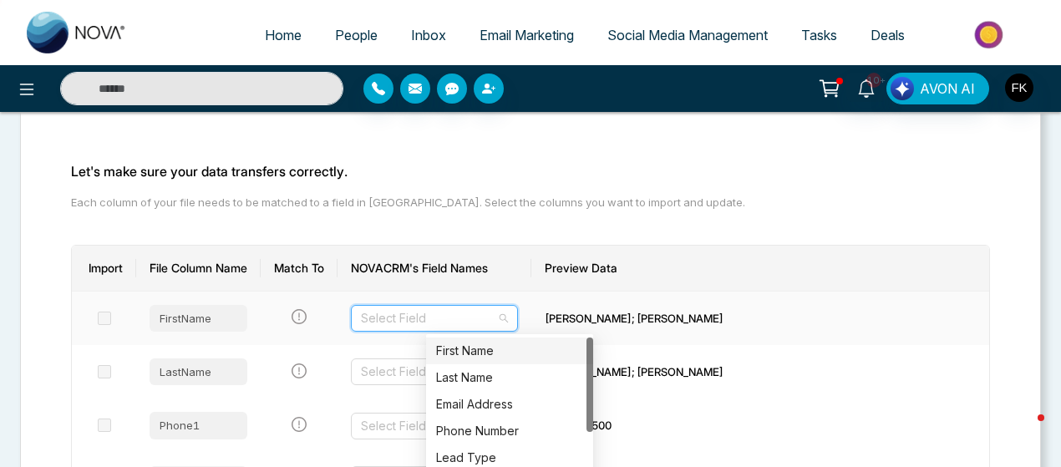
click at [532, 357] on div "First Name" at bounding box center [509, 351] width 147 height 18
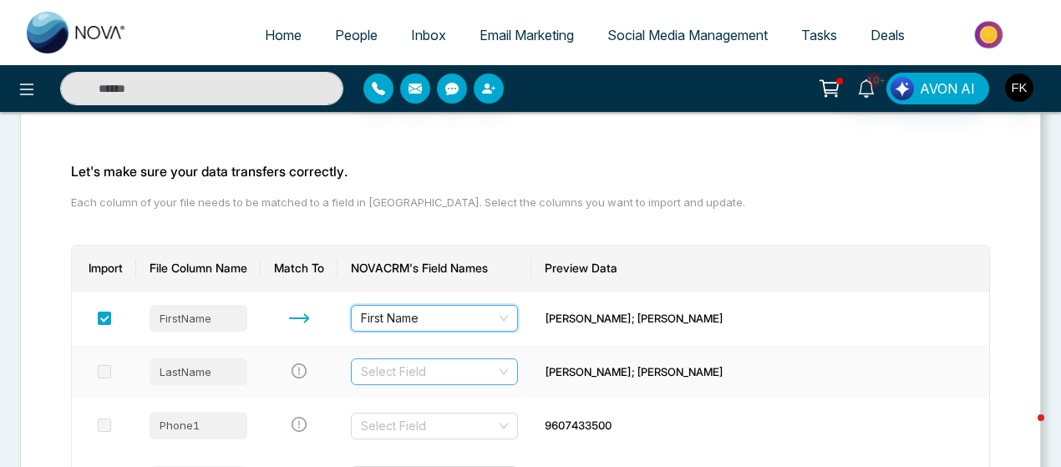
click at [496, 380] on input "search" at bounding box center [428, 371] width 135 height 25
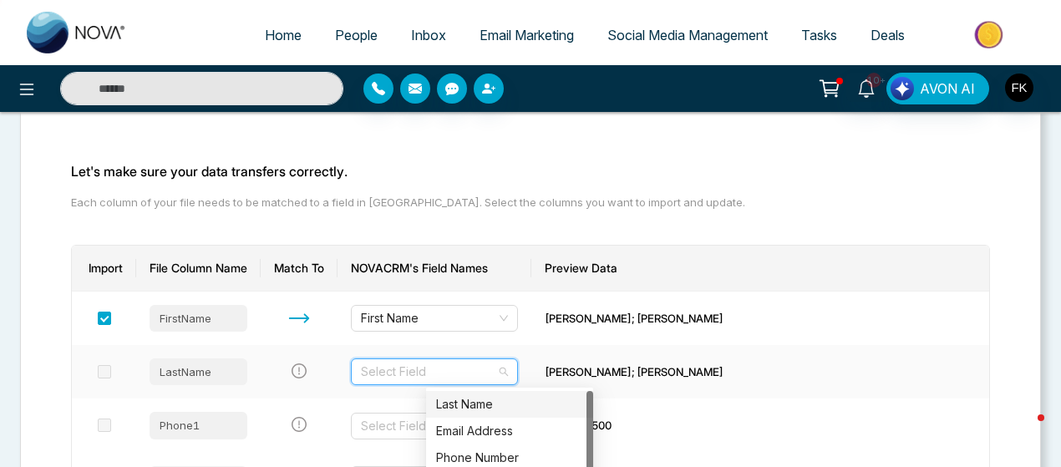
click at [516, 399] on div "Last Name" at bounding box center [509, 404] width 147 height 18
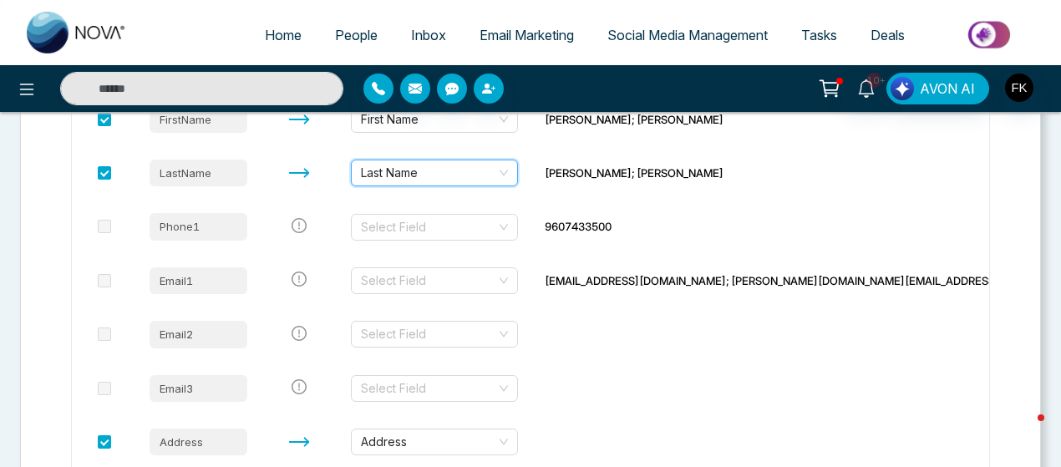
scroll to position [322, 0]
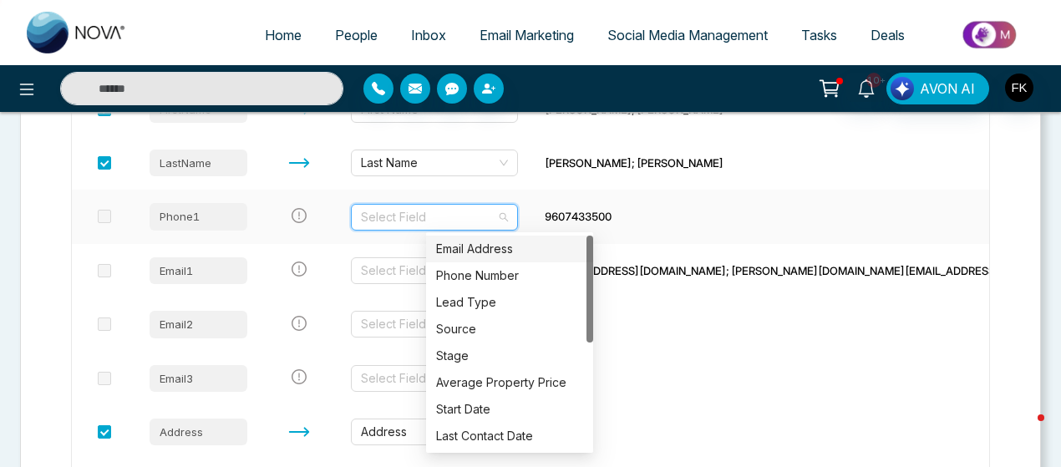
click at [496, 210] on input "search" at bounding box center [428, 217] width 135 height 25
click at [505, 264] on div "Phone Number" at bounding box center [509, 275] width 167 height 27
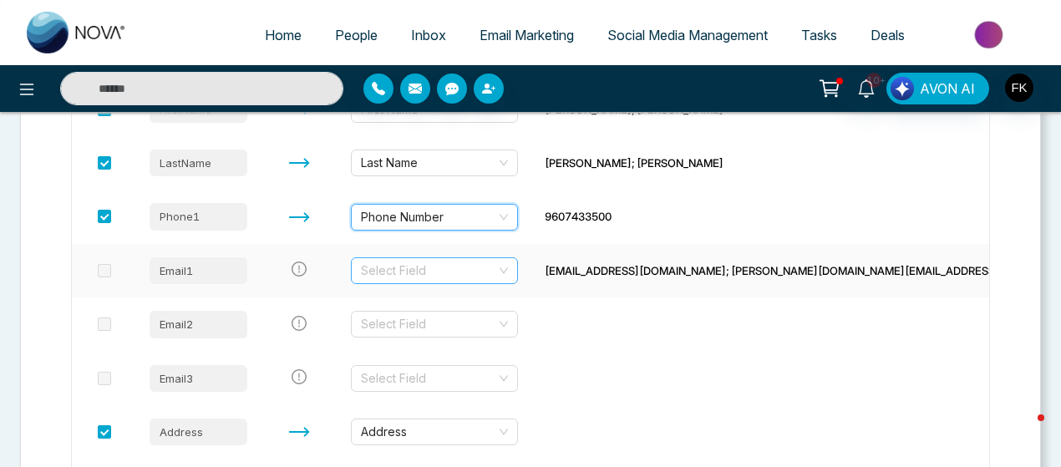
click at [496, 272] on input "search" at bounding box center [428, 270] width 135 height 25
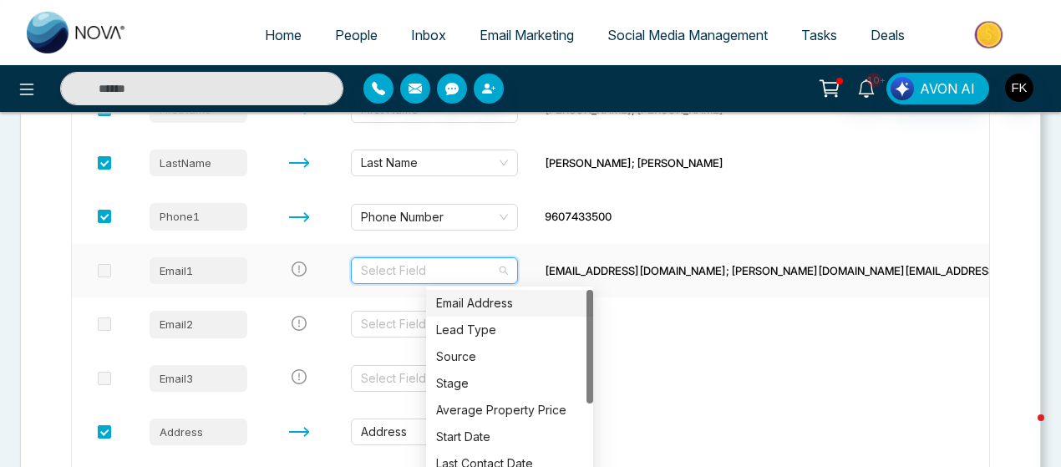
click at [506, 315] on div "Email Address" at bounding box center [509, 303] width 167 height 27
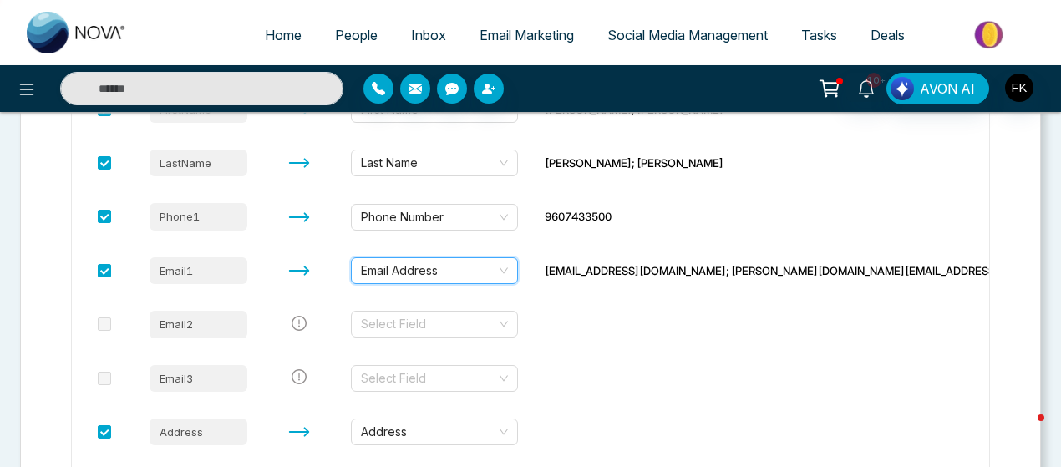
scroll to position [498, 0]
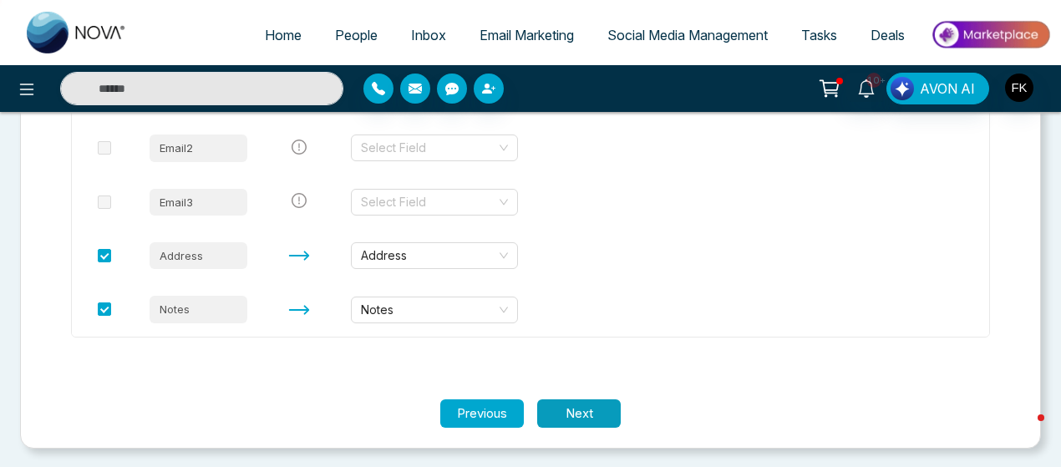
click at [579, 410] on button "Next" at bounding box center [579, 414] width 84 height 29
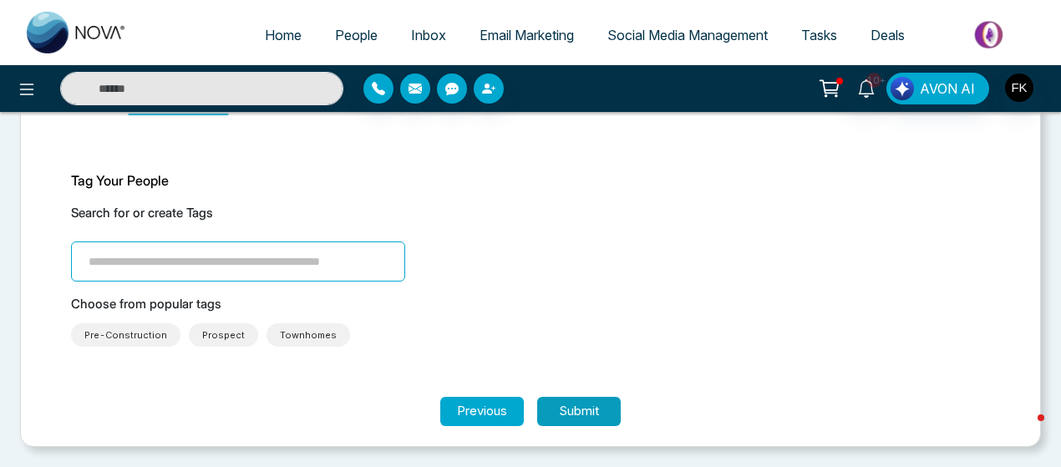
scroll to position [101, 0]
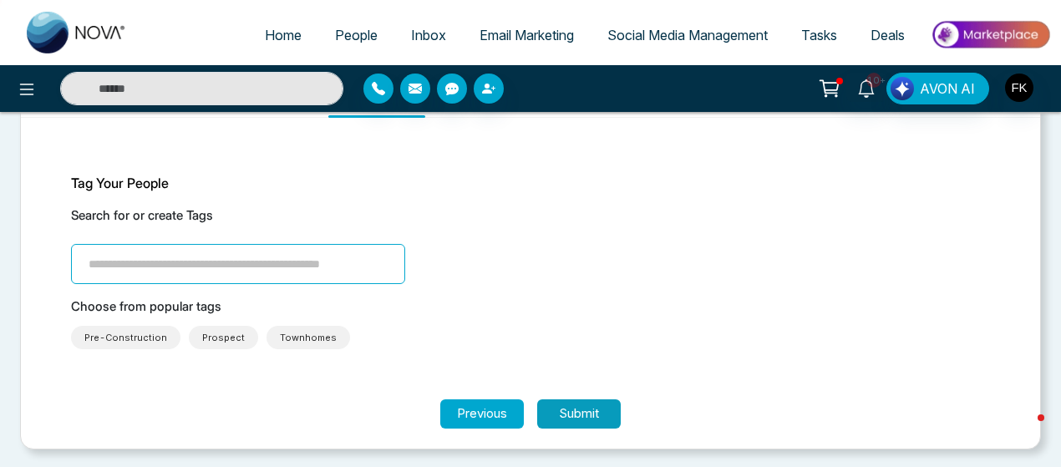
click at [579, 410] on button "Submit" at bounding box center [579, 414] width 84 height 29
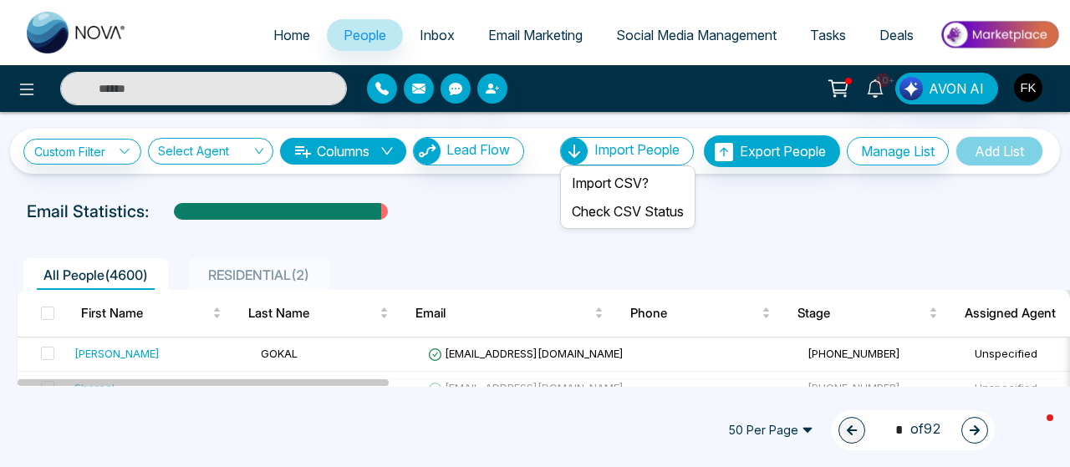
click at [639, 150] on span "Import People" at bounding box center [636, 149] width 85 height 17
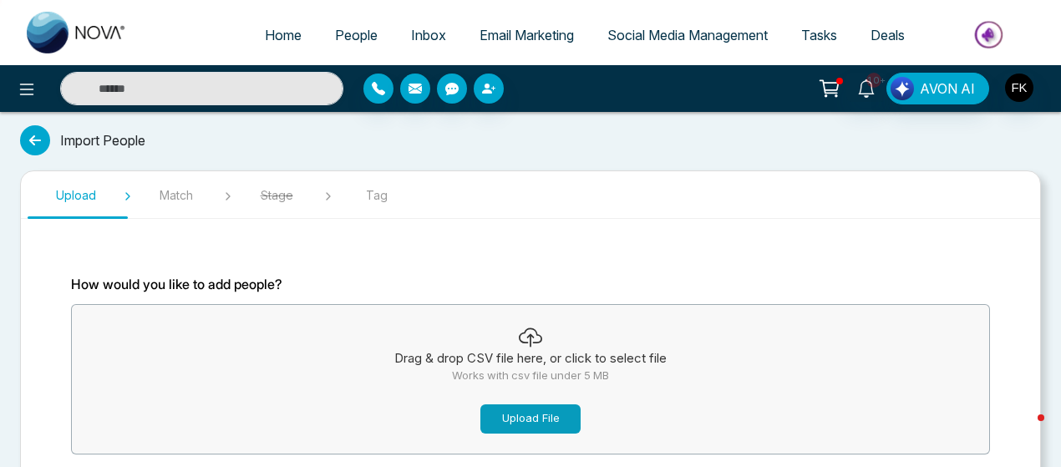
click at [496, 405] on button "Upload File" at bounding box center [531, 419] width 100 height 29
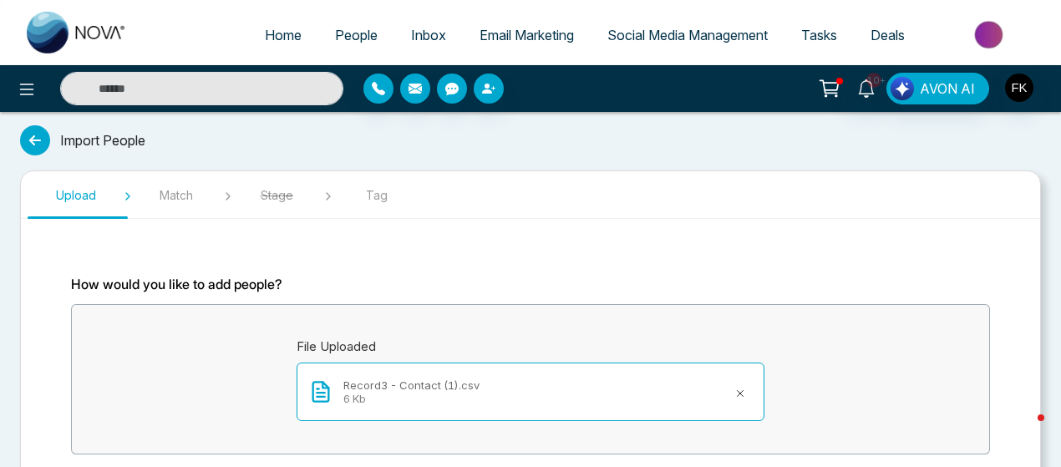
scroll to position [113, 0]
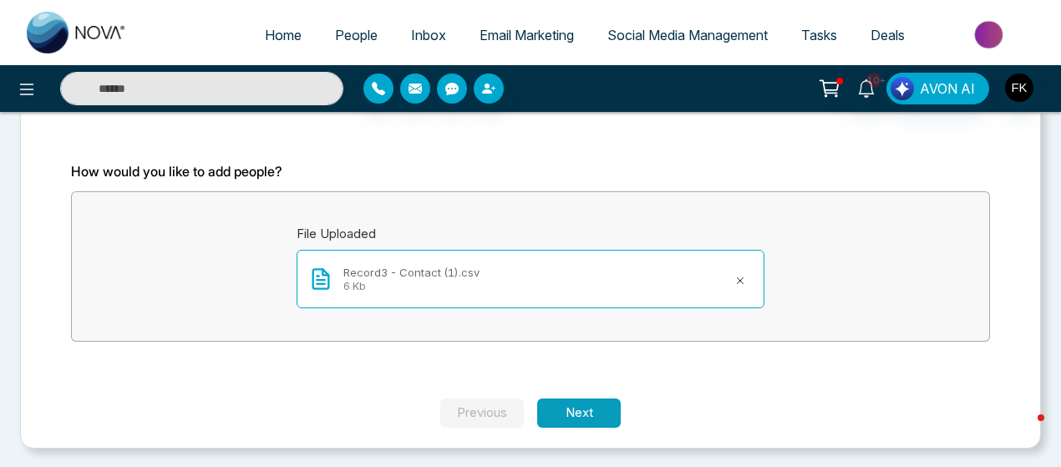
click at [599, 406] on button "Next" at bounding box center [579, 413] width 84 height 29
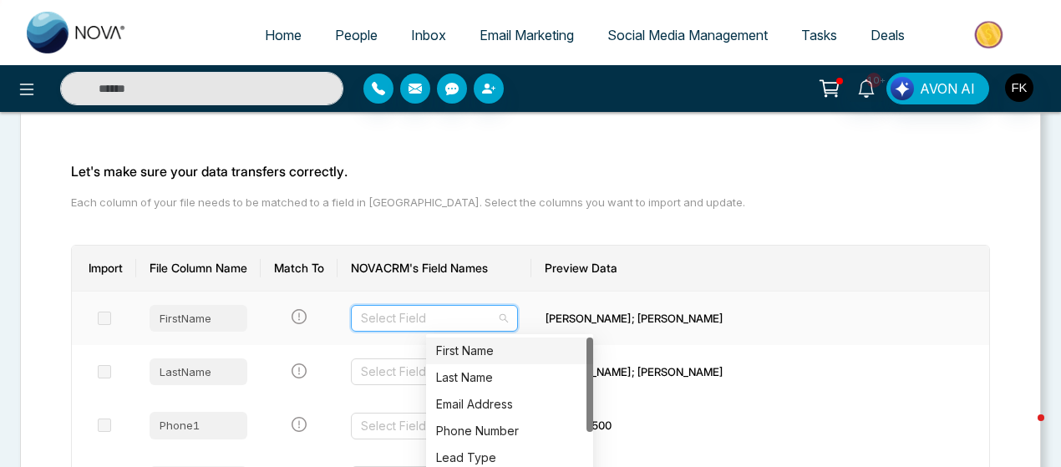
click at [496, 318] on input "search" at bounding box center [428, 318] width 135 height 25
click at [532, 345] on div "First Name" at bounding box center [509, 351] width 147 height 18
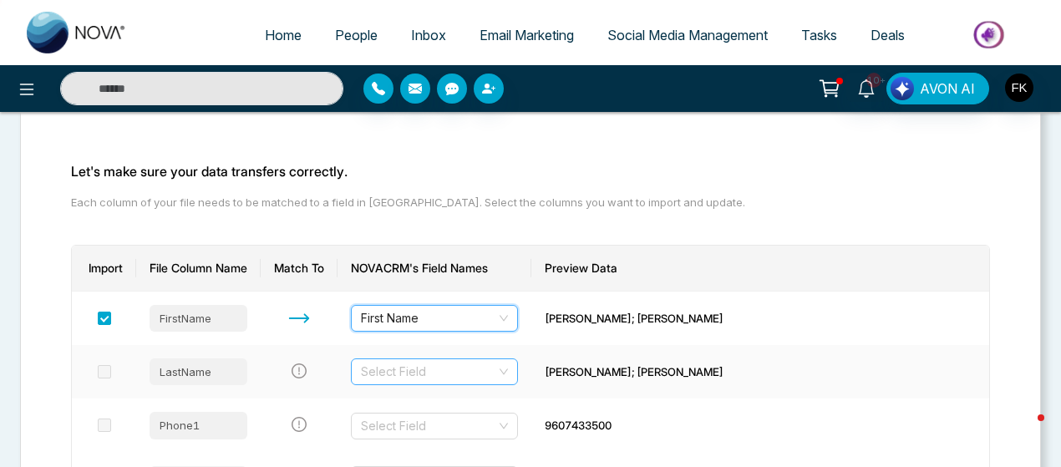
click at [496, 370] on input "search" at bounding box center [428, 371] width 135 height 25
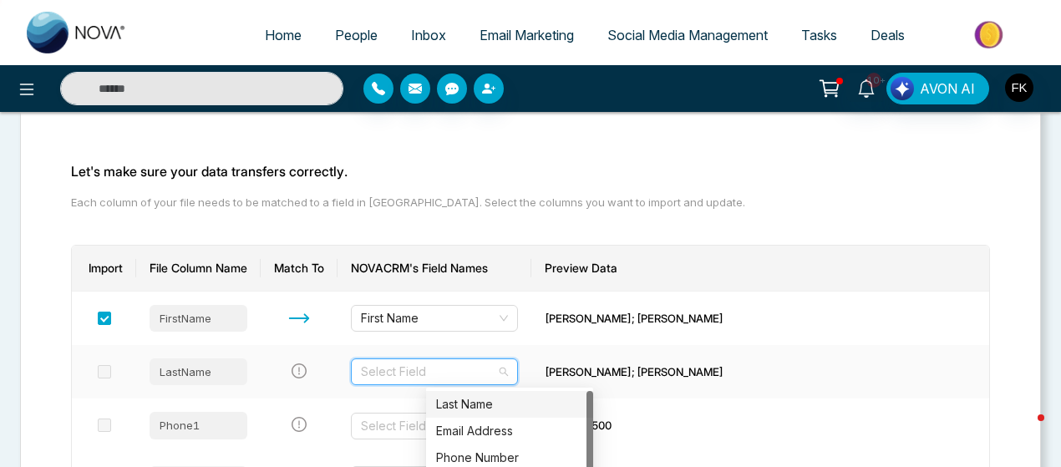
click at [493, 405] on div "Last Name" at bounding box center [509, 404] width 147 height 18
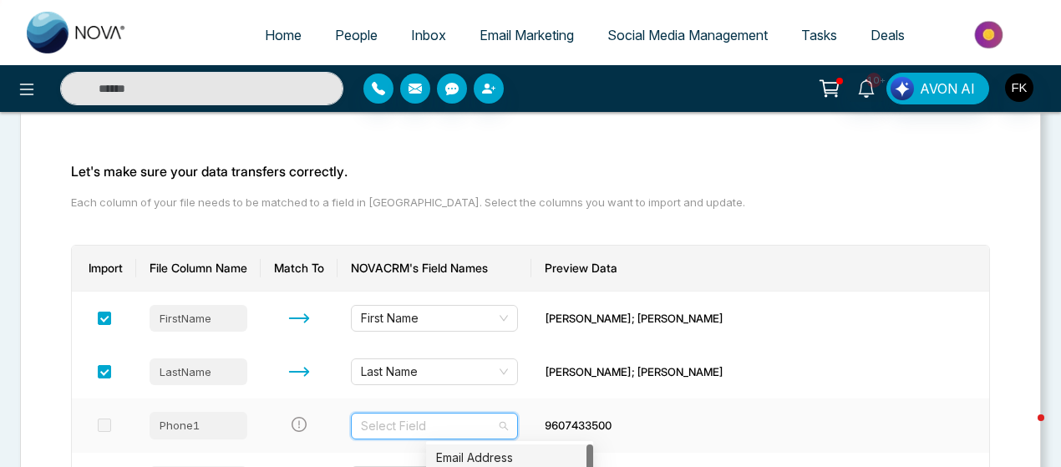
click at [496, 432] on input "search" at bounding box center [428, 426] width 135 height 25
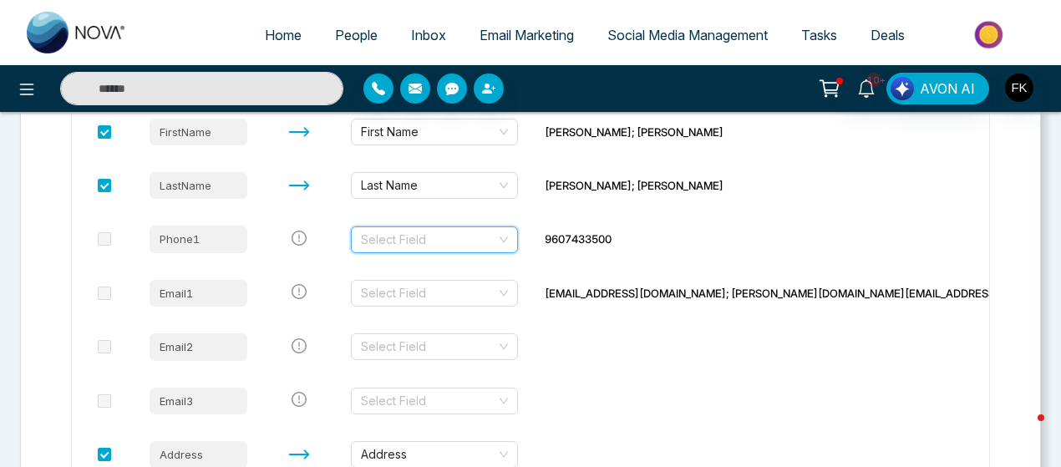
scroll to position [303, 0]
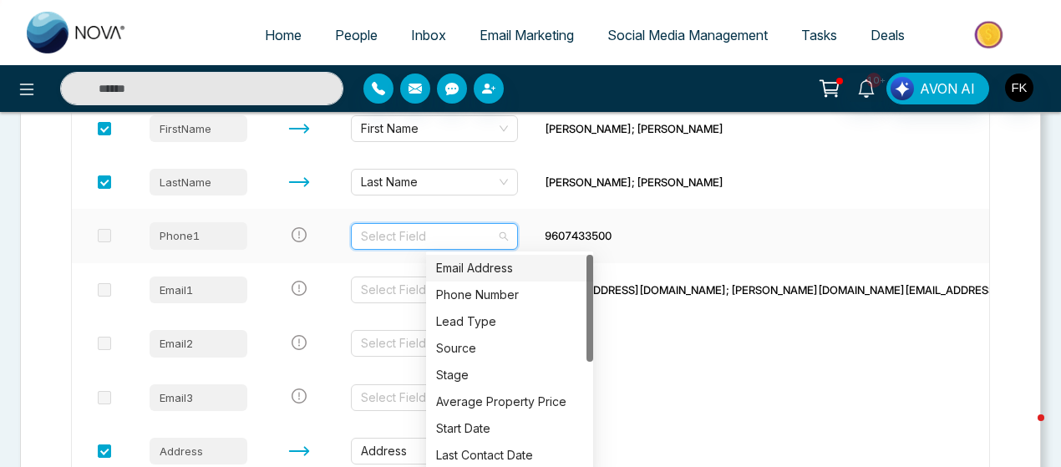
click at [470, 240] on input "search" at bounding box center [428, 236] width 135 height 25
click at [489, 283] on div "Phone Number" at bounding box center [509, 295] width 167 height 27
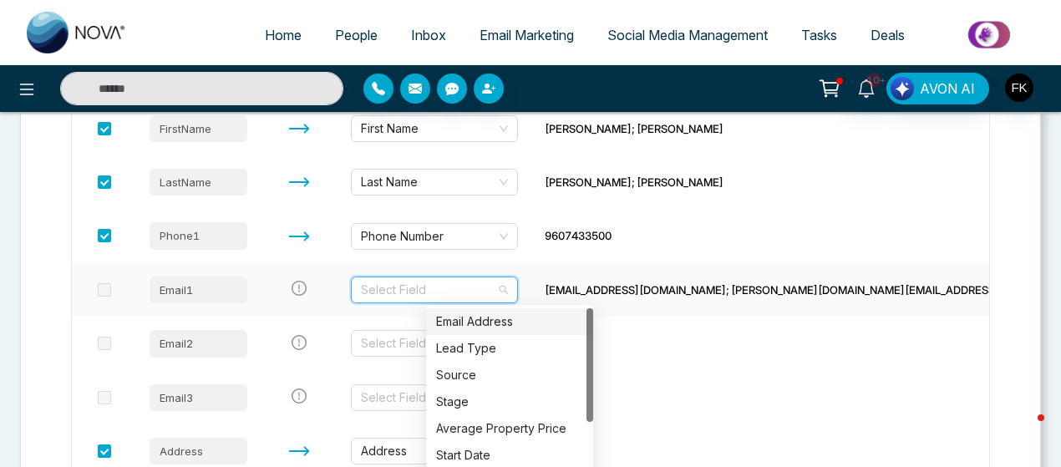
click at [496, 292] on input "search" at bounding box center [428, 289] width 135 height 25
click at [500, 312] on div "Email Address" at bounding box center [509, 321] width 167 height 27
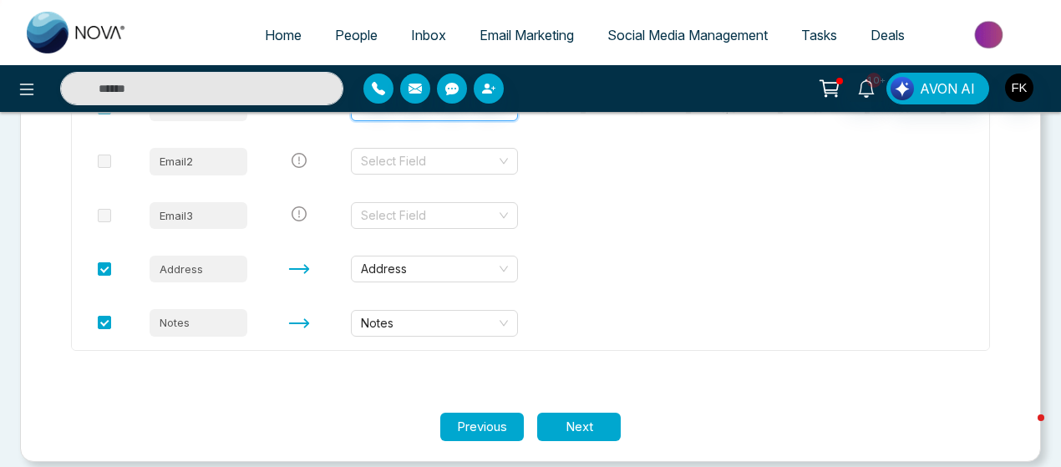
scroll to position [498, 0]
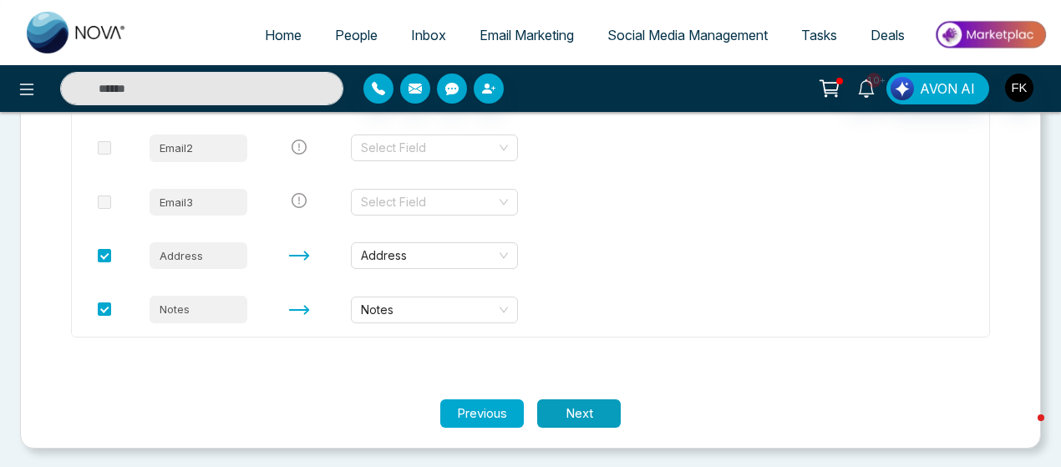
click at [567, 407] on button "Next" at bounding box center [579, 414] width 84 height 29
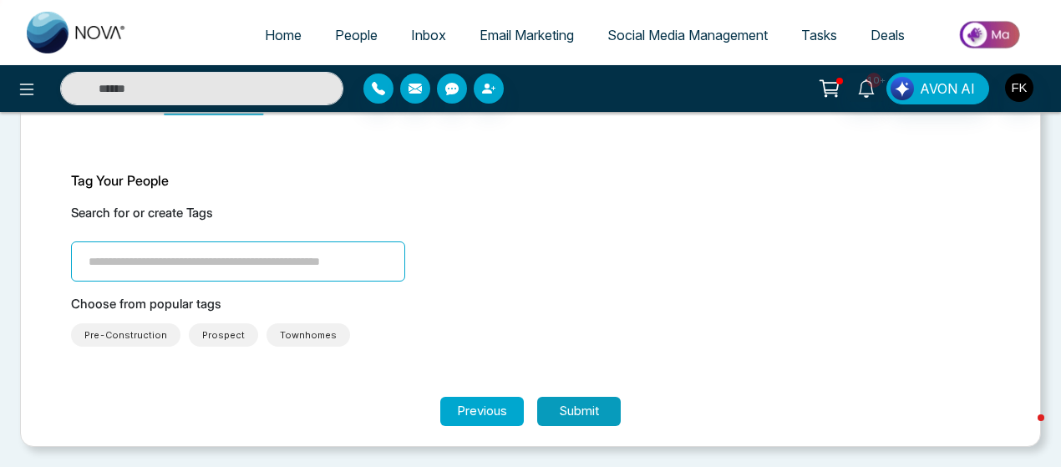
scroll to position [101, 0]
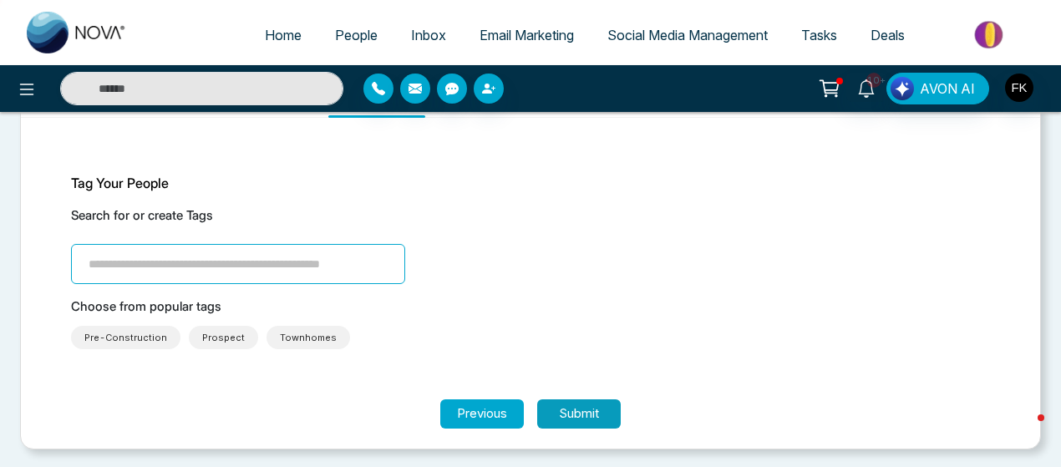
click at [567, 407] on button "Submit" at bounding box center [579, 414] width 84 height 29
